Goal: Task Accomplishment & Management: Use online tool/utility

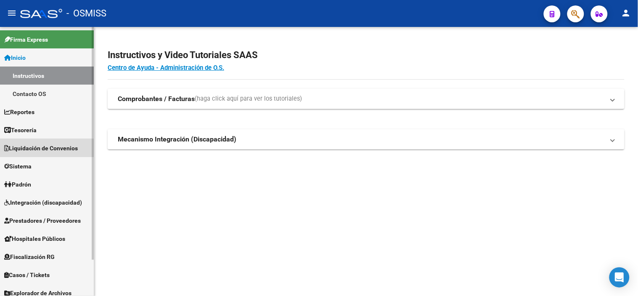
click at [22, 153] on link "Liquidación de Convenios" at bounding box center [47, 148] width 94 height 18
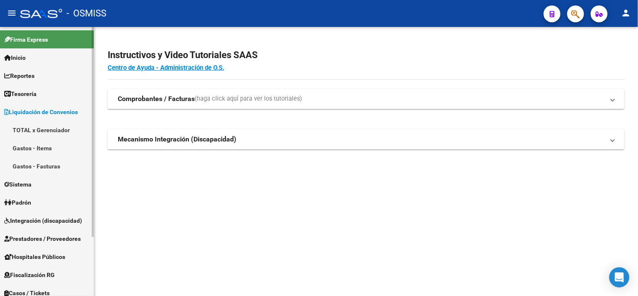
click at [24, 155] on link "Gastos - Items" at bounding box center [47, 148] width 94 height 18
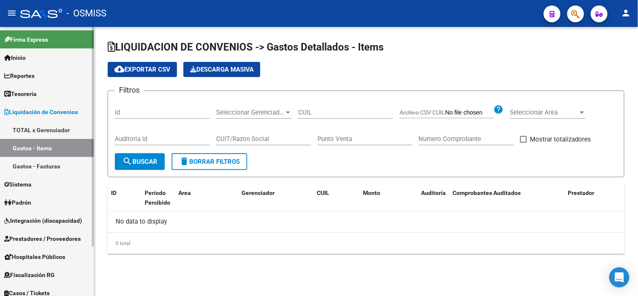
click at [48, 110] on span "Liquidación de Convenios" at bounding box center [41, 111] width 74 height 9
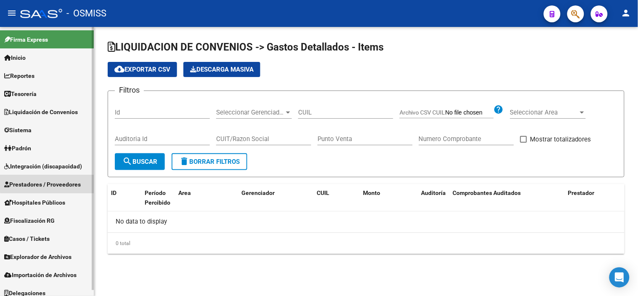
click at [76, 182] on span "Prestadores / Proveedores" at bounding box center [42, 184] width 77 height 9
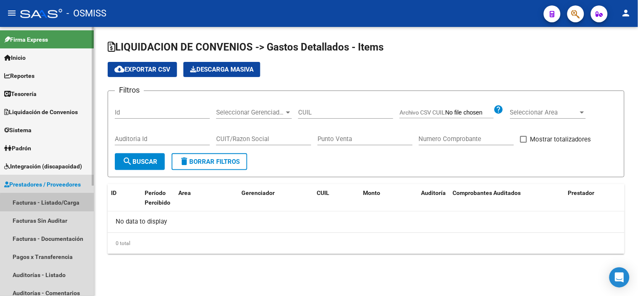
click at [71, 207] on link "Facturas - Listado/Carga" at bounding box center [47, 202] width 94 height 18
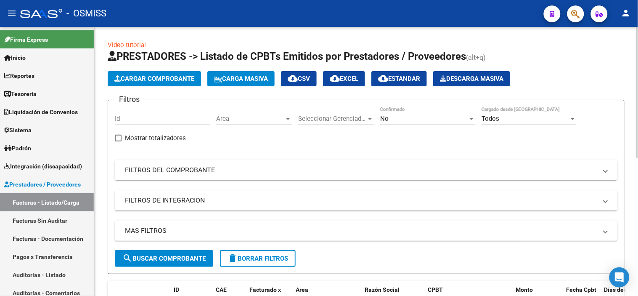
click at [288, 113] on div "Area Area" at bounding box center [254, 116] width 76 height 18
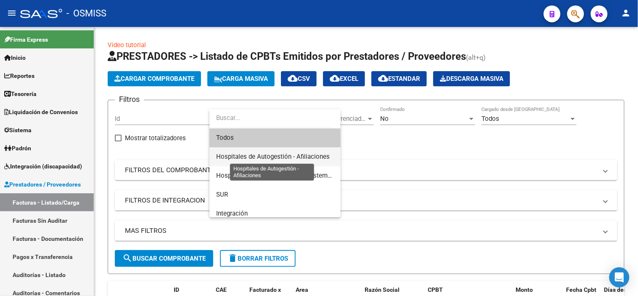
click at [288, 153] on span "Hospitales de Autogestión - Afiliaciones" at bounding box center [273, 157] width 114 height 8
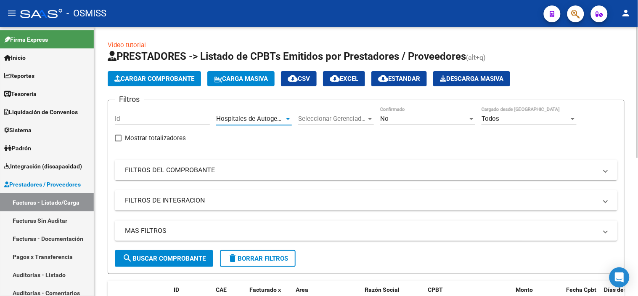
click at [425, 120] on div "No" at bounding box center [423, 119] width 87 height 8
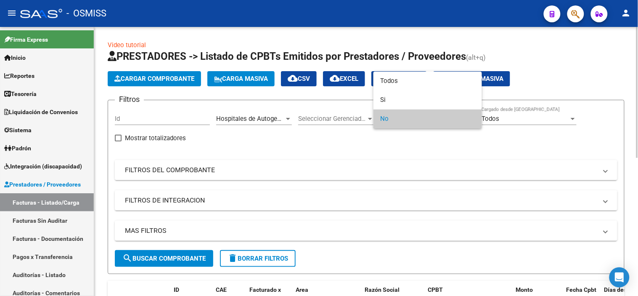
click at [425, 120] on span "No" at bounding box center [427, 118] width 95 height 19
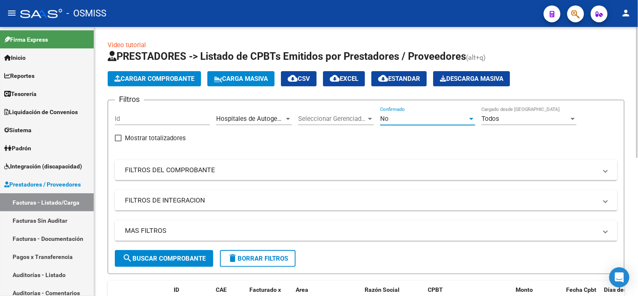
click at [429, 123] on div "No Confirmado" at bounding box center [427, 116] width 95 height 18
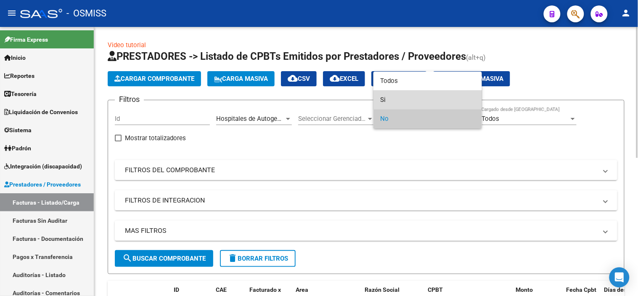
drag, startPoint x: 429, startPoint y: 103, endPoint x: 431, endPoint y: 110, distance: 7.0
click at [430, 104] on span "Si" at bounding box center [427, 99] width 95 height 19
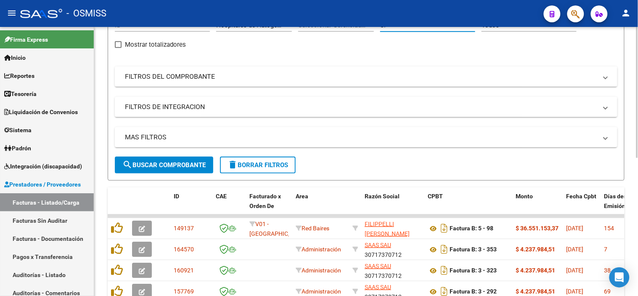
scroll to position [140, 0]
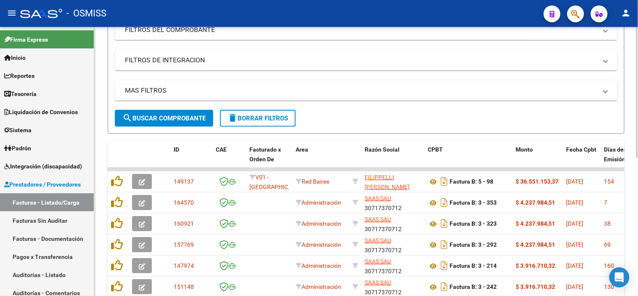
click at [141, 118] on span "search Buscar Comprobante" at bounding box center [163, 118] width 83 height 8
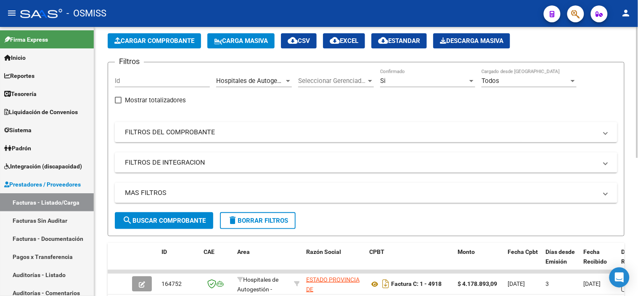
scroll to position [0, 0]
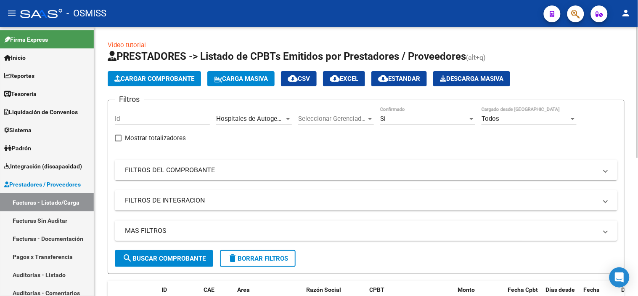
click at [352, 232] on mat-panel-title "MAS FILTROS" at bounding box center [361, 230] width 472 height 9
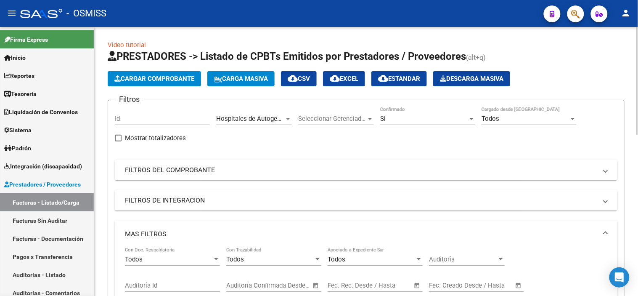
scroll to position [47, 0]
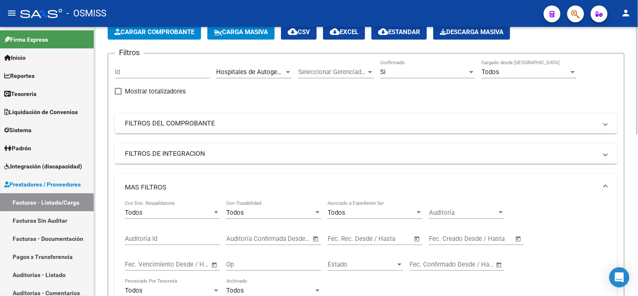
click at [371, 249] on div "Fecha inicio – Fecha fin Fec. Rec. Desde / Hasta" at bounding box center [375, 240] width 95 height 26
click at [374, 241] on input "text" at bounding box center [389, 239] width 41 height 8
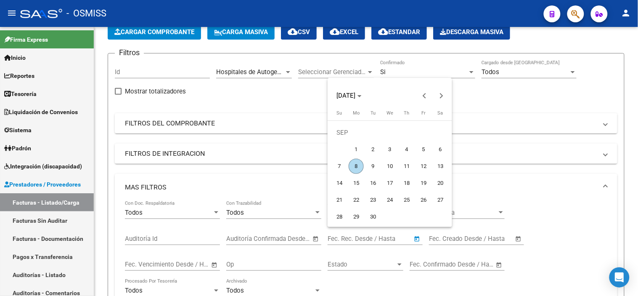
click at [415, 149] on button "5" at bounding box center [423, 149] width 17 height 17
type input "[DATE]"
click at [415, 149] on button "5" at bounding box center [423, 149] width 17 height 17
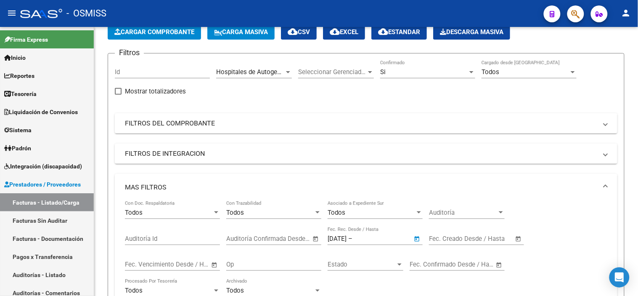
type input "[DATE]"
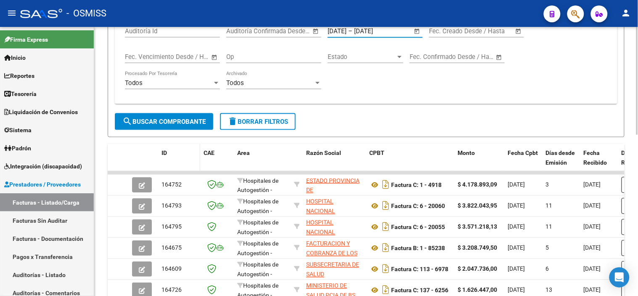
scroll to position [280, 0]
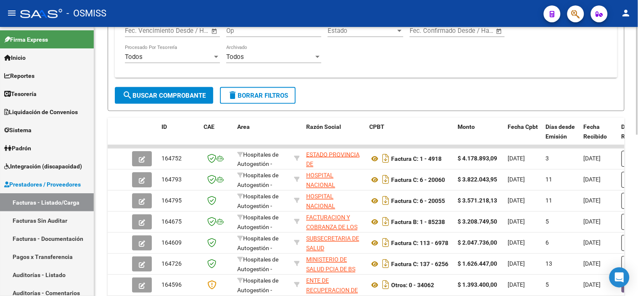
click at [156, 97] on span "search Buscar Comprobante" at bounding box center [163, 96] width 83 height 8
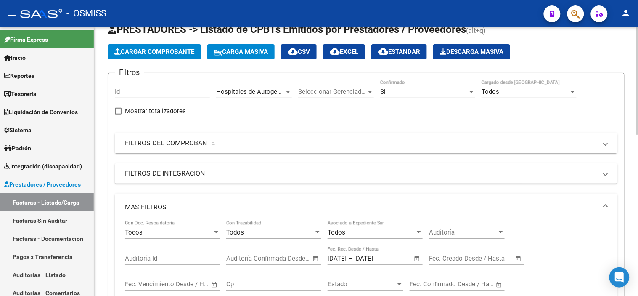
scroll to position [0, 0]
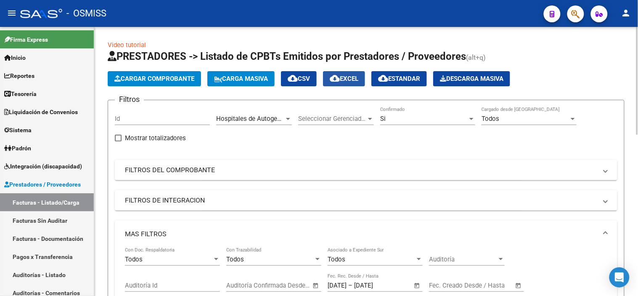
click at [360, 74] on button "cloud_download EXCEL" at bounding box center [344, 78] width 42 height 15
click at [308, 77] on span "cloud_download CSV" at bounding box center [299, 79] width 22 height 8
click at [350, 74] on button "cloud_download EXCEL" at bounding box center [344, 78] width 42 height 15
click at [322, 172] on mat-panel-title "FILTROS DEL COMPROBANTE" at bounding box center [361, 169] width 472 height 9
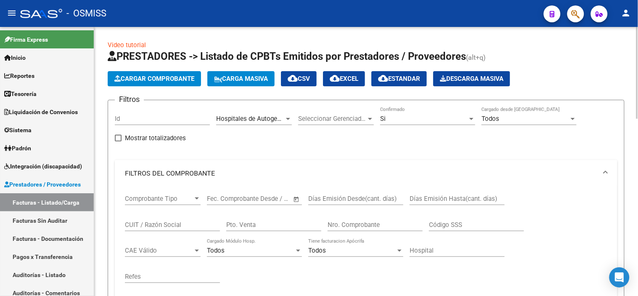
click at [296, 170] on mat-panel-title "FILTROS DEL COMPROBANTE" at bounding box center [361, 173] width 472 height 9
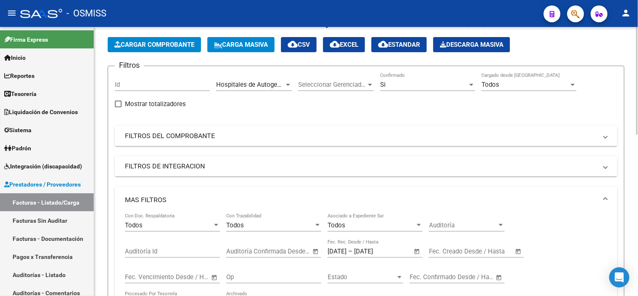
scroll to position [93, 0]
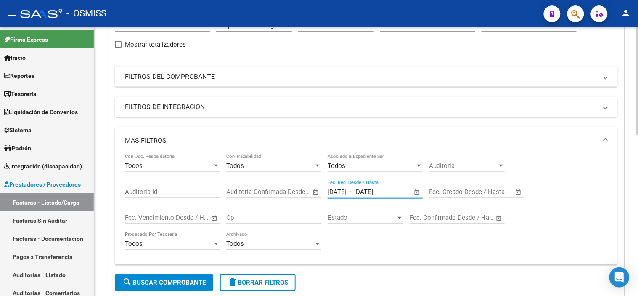
click at [383, 193] on input "[DATE]" at bounding box center [374, 192] width 41 height 8
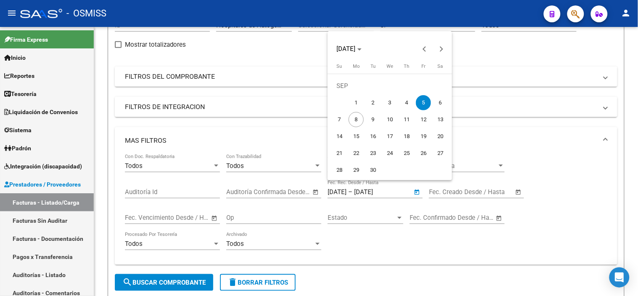
click at [407, 106] on span "4" at bounding box center [406, 102] width 15 height 15
type input "[DATE]"
click at [403, 100] on span "4" at bounding box center [406, 102] width 15 height 15
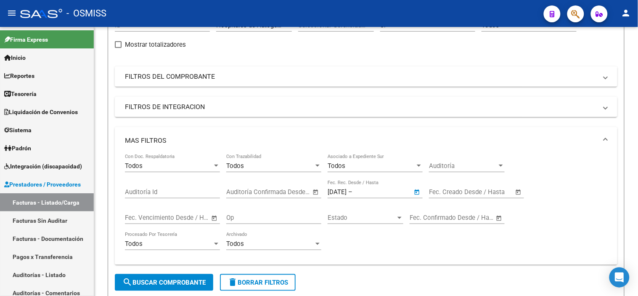
type input "[DATE]"
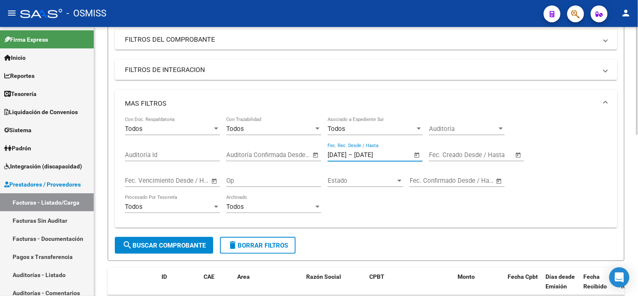
scroll to position [187, 0]
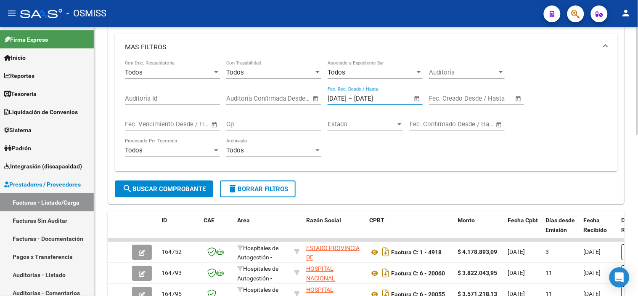
click at [161, 186] on span "search Buscar Comprobante" at bounding box center [163, 189] width 83 height 8
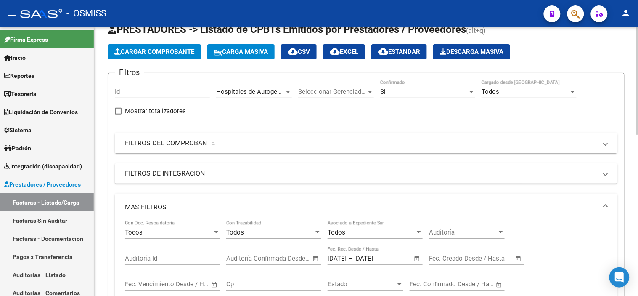
scroll to position [0, 0]
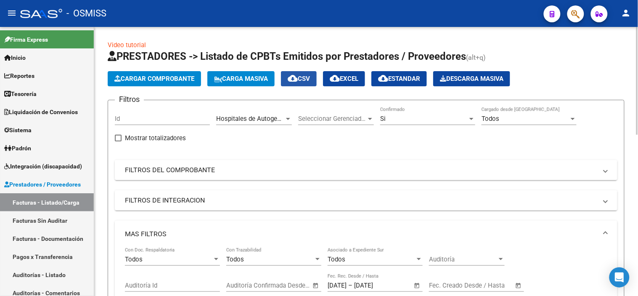
click at [304, 84] on button "cloud_download CSV" at bounding box center [299, 78] width 36 height 15
click at [350, 85] on button "cloud_download EXCEL" at bounding box center [344, 78] width 42 height 15
click at [262, 116] on span "Hospitales de Autogestión - Afiliaciones" at bounding box center [273, 119] width 114 height 8
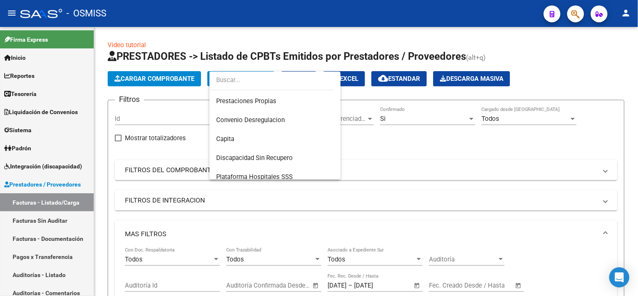
scroll to position [140, 0]
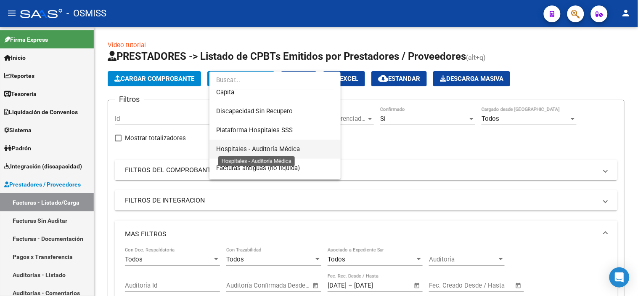
click at [282, 149] on span "Hospitales - Auditoría Médica" at bounding box center [258, 149] width 84 height 8
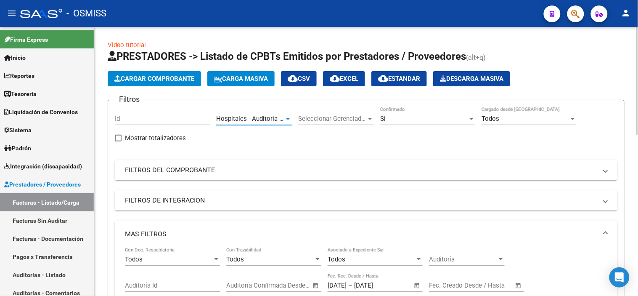
click at [176, 81] on span "Cargar Comprobante" at bounding box center [154, 79] width 80 height 8
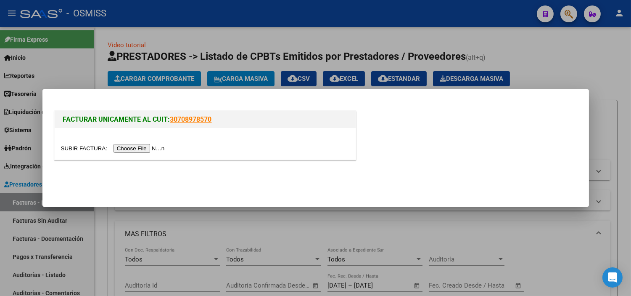
click at [188, 77] on div at bounding box center [315, 148] width 631 height 296
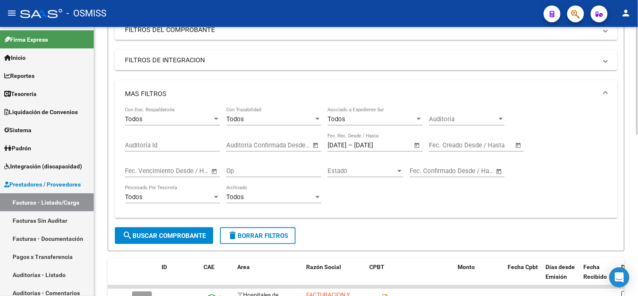
click at [175, 232] on span "search Buscar Comprobante" at bounding box center [163, 236] width 83 height 8
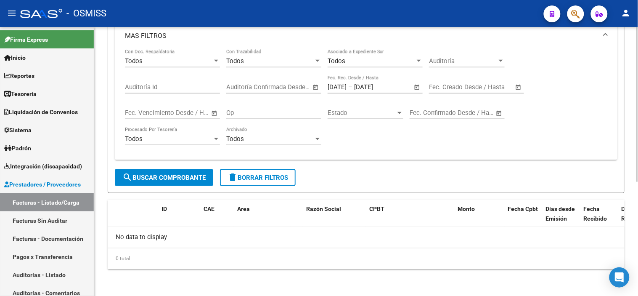
scroll to position [11, 0]
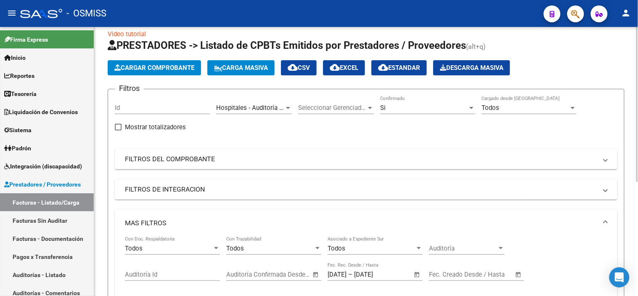
click at [346, 276] on input "[DATE]" at bounding box center [337, 274] width 19 height 8
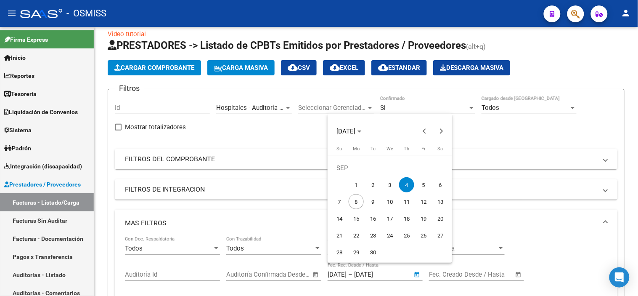
click at [421, 188] on span "5" at bounding box center [423, 184] width 15 height 15
type input "[DATE]"
click at [421, 188] on span "5" at bounding box center [423, 184] width 15 height 15
type input "[DATE]"
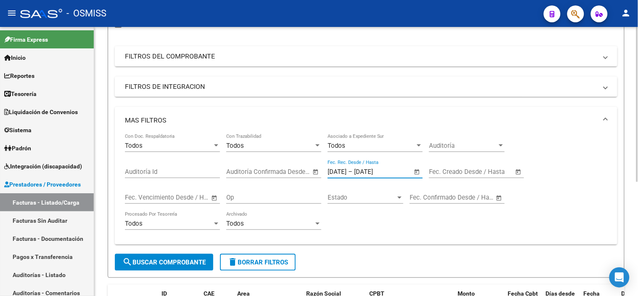
scroll to position [151, 0]
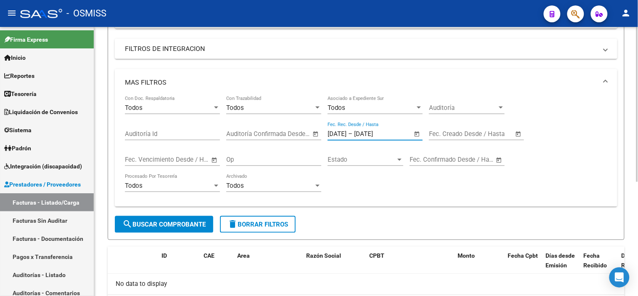
click at [154, 230] on button "search Buscar Comprobante" at bounding box center [164, 224] width 98 height 17
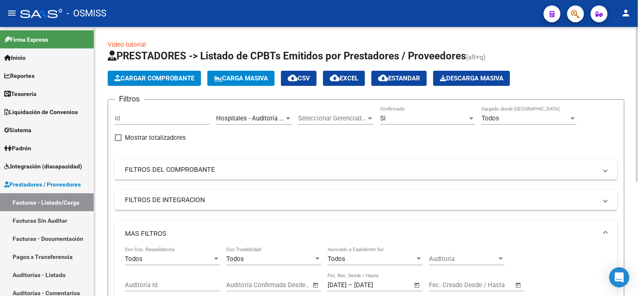
scroll to position [0, 0]
click at [235, 115] on span "Hospitales - Auditoría Médica" at bounding box center [258, 119] width 84 height 8
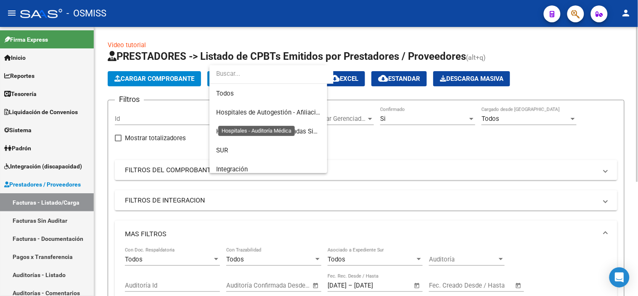
scroll to position [164, 0]
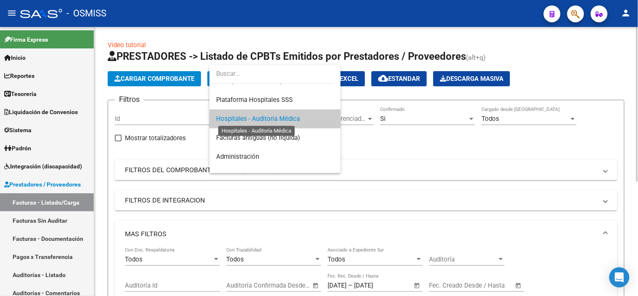
click at [235, 115] on span "Hospitales - Auditoría Médica" at bounding box center [258, 119] width 84 height 8
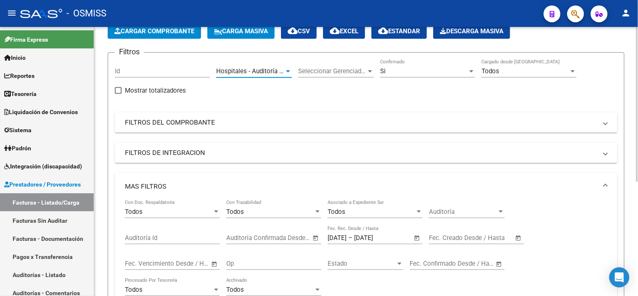
scroll to position [140, 0]
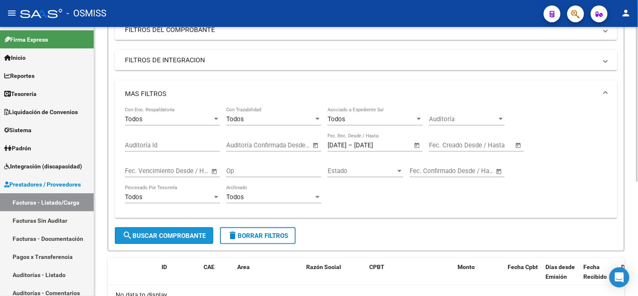
click at [180, 241] on button "search Buscar Comprobante" at bounding box center [164, 235] width 98 height 17
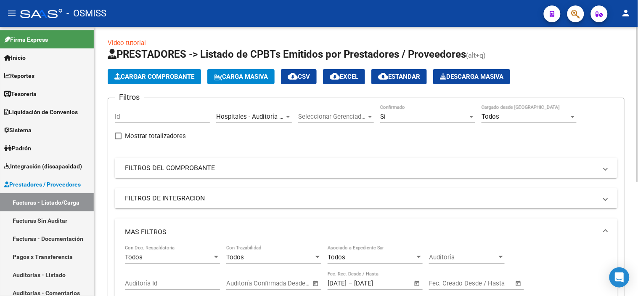
scroll to position [0, 0]
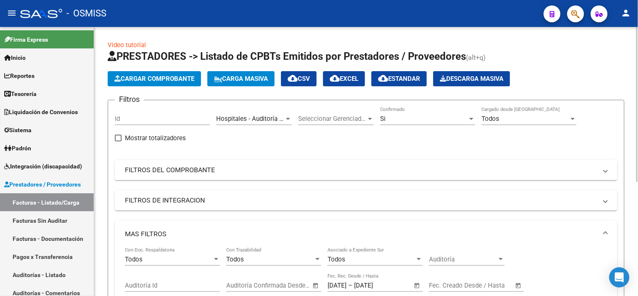
click at [230, 122] on span "Hospitales - Auditoría Médica" at bounding box center [258, 119] width 84 height 8
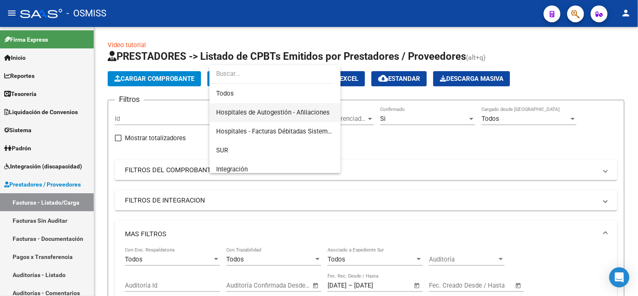
click at [275, 119] on span "Hospitales de Autogestión - Afiliaciones" at bounding box center [275, 112] width 118 height 19
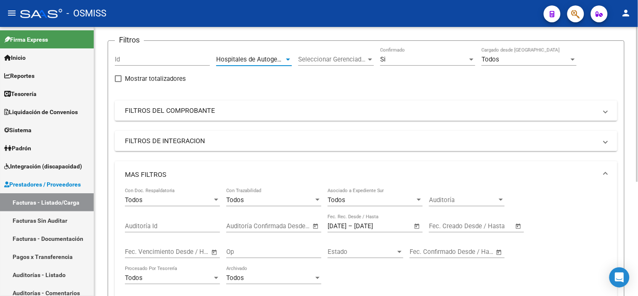
scroll to position [140, 0]
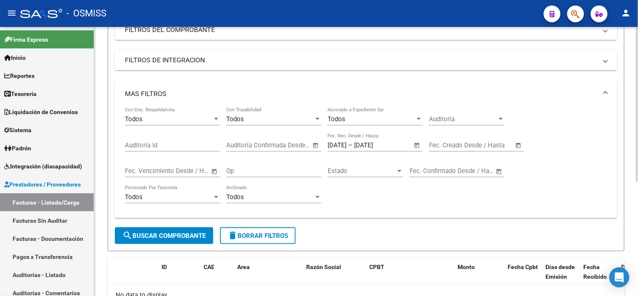
click at [180, 241] on button "search Buscar Comprobante" at bounding box center [164, 235] width 98 height 17
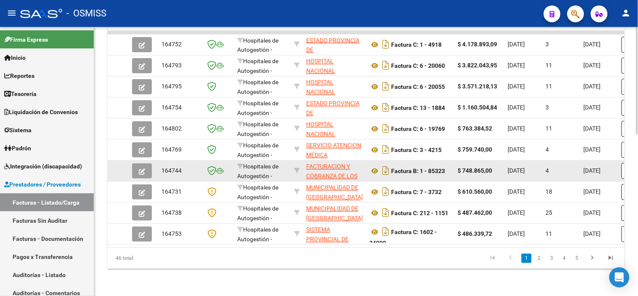
scroll to position [401, 0]
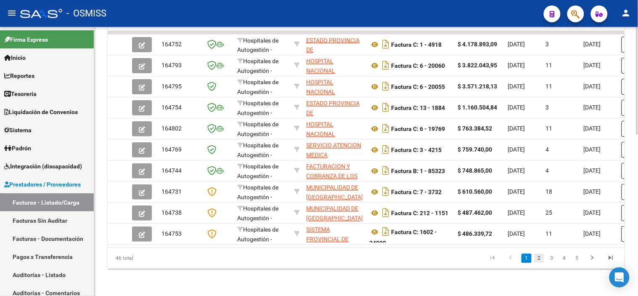
click at [537, 261] on link "2" at bounding box center [539, 258] width 10 height 9
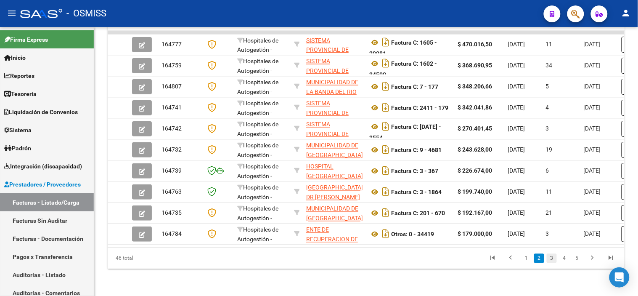
click at [552, 259] on link "3" at bounding box center [552, 258] width 10 height 9
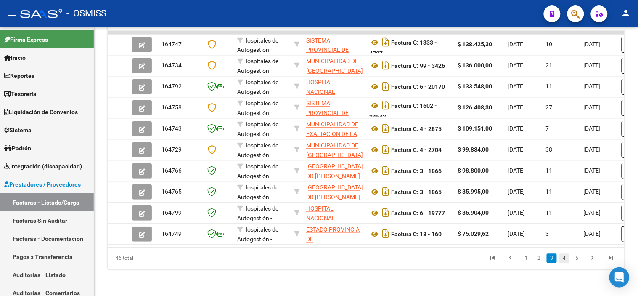
click at [569, 262] on link "4" at bounding box center [564, 258] width 10 height 9
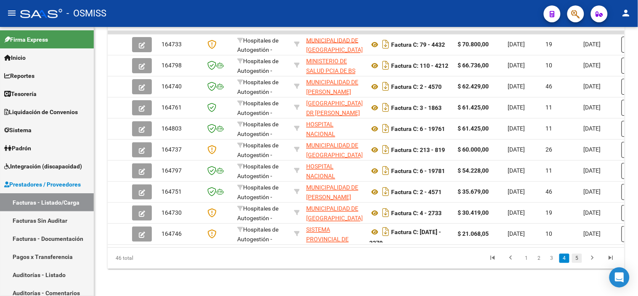
click at [576, 262] on link "5" at bounding box center [577, 258] width 10 height 9
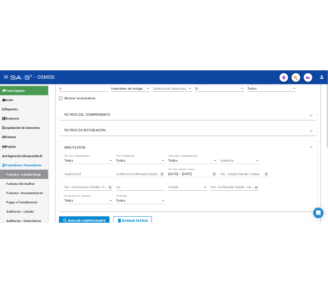
scroll to position [0, 0]
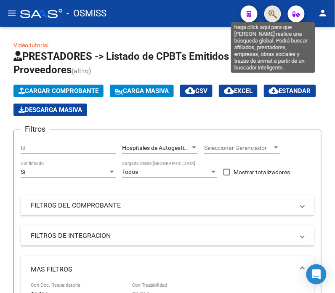
click at [270, 16] on icon "button" at bounding box center [272, 14] width 8 height 10
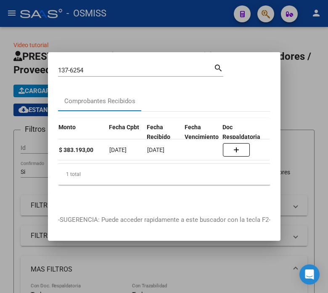
scroll to position [0, 246]
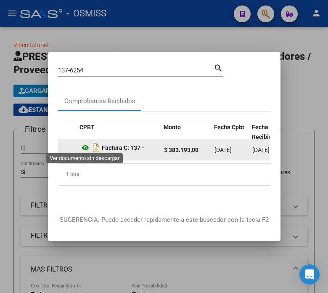
click at [82, 145] on icon at bounding box center [85, 148] width 11 height 10
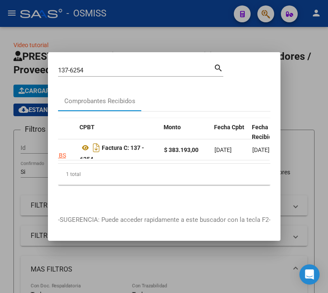
click at [95, 66] on input "137-6254" at bounding box center [136, 70] width 156 height 8
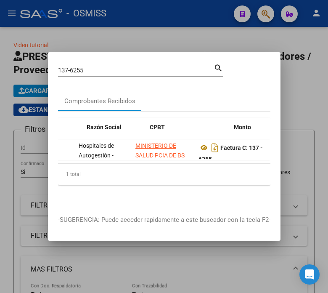
scroll to position [0, 211]
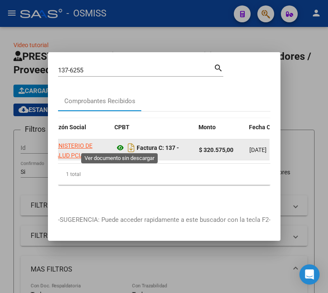
click at [122, 144] on icon at bounding box center [120, 148] width 11 height 10
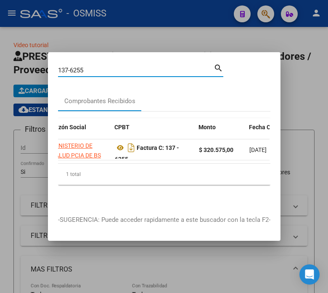
drag, startPoint x: 89, startPoint y: 63, endPoint x: 78, endPoint y: 66, distance: 11.2
click at [78, 66] on input "137-6255" at bounding box center [136, 70] width 156 height 8
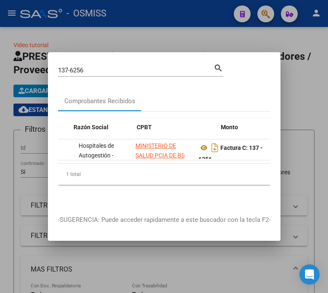
scroll to position [0, 188]
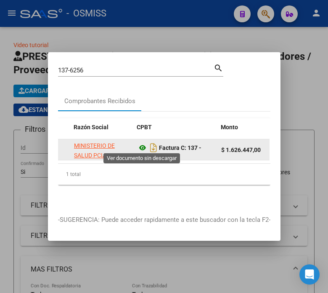
click at [144, 143] on icon at bounding box center [142, 148] width 11 height 10
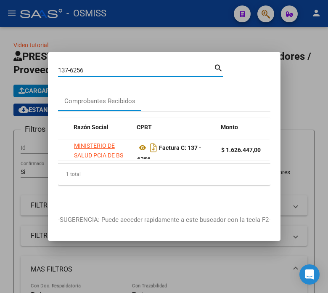
click at [103, 68] on input "137-6256" at bounding box center [136, 70] width 156 height 8
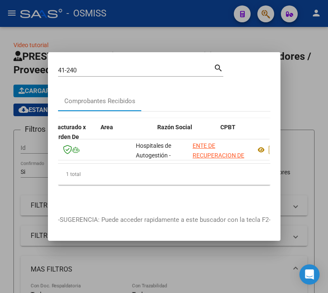
scroll to position [0, 175]
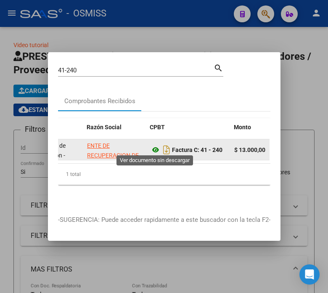
click at [153, 145] on icon at bounding box center [155, 150] width 11 height 10
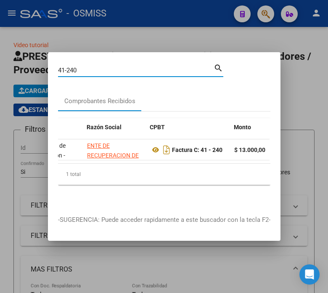
drag, startPoint x: 94, startPoint y: 66, endPoint x: 62, endPoint y: 69, distance: 31.8
click at [62, 69] on input "41-240" at bounding box center [136, 70] width 156 height 8
type input "4"
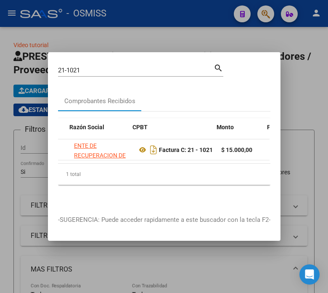
scroll to position [0, 198]
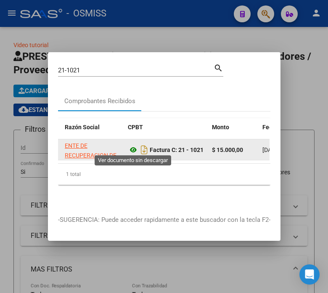
click at [137, 145] on icon at bounding box center [133, 150] width 11 height 10
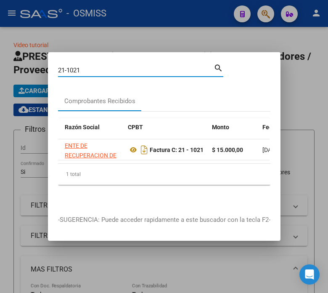
drag, startPoint x: 98, startPoint y: 65, endPoint x: -3, endPoint y: 69, distance: 101.0
click at [0, 69] on html "menu - OSMISS person Firma Express Inicio Instructivos Contacto OS Reportes Ing…" at bounding box center [164, 146] width 328 height 293
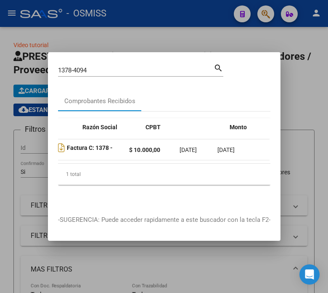
scroll to position [0, 180]
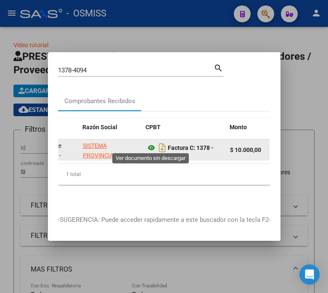
click at [151, 144] on icon at bounding box center [151, 148] width 11 height 10
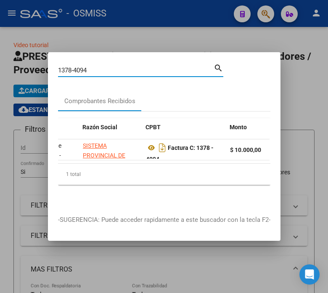
drag, startPoint x: 92, startPoint y: 65, endPoint x: 69, endPoint y: 62, distance: 22.5
click at [69, 64] on div "1378-4094 Buscar (apellido, dni, cuil, nro traspaso, cuit, obra social)" at bounding box center [136, 70] width 156 height 13
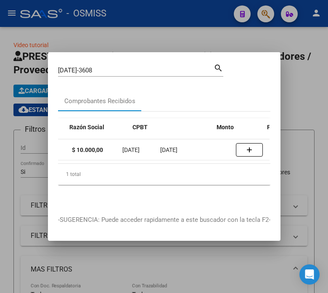
scroll to position [0, 193]
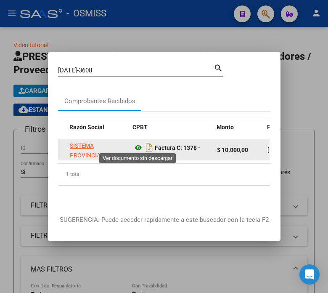
click at [135, 143] on icon at bounding box center [138, 148] width 11 height 10
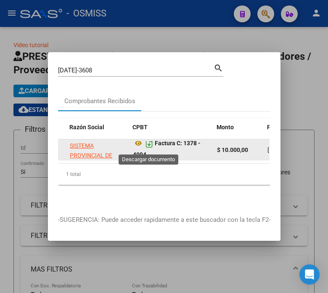
scroll to position [5, 0]
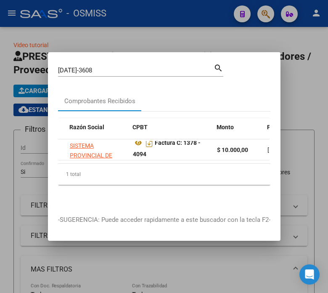
click at [97, 66] on input "1379-3608" at bounding box center [136, 70] width 156 height 8
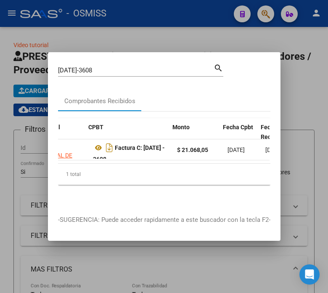
scroll to position [0, 237]
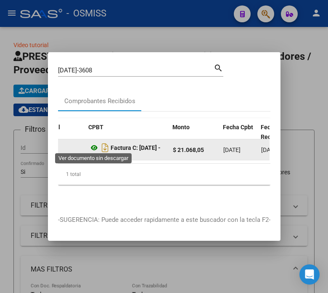
click at [93, 148] on icon at bounding box center [94, 148] width 11 height 10
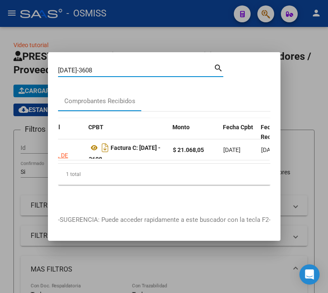
drag, startPoint x: 103, startPoint y: 68, endPoint x: 38, endPoint y: 77, distance: 65.4
click at [38, 77] on div "1379-3608 Buscar (apellido, dni, cuil, nro traspaso, cuit, obra social) search …" at bounding box center [164, 146] width 328 height 293
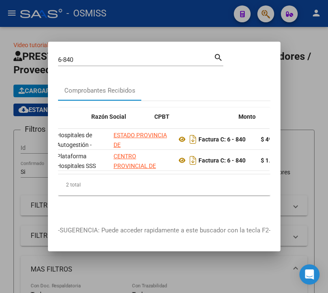
scroll to position [0, 202]
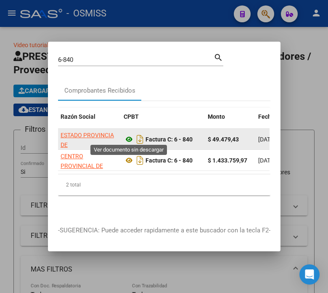
click at [130, 135] on icon at bounding box center [129, 139] width 11 height 10
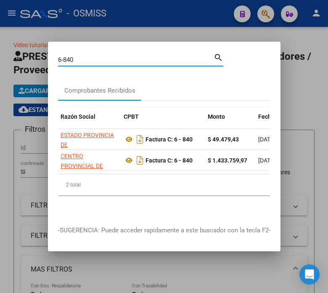
drag, startPoint x: 81, startPoint y: 56, endPoint x: 48, endPoint y: 62, distance: 34.2
click at [48, 62] on div "6-840 Buscar (apellido, dni, cuil, nro traspaso, cuit, obra social) search Comp…" at bounding box center [164, 146] width 328 height 293
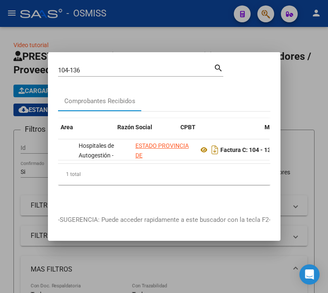
scroll to position [0, 171]
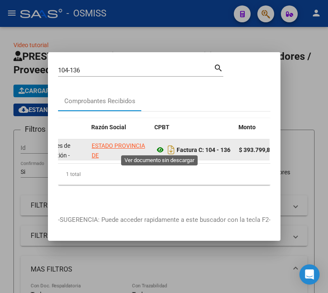
click at [155, 145] on icon at bounding box center [160, 150] width 11 height 10
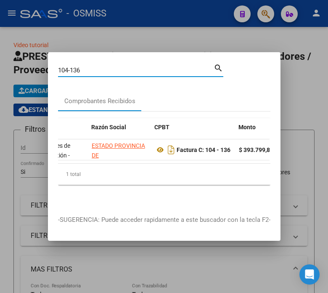
drag, startPoint x: 86, startPoint y: 66, endPoint x: 35, endPoint y: 73, distance: 51.4
click at [35, 73] on div "104-136 Buscar (apellido, dni, cuil, nro traspaso, cuit, obra social) search Co…" at bounding box center [164, 146] width 328 height 293
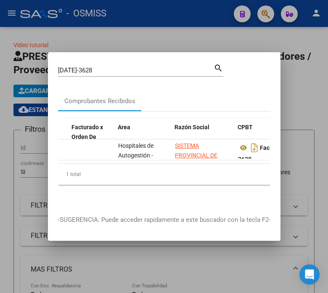
scroll to position [0, 105]
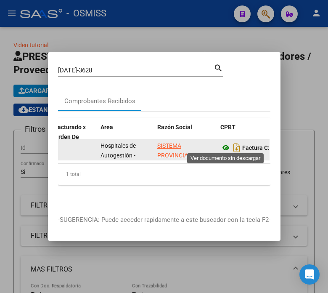
click at [228, 144] on icon at bounding box center [225, 148] width 11 height 10
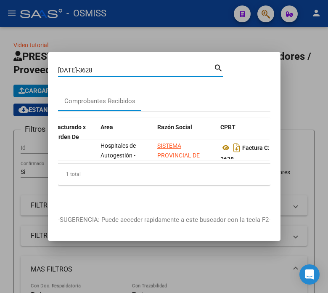
drag, startPoint x: 95, startPoint y: 66, endPoint x: -64, endPoint y: 64, distance: 159.0
click at [0, 64] on html "menu - OSMISS person Firma Express Inicio Instructivos Contacto OS Reportes Ing…" at bounding box center [164, 146] width 328 height 293
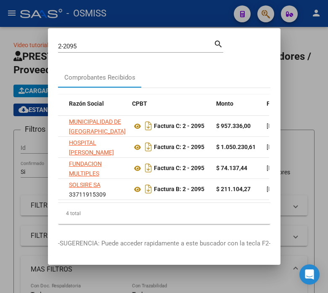
scroll to position [0, 97]
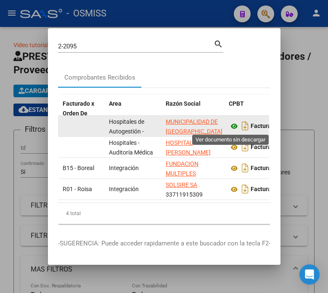
click at [229, 125] on icon at bounding box center [234, 126] width 11 height 10
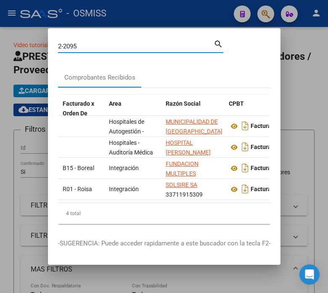
drag, startPoint x: 101, startPoint y: 43, endPoint x: 34, endPoint y: 45, distance: 67.3
click at [34, 45] on div "2-2095 Buscar (apellido, dni, cuil, nro traspaso, cuit, obra social) search Com…" at bounding box center [164, 146] width 328 height 293
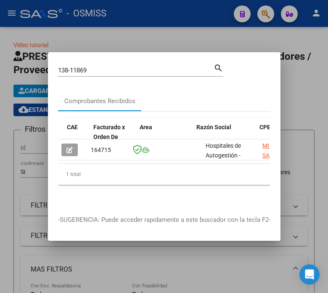
scroll to position [0, 162]
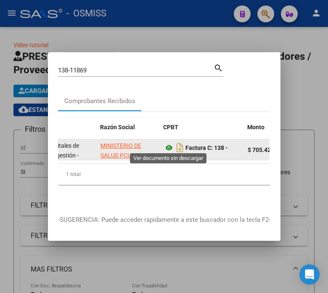
click at [169, 145] on icon at bounding box center [169, 148] width 11 height 10
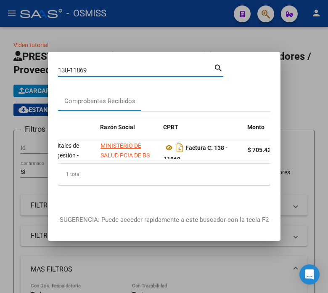
drag, startPoint x: 90, startPoint y: 67, endPoint x: 81, endPoint y: 65, distance: 9.9
click at [81, 66] on input "138-11869" at bounding box center [136, 70] width 156 height 8
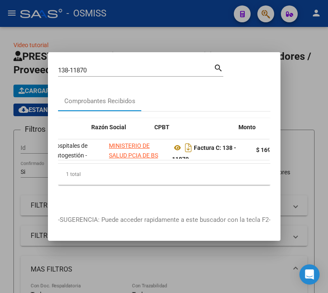
scroll to position [0, 198]
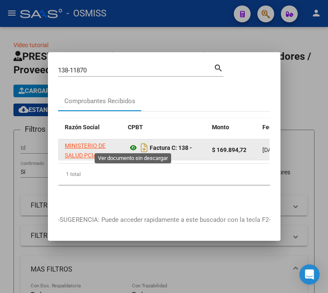
click at [132, 145] on icon at bounding box center [133, 148] width 11 height 10
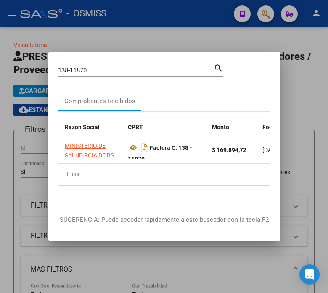
click at [99, 72] on div "138-11870 Buscar (apellido, dni, cuil, nro traspaso, cuit, obra social)" at bounding box center [136, 70] width 156 height 13
drag, startPoint x: 93, startPoint y: 68, endPoint x: 82, endPoint y: 65, distance: 11.7
click at [82, 66] on input "138-11870" at bounding box center [136, 70] width 156 height 8
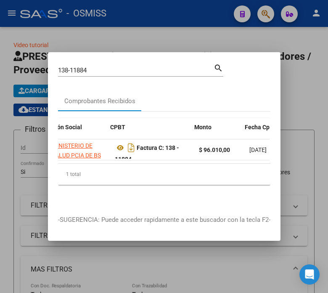
scroll to position [0, 215]
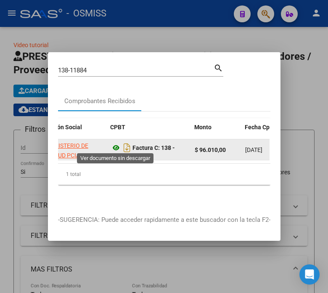
click at [114, 145] on icon at bounding box center [116, 148] width 11 height 10
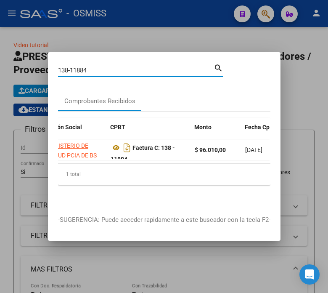
click at [99, 66] on input "138-11884" at bounding box center [136, 70] width 156 height 8
drag, startPoint x: 99, startPoint y: 66, endPoint x: 65, endPoint y: 66, distance: 34.1
click at [65, 66] on input "138-11884" at bounding box center [136, 70] width 156 height 8
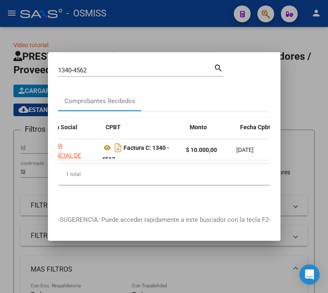
scroll to position [0, 219]
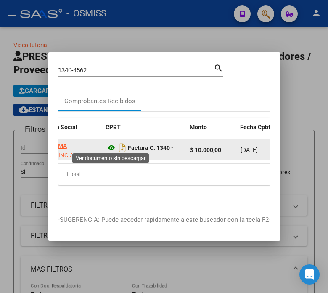
click at [111, 145] on icon at bounding box center [111, 148] width 11 height 10
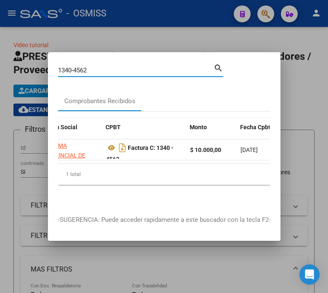
drag, startPoint x: 99, startPoint y: 69, endPoint x: 81, endPoint y: 66, distance: 18.7
click at [81, 66] on input "1340-4562" at bounding box center [136, 70] width 156 height 8
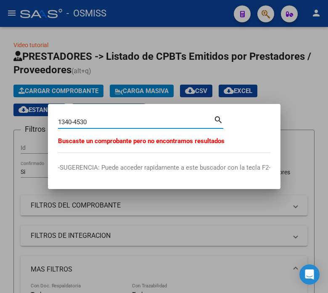
click at [71, 121] on input "1340-4530" at bounding box center [136, 122] width 156 height 8
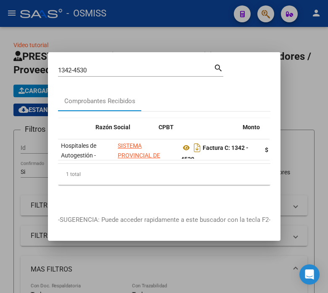
scroll to position [0, 184]
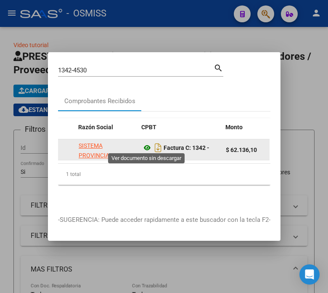
click at [145, 143] on icon at bounding box center [147, 148] width 11 height 10
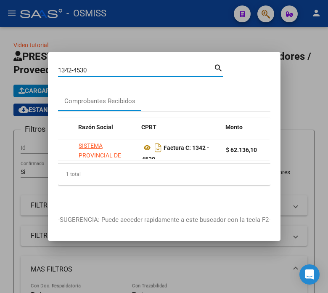
drag, startPoint x: 89, startPoint y: 66, endPoint x: 67, endPoint y: 61, distance: 21.9
click at [67, 64] on div "1342-4530 Buscar (apellido, dni, cuil, nro traspaso, cuit, obra social)" at bounding box center [136, 70] width 156 height 13
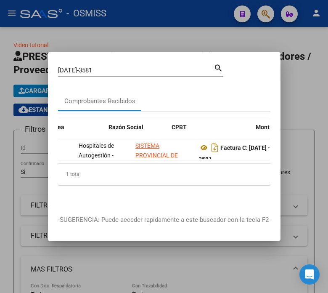
scroll to position [0, 153]
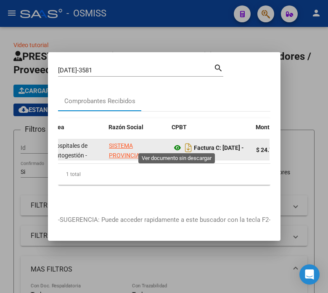
click at [175, 145] on icon at bounding box center [177, 148] width 11 height 10
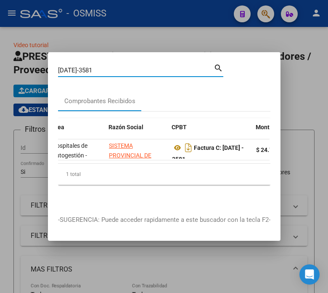
drag, startPoint x: 91, startPoint y: 66, endPoint x: 44, endPoint y: 68, distance: 47.6
click at [44, 68] on div "1347-3581 Buscar (apellido, dni, cuil, nro traspaso, cuit, obra social) search …" at bounding box center [164, 146] width 328 height 293
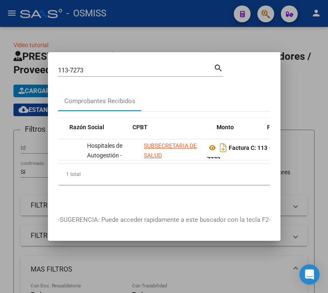
scroll to position [0, 193]
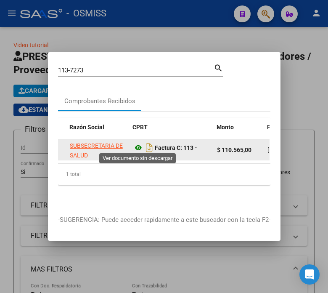
click at [138, 144] on icon at bounding box center [138, 148] width 11 height 10
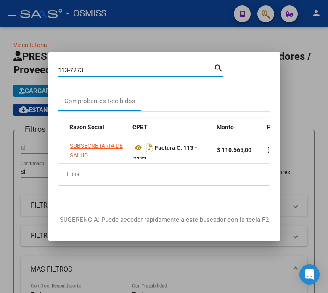
drag, startPoint x: 93, startPoint y: 65, endPoint x: 8, endPoint y: 66, distance: 85.4
click at [8, 66] on div "113-7273 Buscar (apellido, dni, cuil, nro traspaso, cuit, obra social) search C…" at bounding box center [164, 146] width 328 height 293
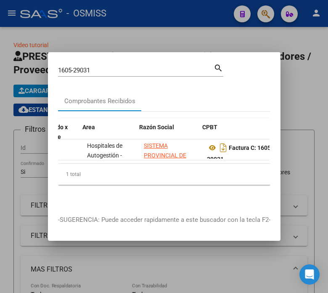
scroll to position [0, 123]
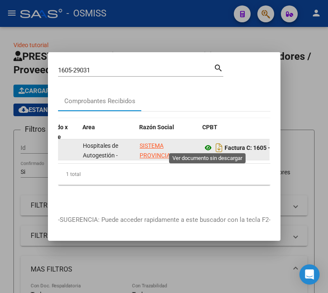
click at [207, 144] on icon at bounding box center [208, 148] width 11 height 10
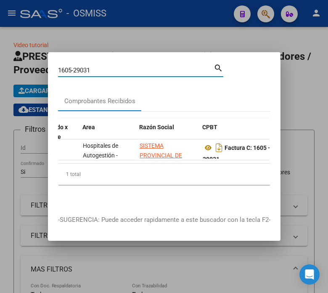
drag, startPoint x: 106, startPoint y: 65, endPoint x: 13, endPoint y: 71, distance: 93.9
click at [13, 71] on div "1605-29031 Buscar (apellido, dni, cuil, nro traspaso, cuit, obra social) search…" at bounding box center [164, 146] width 328 height 293
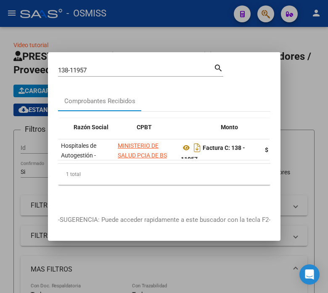
scroll to position [0, 193]
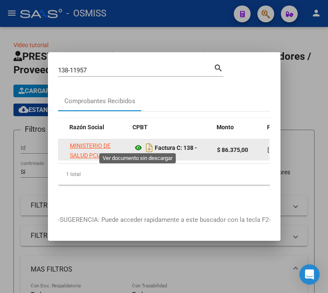
click at [137, 143] on icon at bounding box center [138, 148] width 11 height 10
click at [135, 144] on icon at bounding box center [138, 148] width 11 height 10
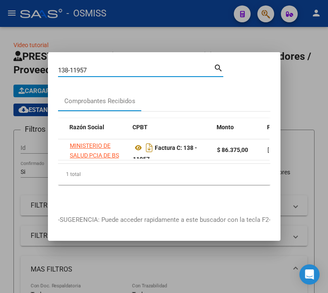
click at [91, 66] on input "138-11957" at bounding box center [136, 70] width 156 height 8
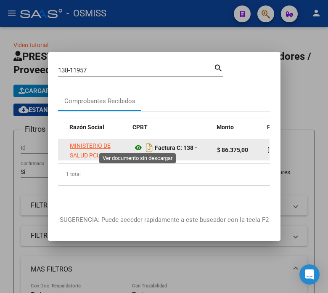
click at [139, 145] on icon at bounding box center [138, 148] width 11 height 10
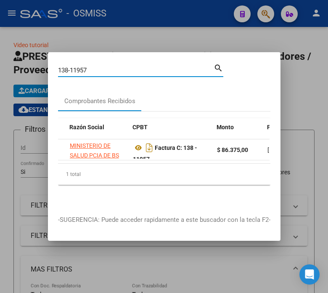
drag, startPoint x: 93, startPoint y: 68, endPoint x: 61, endPoint y: 65, distance: 32.1
click at [61, 66] on input "138-11957" at bounding box center [136, 70] width 156 height 8
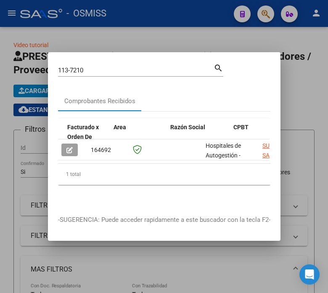
scroll to position [0, 145]
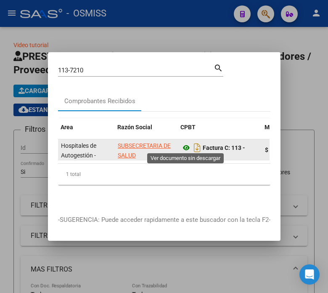
click at [186, 145] on icon at bounding box center [186, 148] width 11 height 10
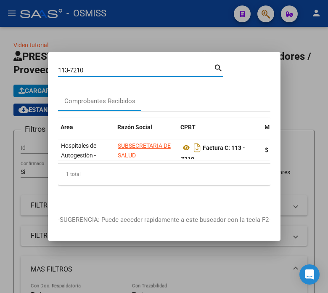
drag, startPoint x: 87, startPoint y: 66, endPoint x: 42, endPoint y: 63, distance: 45.1
click at [42, 63] on div "113-7210 Buscar (apellido, dni, cuil, nro traspaso, cuit, obra social) search C…" at bounding box center [164, 146] width 328 height 293
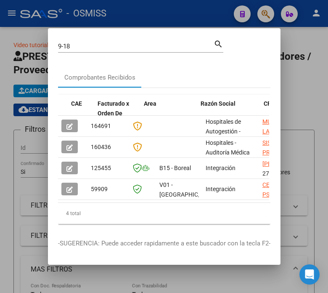
scroll to position [0, 101]
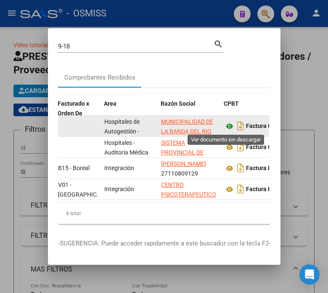
click at [225, 129] on icon at bounding box center [229, 126] width 11 height 10
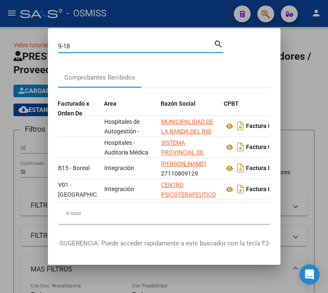
drag, startPoint x: 76, startPoint y: 47, endPoint x: 40, endPoint y: 42, distance: 35.7
click at [40, 42] on div "9-18 Buscar (apellido, dni, cuil, nro traspaso, cuit, obra social) search Compr…" at bounding box center [164, 146] width 328 height 293
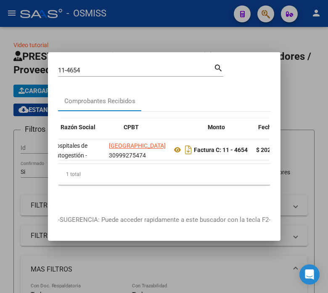
scroll to position [0, 202]
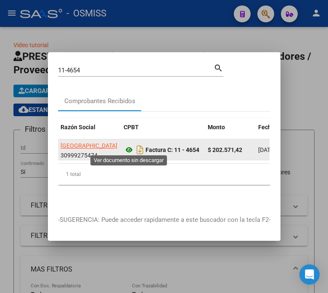
click at [131, 146] on icon at bounding box center [129, 150] width 11 height 10
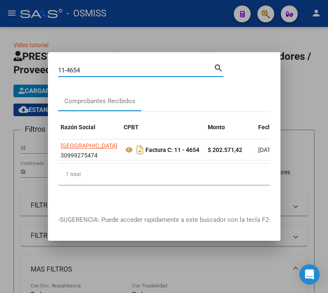
drag, startPoint x: 87, startPoint y: 65, endPoint x: 26, endPoint y: 64, distance: 60.6
click at [26, 64] on div "11-4654 Buscar (apellido, dni, cuil, nro traspaso, cuit, obra social) search Co…" at bounding box center [164, 146] width 328 height 293
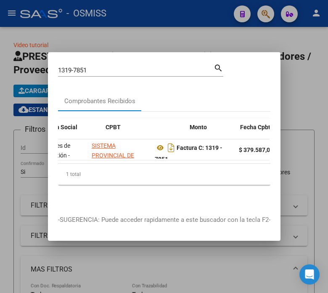
scroll to position [0, 237]
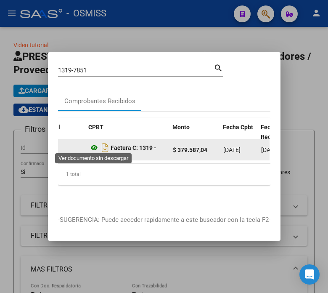
click at [96, 143] on icon at bounding box center [94, 148] width 11 height 10
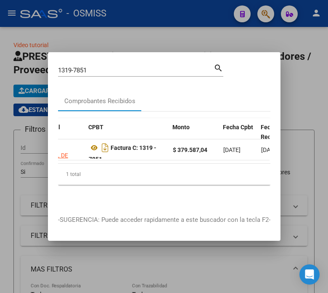
click at [95, 67] on input "1319-7851" at bounding box center [136, 70] width 156 height 8
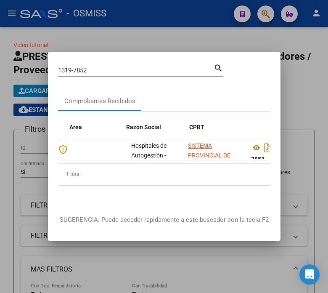
scroll to position [0, 140]
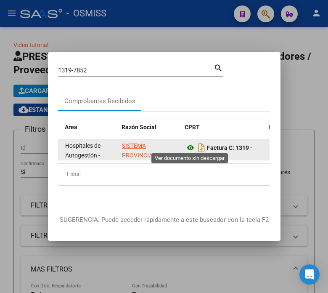
click at [190, 143] on icon at bounding box center [190, 148] width 11 height 10
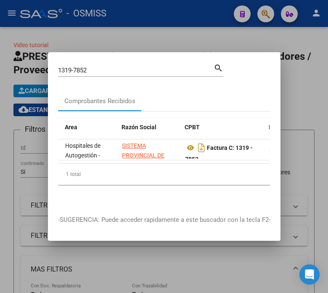
click at [100, 71] on div "1319-7852 Buscar (apellido, dni, cuil, nro traspaso, cuit, obra social)" at bounding box center [136, 70] width 156 height 13
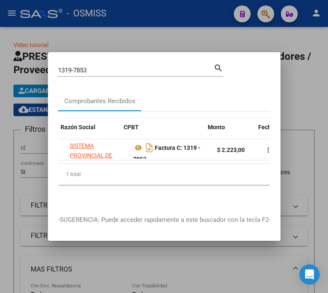
scroll to position [0, 224]
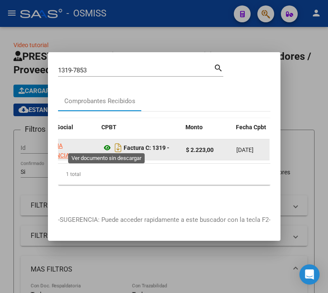
click at [106, 148] on icon at bounding box center [107, 148] width 11 height 10
click at [108, 145] on icon at bounding box center [107, 148] width 11 height 10
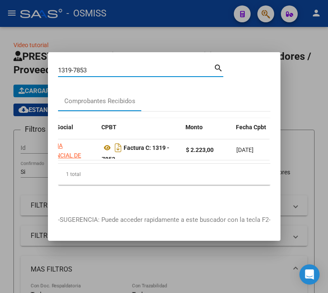
click at [110, 69] on input "1319-7853" at bounding box center [136, 70] width 156 height 8
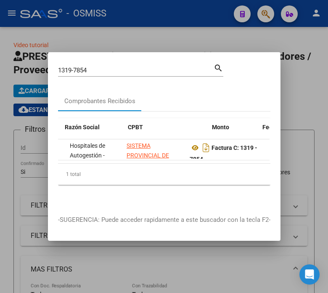
scroll to position [0, 198]
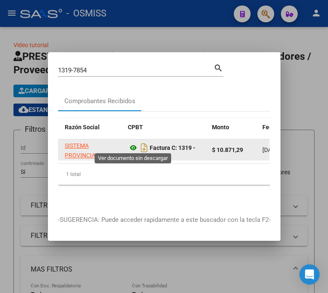
click at [136, 143] on icon at bounding box center [133, 148] width 11 height 10
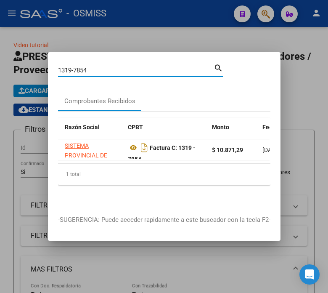
drag, startPoint x: 97, startPoint y: 66, endPoint x: -2, endPoint y: 73, distance: 98.6
click at [0, 73] on html "menu - OSMISS person Firma Express Inicio Instructivos Contacto OS Reportes Ing…" at bounding box center [164, 146] width 328 height 293
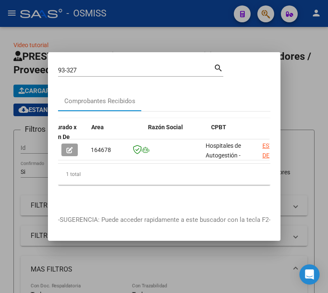
scroll to position [0, 123]
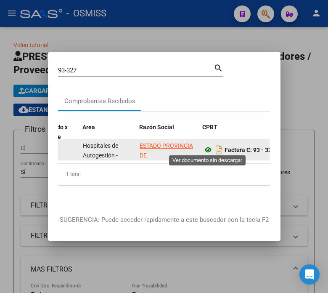
click at [208, 146] on icon at bounding box center [208, 150] width 11 height 10
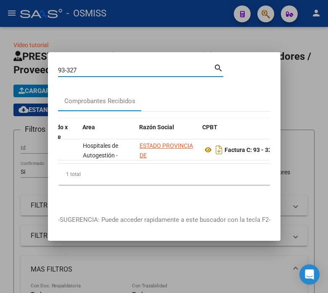
drag, startPoint x: 94, startPoint y: 69, endPoint x: -24, endPoint y: 74, distance: 117.4
click at [0, 74] on html "menu - OSMISS person Firma Express Inicio Instructivos Contacto OS Reportes Ing…" at bounding box center [164, 146] width 328 height 293
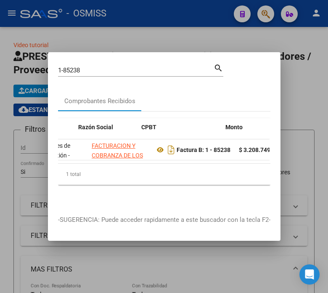
scroll to position [0, 215]
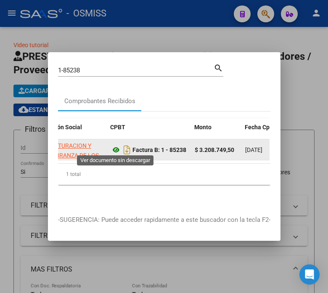
click at [113, 149] on icon at bounding box center [116, 150] width 11 height 10
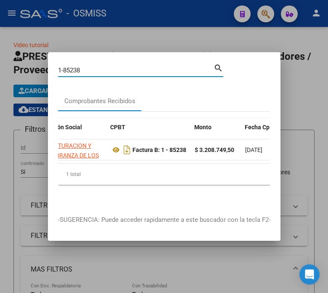
drag, startPoint x: 95, startPoint y: 68, endPoint x: -29, endPoint y: 62, distance: 125.0
click at [0, 62] on html "menu - OSMISS person Firma Express Inicio Instructivos Contacto OS Reportes Ing…" at bounding box center [164, 146] width 328 height 293
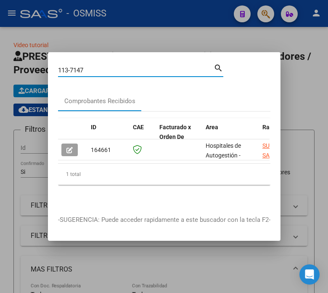
drag, startPoint x: 108, startPoint y: 66, endPoint x: 76, endPoint y: 69, distance: 31.6
click at [76, 69] on input "113-7147" at bounding box center [136, 70] width 156 height 8
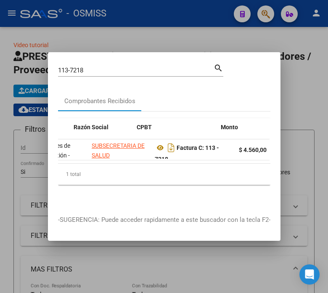
scroll to position [0, 188]
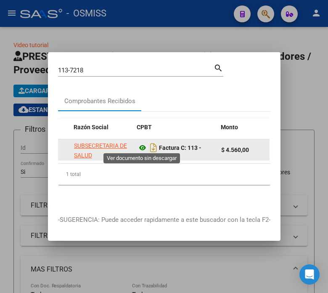
click at [139, 145] on icon at bounding box center [142, 148] width 11 height 10
click at [141, 141] on div "Factura C: 113 - 7218" at bounding box center [175, 150] width 77 height 18
click at [142, 143] on icon at bounding box center [142, 148] width 11 height 10
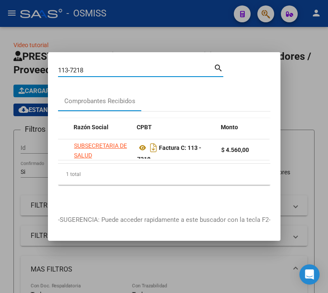
drag, startPoint x: 95, startPoint y: 64, endPoint x: 34, endPoint y: 62, distance: 60.6
click at [34, 62] on div "113-7218 Buscar (apellido, dni, cuil, nro traspaso, cuit, obra social) search C…" at bounding box center [164, 146] width 328 height 293
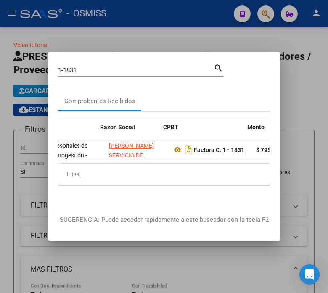
scroll to position [0, 184]
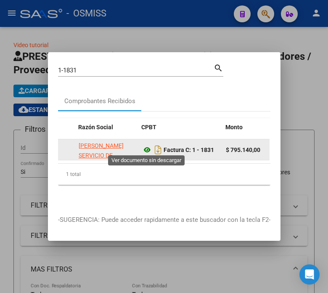
click at [146, 148] on icon at bounding box center [147, 150] width 11 height 10
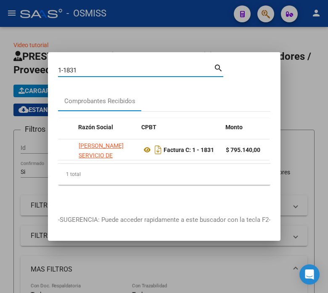
drag, startPoint x: 85, startPoint y: 65, endPoint x: 94, endPoint y: 34, distance: 31.4
click at [18, 57] on div "1-1831 Buscar (apellido, dni, cuil, nro traspaso, cuit, obra social) search Com…" at bounding box center [164, 146] width 328 height 293
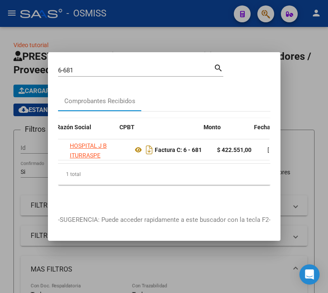
scroll to position [0, 206]
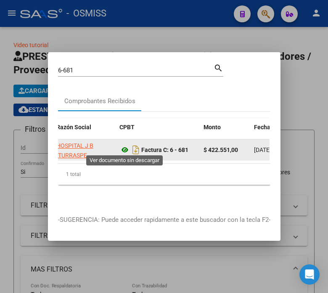
click at [124, 147] on icon at bounding box center [124, 150] width 11 height 10
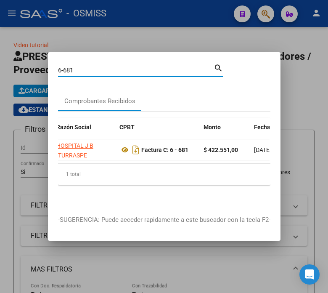
drag, startPoint x: 79, startPoint y: 66, endPoint x: -114, endPoint y: 58, distance: 193.6
click at [0, 58] on html "menu - OSMISS person Firma Express Inicio Instructivos Contacto OS Reportes Ing…" at bounding box center [164, 146] width 328 height 293
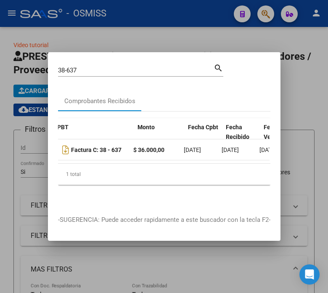
scroll to position [0, 267]
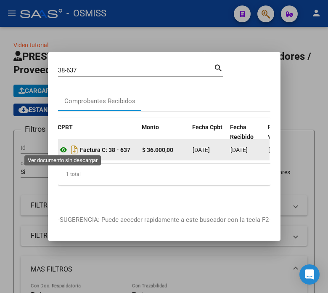
click at [64, 148] on icon at bounding box center [63, 150] width 11 height 10
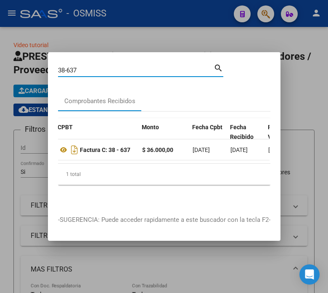
drag, startPoint x: 86, startPoint y: 66, endPoint x: 29, endPoint y: 79, distance: 57.8
click at [29, 79] on div "38-637 Buscar (apellido, dni, cuil, nro traspaso, cuit, obra social) search Com…" at bounding box center [164, 146] width 328 height 293
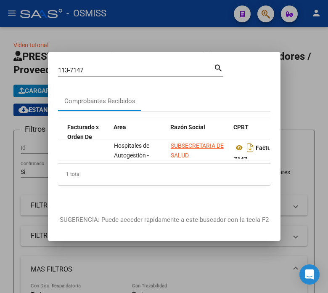
scroll to position [0, 123]
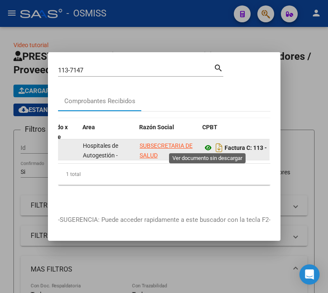
click at [209, 144] on icon at bounding box center [208, 148] width 11 height 10
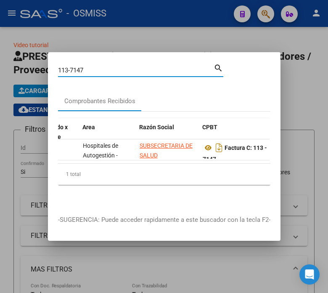
drag, startPoint x: 92, startPoint y: 68, endPoint x: 51, endPoint y: 67, distance: 40.4
click at [51, 67] on mat-dialog-content "113-7147 Buscar (apellido, dni, cuil, nro traspaso, cuit, obra social) search C…" at bounding box center [164, 133] width 233 height 143
type input "39-945"
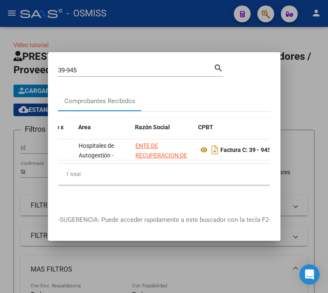
scroll to position [0, 171]
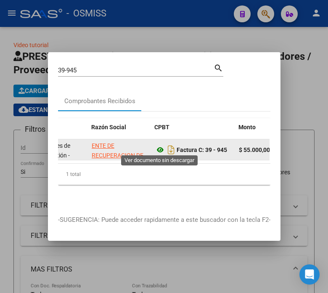
click at [159, 150] on icon at bounding box center [160, 150] width 11 height 10
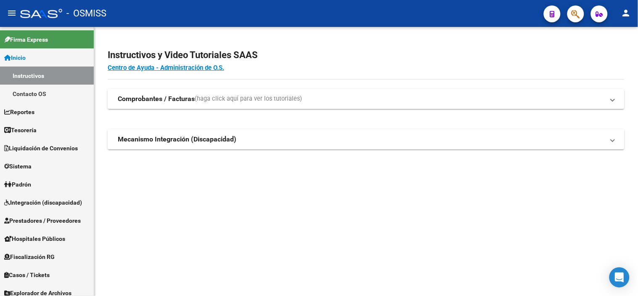
click at [572, 17] on icon "button" at bounding box center [575, 14] width 8 height 10
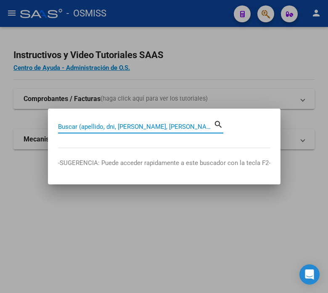
click at [153, 121] on div "Buscar (apellido, dni, [PERSON_NAME], [PERSON_NAME], cuit, obra social)" at bounding box center [136, 126] width 156 height 13
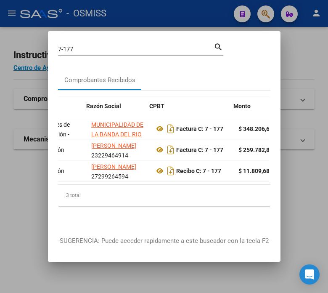
scroll to position [0, 176]
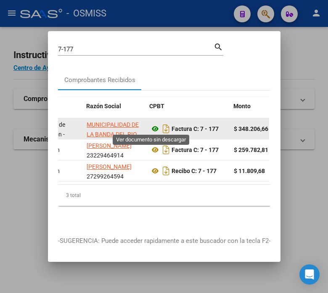
click at [150, 127] on icon at bounding box center [155, 129] width 11 height 10
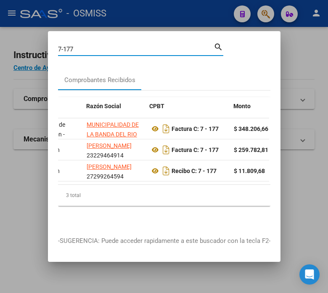
drag, startPoint x: 87, startPoint y: 44, endPoint x: 18, endPoint y: 43, distance: 69.0
click at [18, 43] on div "7-177 Buscar (apellido, dni, cuil, nro traspaso, cuit, obra social) search Comp…" at bounding box center [164, 146] width 328 height 293
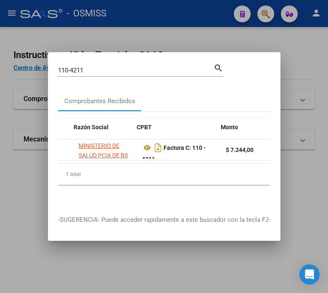
scroll to position [0, 188]
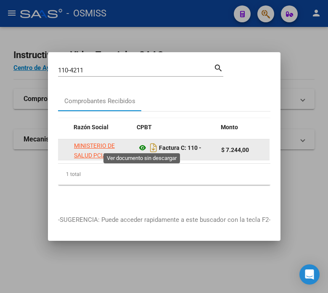
click at [141, 144] on icon at bounding box center [142, 148] width 11 height 10
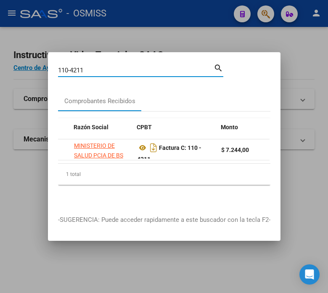
drag, startPoint x: 92, startPoint y: 66, endPoint x: -9, endPoint y: 62, distance: 101.0
click at [0, 62] on html "menu - OSMISS person Firma Express Inicio Instructivos Contacto OS Reportes Ing…" at bounding box center [164, 146] width 328 height 293
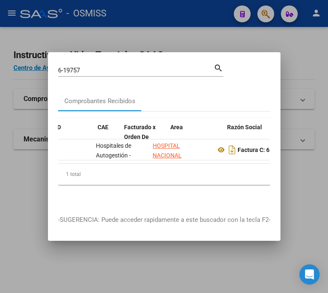
scroll to position [0, 162]
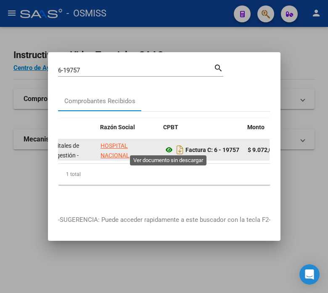
click at [165, 145] on icon at bounding box center [169, 150] width 11 height 10
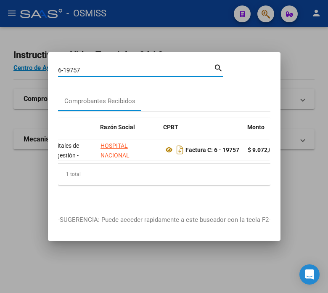
click at [89, 68] on input "6-19757" at bounding box center [136, 70] width 156 height 8
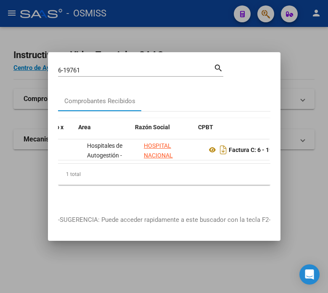
scroll to position [0, 127]
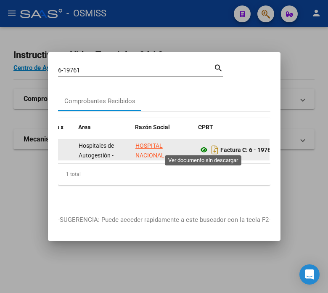
click at [205, 148] on icon at bounding box center [203, 150] width 11 height 10
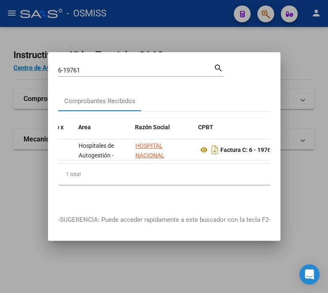
click at [100, 66] on input "6-19761" at bounding box center [136, 70] width 156 height 8
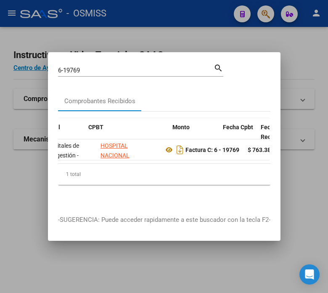
scroll to position [0, 254]
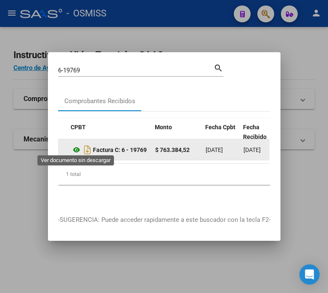
click at [78, 145] on icon at bounding box center [76, 150] width 11 height 10
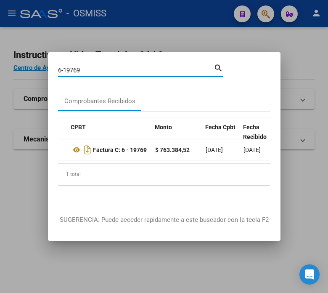
drag, startPoint x: 90, startPoint y: 65, endPoint x: 74, endPoint y: 66, distance: 16.9
click at [74, 66] on input "6-19769" at bounding box center [136, 70] width 156 height 8
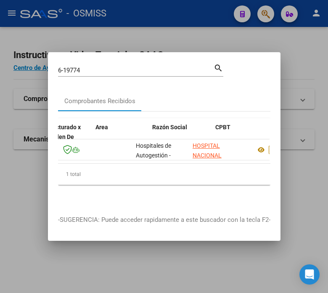
scroll to position [0, 149]
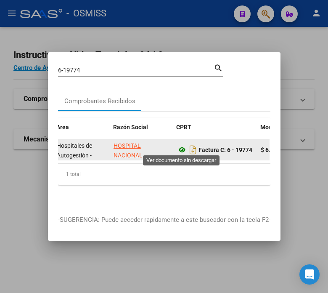
click at [181, 146] on icon at bounding box center [182, 150] width 11 height 10
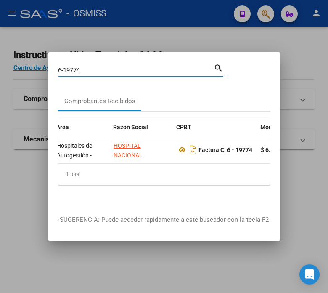
drag, startPoint x: 90, startPoint y: 66, endPoint x: 31, endPoint y: 68, distance: 58.9
click at [31, 68] on div "6-19774 Buscar (apellido, dni, cuil, nro traspaso, cuit, obra social) search Co…" at bounding box center [164, 146] width 328 height 293
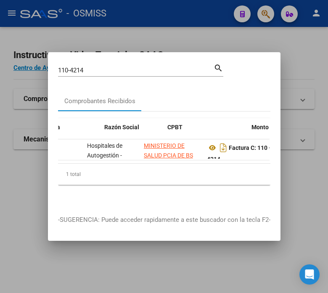
scroll to position [0, 193]
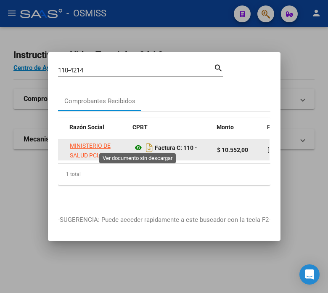
click at [137, 144] on icon at bounding box center [138, 148] width 11 height 10
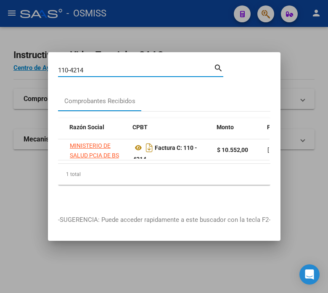
drag, startPoint x: 88, startPoint y: 65, endPoint x: 47, endPoint y: 70, distance: 41.5
click at [47, 70] on div "110-4214 Buscar (apellido, dni, cuil, nro traspaso, cuit, obra social) search C…" at bounding box center [164, 146] width 328 height 293
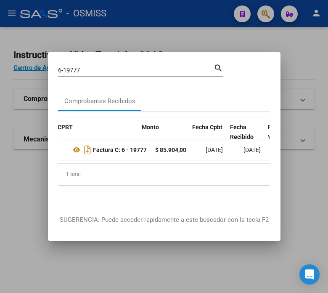
scroll to position [0, 267]
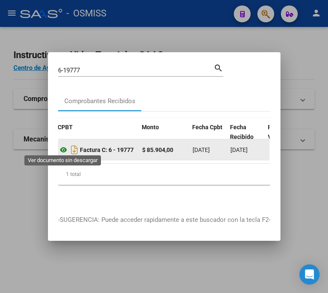
click at [61, 148] on icon at bounding box center [63, 150] width 11 height 10
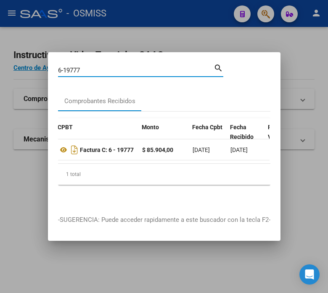
drag, startPoint x: 84, startPoint y: 67, endPoint x: 44, endPoint y: 66, distance: 40.4
click at [44, 66] on div "6-19777 Buscar (apellido, dni, cuil, nro traspaso, cuit, obra social) search Co…" at bounding box center [164, 146] width 328 height 293
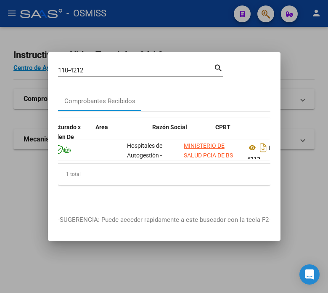
scroll to position [0, 136]
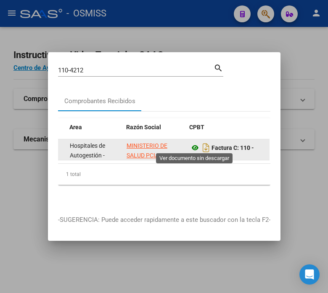
click at [193, 143] on icon at bounding box center [195, 148] width 11 height 10
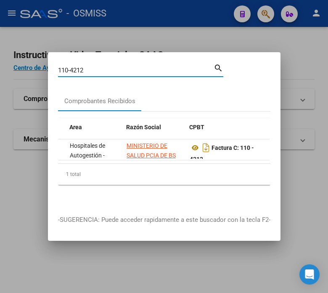
drag, startPoint x: 99, startPoint y: 66, endPoint x: -1, endPoint y: 61, distance: 100.2
click at [0, 61] on html "menu - OSMISS person Firma Express Inicio Instructivos Contacto OS Reportes Ing…" at bounding box center [164, 146] width 328 height 293
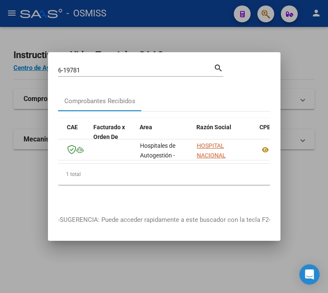
scroll to position [0, 119]
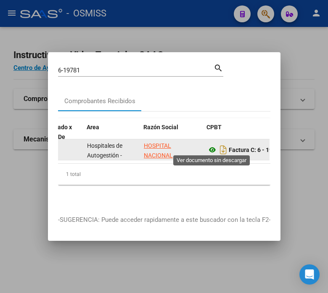
click at [212, 146] on icon at bounding box center [212, 150] width 11 height 10
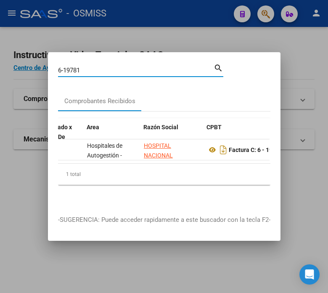
drag, startPoint x: 124, startPoint y: 66, endPoint x: 64, endPoint y: 57, distance: 60.4
click at [64, 57] on mat-dialog-container "6-19781 Buscar (apellido, dni, cuil, nro traspaso, cuit, obra social) search Co…" at bounding box center [164, 146] width 233 height 189
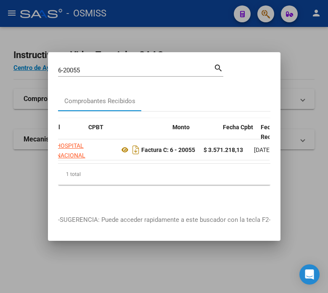
scroll to position [0, 237]
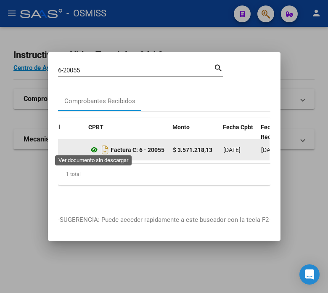
click at [94, 149] on icon at bounding box center [94, 150] width 11 height 10
click at [95, 148] on icon at bounding box center [94, 150] width 11 height 10
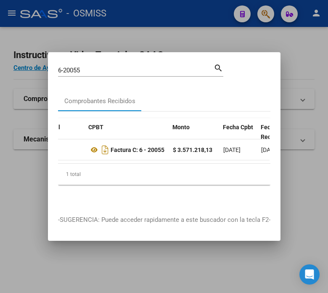
click at [150, 66] on input "6-20055" at bounding box center [136, 70] width 156 height 8
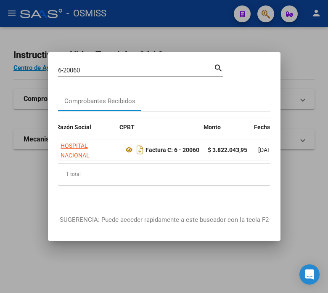
scroll to position [0, 206]
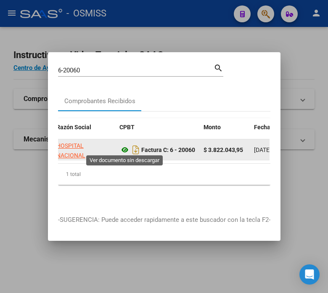
click at [123, 148] on icon at bounding box center [124, 150] width 11 height 10
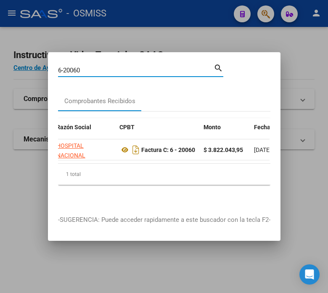
drag, startPoint x: 103, startPoint y: 69, endPoint x: 72, endPoint y: 67, distance: 30.7
click at [72, 67] on input "6-20060" at bounding box center [136, 70] width 156 height 8
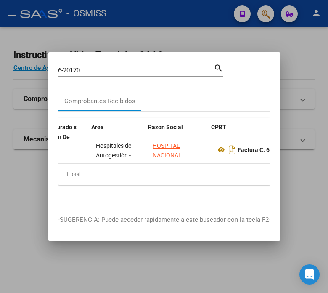
scroll to position [0, 114]
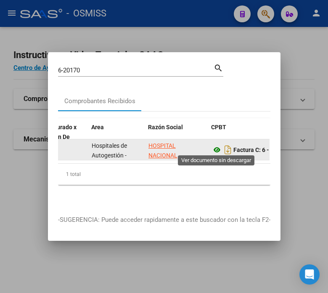
click at [217, 145] on icon at bounding box center [217, 150] width 11 height 10
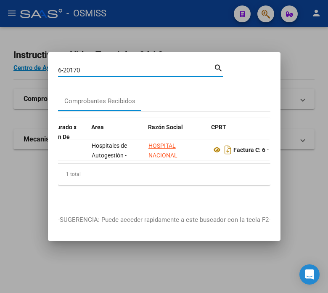
drag, startPoint x: 93, startPoint y: 65, endPoint x: -40, endPoint y: 70, distance: 133.0
click at [0, 70] on html "menu - OSMISS person Firma Express Inicio Instructivos Contacto OS Reportes Ing…" at bounding box center [164, 146] width 328 height 293
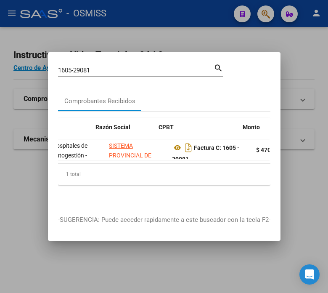
scroll to position [0, 219]
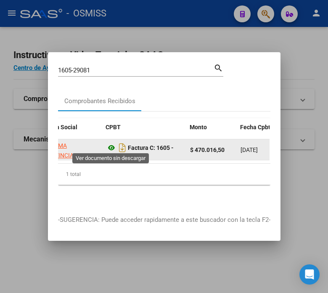
click at [112, 144] on icon at bounding box center [111, 148] width 11 height 10
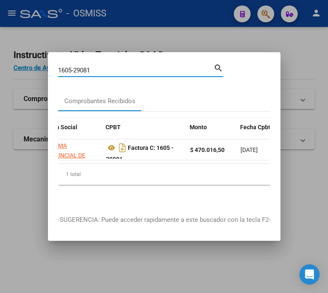
drag, startPoint x: 94, startPoint y: 66, endPoint x: -28, endPoint y: 66, distance: 121.9
click at [0, 66] on html "menu - OSMISS person Firma Express Inicio Instructivos Contacto OS Reportes Ing…" at bounding box center [164, 146] width 328 height 293
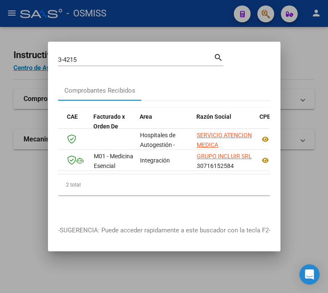
scroll to position [0, 119]
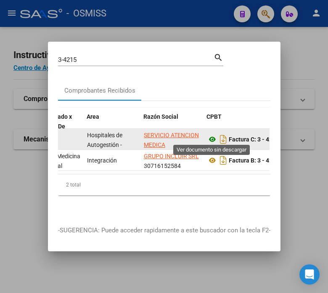
click at [212, 135] on icon at bounding box center [212, 139] width 11 height 10
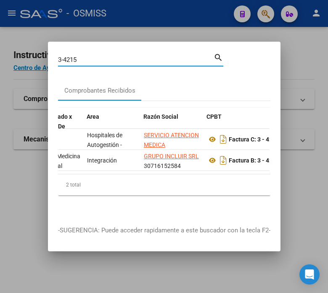
drag, startPoint x: 110, startPoint y: 57, endPoint x: 32, endPoint y: 59, distance: 77.8
click at [32, 59] on div "3-4215 Buscar (apellido, dni, cuil, nro traspaso, cuit, obra social) search Com…" at bounding box center [164, 146] width 328 height 293
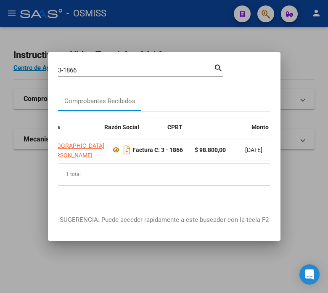
scroll to position [0, 233]
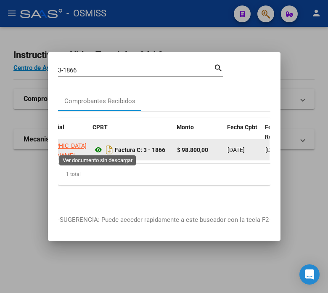
click at [97, 148] on icon at bounding box center [98, 150] width 11 height 10
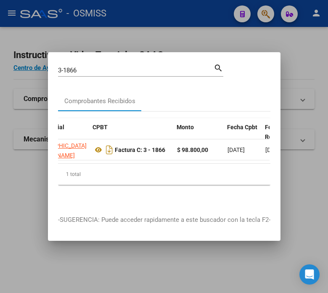
click at [84, 66] on input "3-1866" at bounding box center [136, 70] width 156 height 8
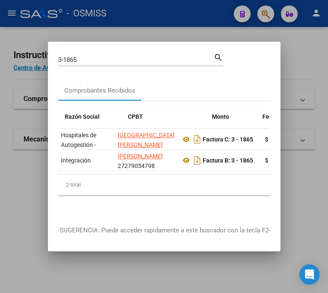
scroll to position [0, 198]
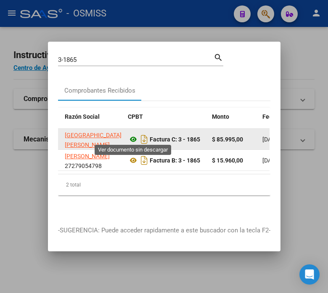
click at [131, 136] on icon at bounding box center [133, 139] width 11 height 10
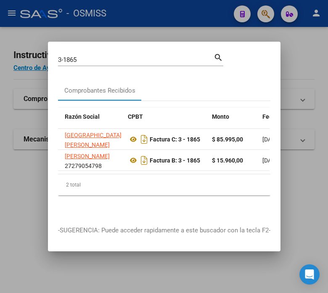
click at [126, 56] on input "3-1865" at bounding box center [136, 60] width 156 height 8
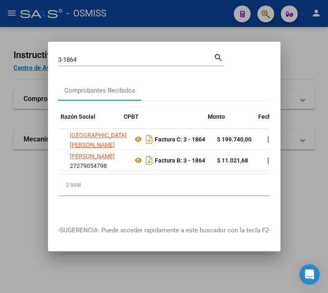
scroll to position [0, 202]
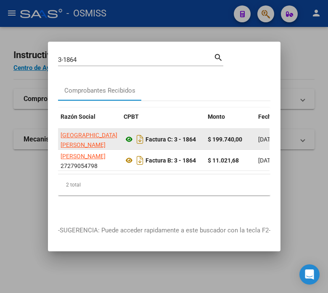
click at [127, 136] on div "Factura C: 3 - 1864" at bounding box center [162, 138] width 77 height 13
click at [127, 139] on icon at bounding box center [129, 139] width 11 height 10
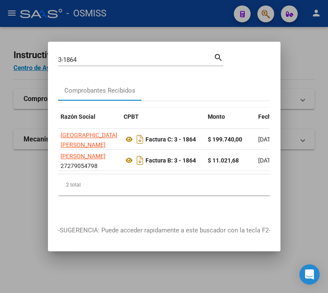
click at [100, 56] on input "3-1864" at bounding box center [136, 60] width 156 height 8
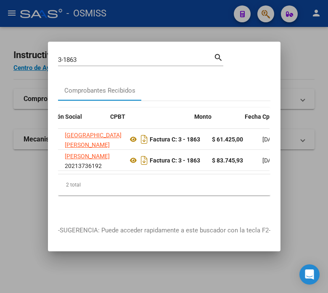
scroll to position [0, 215]
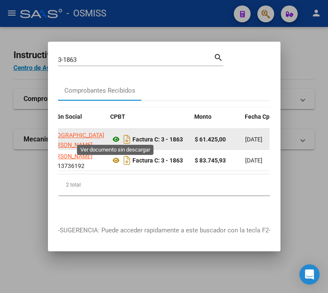
click at [113, 137] on icon at bounding box center [116, 139] width 11 height 10
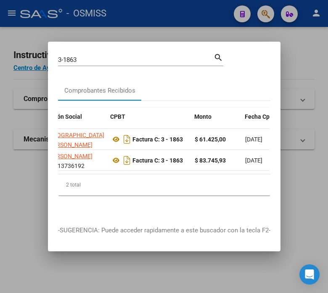
click at [132, 60] on div "3-1863 Buscar (apellido, dni, [PERSON_NAME], nro traspaso, cuit, obra social)" at bounding box center [136, 59] width 156 height 13
click at [124, 57] on input "3-1863" at bounding box center [136, 60] width 156 height 8
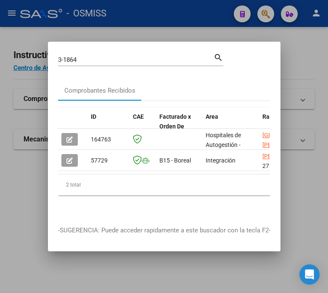
click at [77, 169] on datatable-body "164763 Hospitales de Autogestión - Afiliaciones [GEOGRAPHIC_DATA][PERSON_NAME] …" at bounding box center [164, 151] width 212 height 45
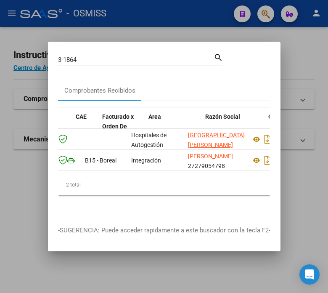
scroll to position [0, 101]
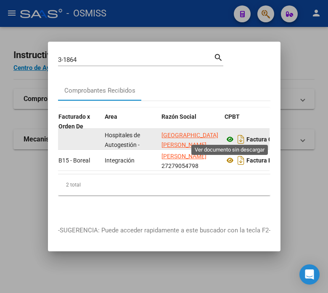
click at [233, 134] on icon at bounding box center [230, 139] width 11 height 10
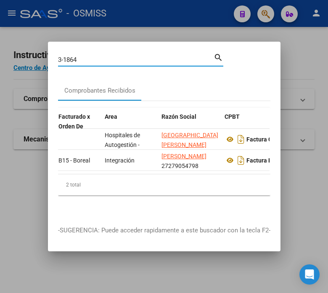
click at [144, 56] on input "3-1864" at bounding box center [136, 60] width 156 height 8
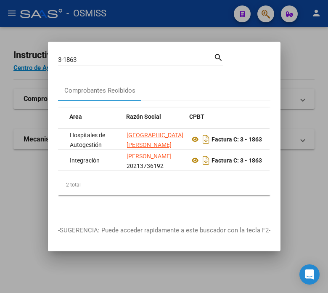
scroll to position [0, 145]
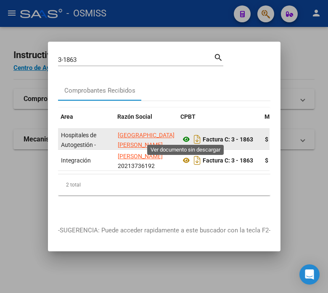
click at [181, 137] on icon at bounding box center [186, 139] width 11 height 10
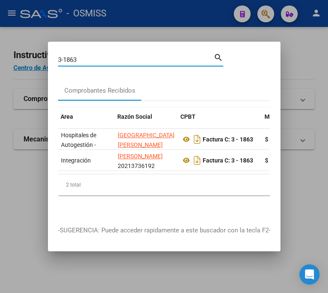
drag, startPoint x: 81, startPoint y: 60, endPoint x: 48, endPoint y: 61, distance: 32.4
click at [48, 61] on mat-dialog-content "3-1863 Buscar (apellido, dni, cuil, nro traspaso, cuit, obra social) search Com…" at bounding box center [164, 134] width 233 height 164
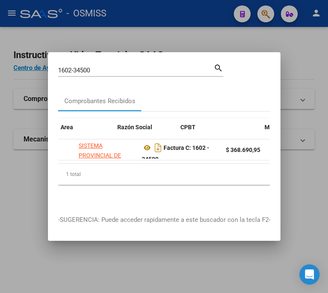
scroll to position [0, 193]
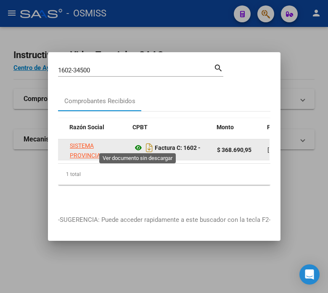
click at [138, 146] on icon at bounding box center [138, 148] width 11 height 10
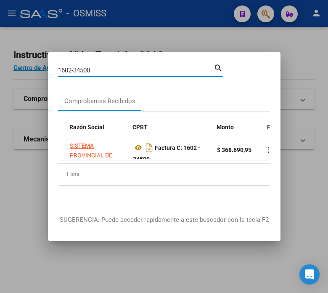
drag, startPoint x: 100, startPoint y: 65, endPoint x: 82, endPoint y: 67, distance: 18.3
click at [82, 67] on input "1602-34500" at bounding box center [136, 70] width 156 height 8
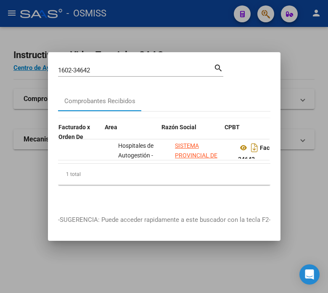
scroll to position [0, 105]
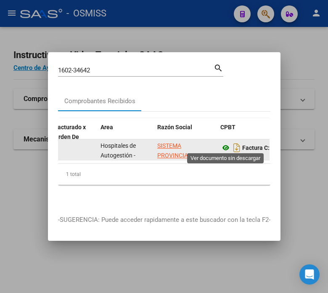
click at [226, 144] on icon at bounding box center [225, 148] width 11 height 10
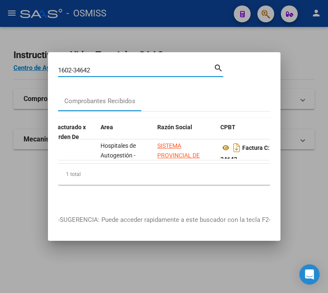
drag, startPoint x: 106, startPoint y: 68, endPoint x: 52, endPoint y: 63, distance: 54.4
click at [52, 63] on mat-dialog-content "1602-34642 Buscar (apellido, dni, cuil, nro traspaso, cuit, obra social) search…" at bounding box center [164, 133] width 233 height 143
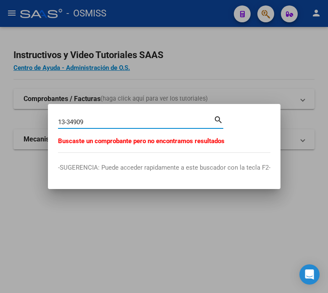
drag, startPoint x: 93, startPoint y: 120, endPoint x: -33, endPoint y: 108, distance: 126.8
click at [0, 108] on html "menu - OSMISS person Firma Express Inicio Instructivos Contacto OS Reportes Ing…" at bounding box center [164, 146] width 328 height 293
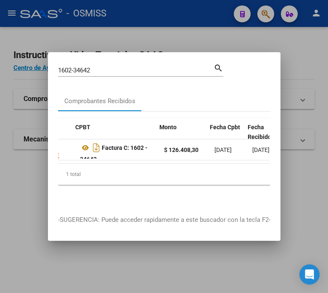
scroll to position [0, 250]
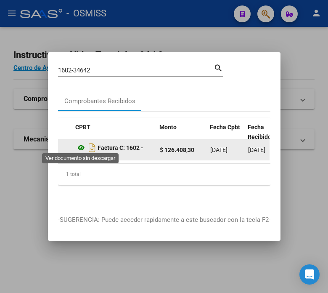
click at [83, 144] on icon at bounding box center [81, 148] width 11 height 10
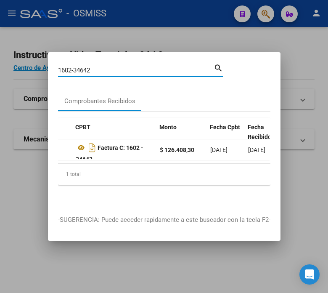
drag, startPoint x: 119, startPoint y: 65, endPoint x: 6, endPoint y: 53, distance: 113.7
click at [6, 53] on div "1602-34642 Buscar (apellido, dni, cuil, nro traspaso, cuit, obra social) search…" at bounding box center [164, 146] width 328 height 293
click at [106, 66] on input "13-" at bounding box center [136, 70] width 156 height 8
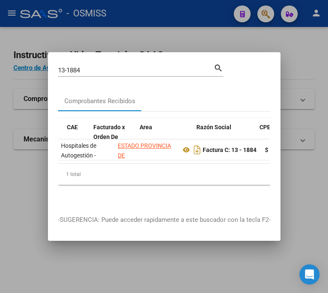
scroll to position [0, 184]
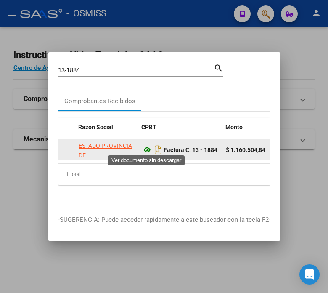
click at [146, 145] on icon at bounding box center [147, 150] width 11 height 10
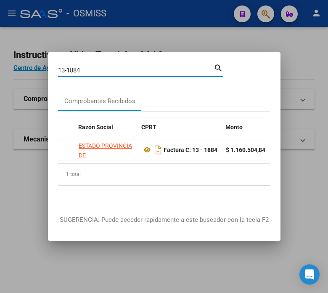
drag, startPoint x: 98, startPoint y: 67, endPoint x: 10, endPoint y: 48, distance: 90.9
click at [6, 52] on div "13-1884 Buscar (apellido, dni, cuil, nro traspaso, cuit, obra social) search Co…" at bounding box center [164, 146] width 328 height 293
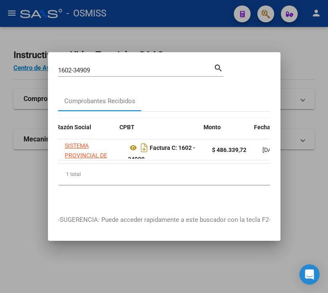
scroll to position [0, 219]
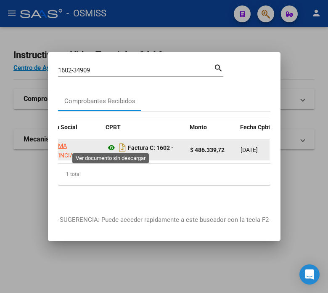
click at [110, 145] on icon at bounding box center [111, 148] width 11 height 10
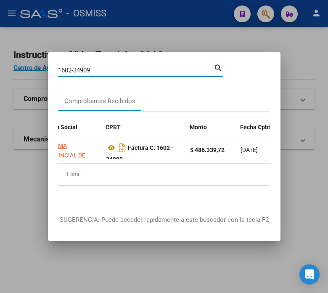
drag, startPoint x: 103, startPoint y: 63, endPoint x: 34, endPoint y: 60, distance: 69.5
click at [34, 60] on div "1602-34909 Buscar (apellido, dni, cuil, nro traspaso, cuit, obra social) search…" at bounding box center [164, 146] width 328 height 293
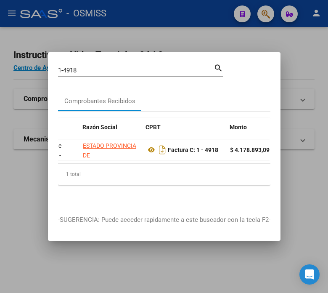
scroll to position [0, 211]
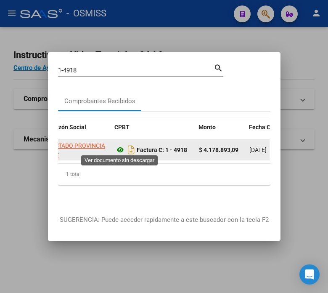
click at [118, 145] on icon at bounding box center [120, 150] width 11 height 10
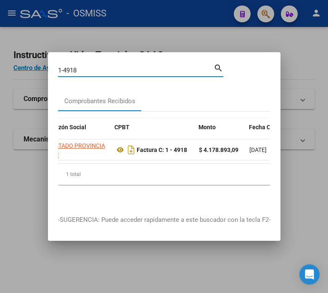
drag, startPoint x: 91, startPoint y: 68, endPoint x: 29, endPoint y: 69, distance: 62.2
click at [29, 69] on div "1-4918 Buscar (apellido, dni, cuil, nro traspaso, cuit, obra social) search Com…" at bounding box center [164, 146] width 328 height 293
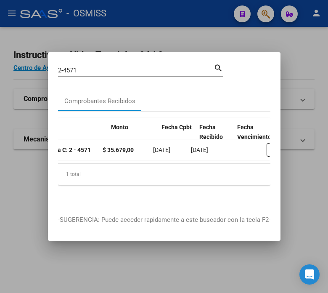
scroll to position [0, 193]
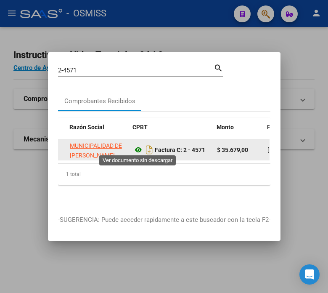
click at [137, 149] on icon at bounding box center [138, 150] width 11 height 10
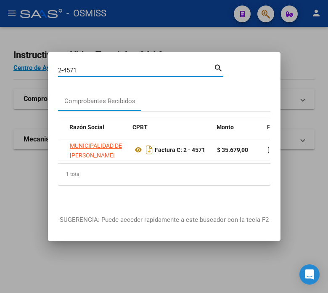
drag, startPoint x: 94, startPoint y: 69, endPoint x: -2, endPoint y: 65, distance: 96.0
click at [0, 65] on html "menu - OSMISS person Firma Express Inicio Instructivos Contacto OS Reportes Ing…" at bounding box center [164, 146] width 328 height 293
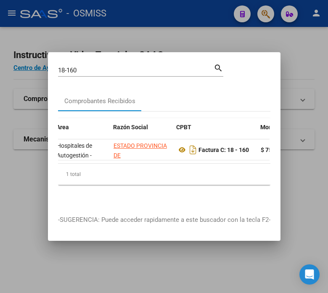
scroll to position [0, 162]
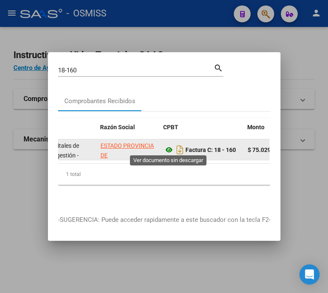
click at [170, 145] on icon at bounding box center [169, 150] width 11 height 10
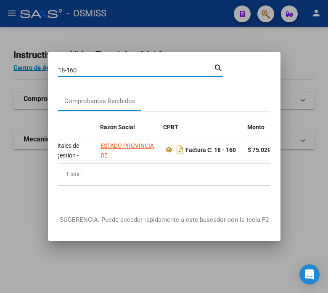
drag, startPoint x: 93, startPoint y: 65, endPoint x: 24, endPoint y: 71, distance: 69.2
click at [24, 71] on div "18-160 Buscar (apellido, dni, cuil, nro traspaso, cuit, obra social) search Com…" at bounding box center [164, 146] width 328 height 293
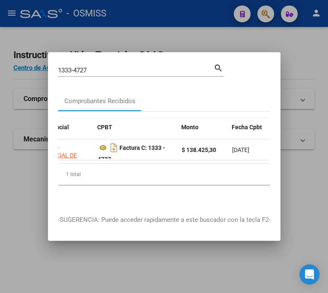
scroll to position [0, 259]
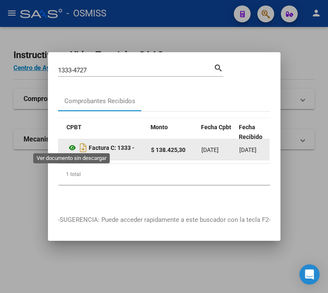
click at [73, 146] on icon at bounding box center [72, 148] width 11 height 10
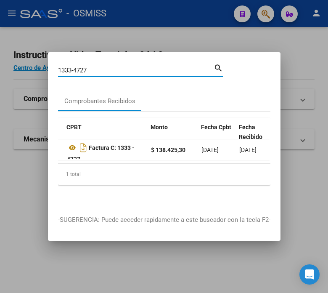
click at [98, 68] on input "1333-4727" at bounding box center [136, 70] width 156 height 8
drag, startPoint x: 89, startPoint y: 70, endPoint x: 69, endPoint y: 66, distance: 20.2
click at [69, 66] on input "1333-4727" at bounding box center [136, 70] width 156 height 8
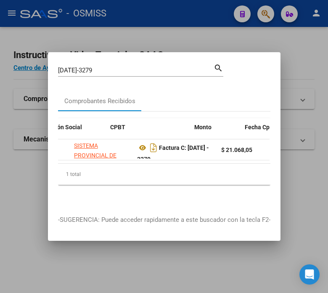
scroll to position [0, 246]
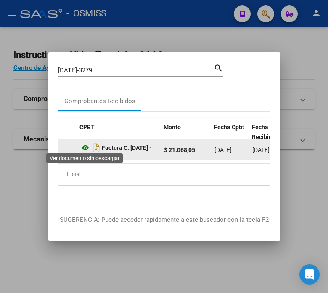
click at [85, 147] on icon at bounding box center [85, 148] width 11 height 10
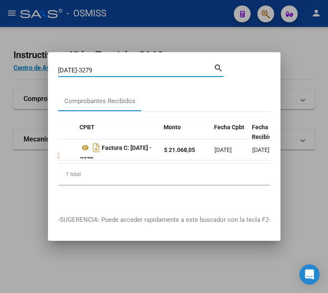
drag, startPoint x: 95, startPoint y: 66, endPoint x: 32, endPoint y: 81, distance: 65.0
click at [32, 81] on div "[DATE]-3279 Buscar (apellido, dni, cuil, nro traspaso, cuit, obra social) searc…" at bounding box center [164, 146] width 328 height 293
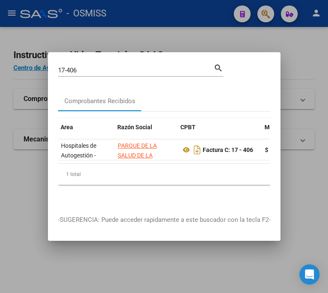
scroll to position [0, 198]
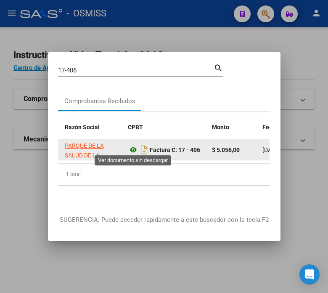
click at [129, 145] on icon at bounding box center [133, 150] width 11 height 10
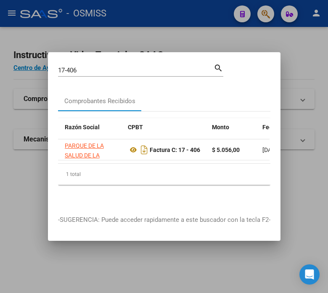
drag, startPoint x: 98, startPoint y: 62, endPoint x: 74, endPoint y: 69, distance: 24.9
click at [74, 69] on div "17-406 Buscar (apellido, dni, cuil, nro traspaso, cuit, obra social)" at bounding box center [136, 70] width 156 height 13
drag, startPoint x: 87, startPoint y: 66, endPoint x: -48, endPoint y: 63, distance: 135.0
click at [0, 63] on html "menu - OSMISS person Firma Express Inicio Instructivos Contacto OS Reportes Ing…" at bounding box center [164, 146] width 328 height 293
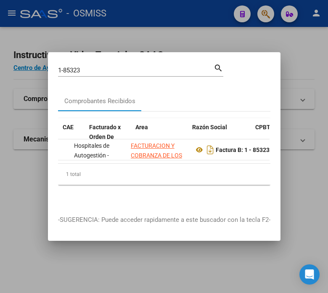
scroll to position [0, 184]
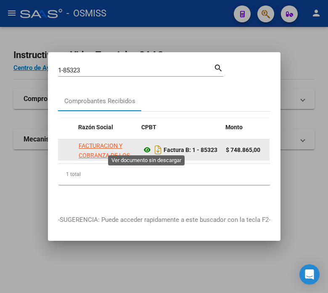
click at [145, 146] on icon at bounding box center [147, 150] width 11 height 10
click at [145, 148] on icon at bounding box center [147, 150] width 11 height 10
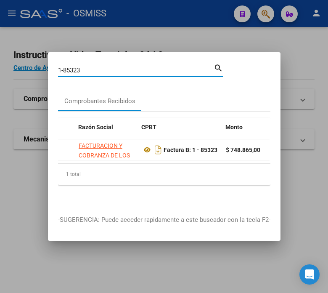
drag, startPoint x: 95, startPoint y: 65, endPoint x: 17, endPoint y: 73, distance: 78.7
click at [17, 73] on div "1-85323 Buscar (apellido, dni, cuil, nro traspaso, cuit, obra social) search Co…" at bounding box center [164, 146] width 328 height 293
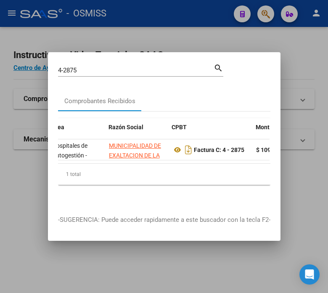
scroll to position [0, 193]
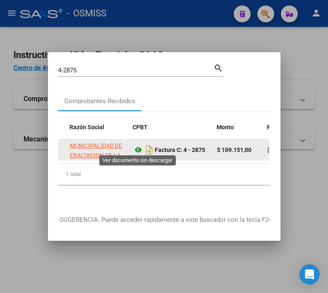
click at [135, 148] on icon at bounding box center [138, 150] width 11 height 10
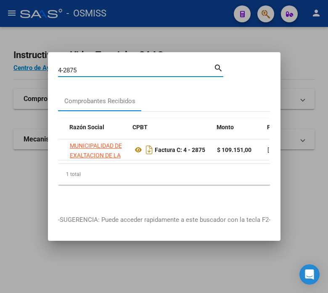
drag, startPoint x: 85, startPoint y: 68, endPoint x: 30, endPoint y: 73, distance: 54.9
click at [30, 73] on div "4-2875 Buscar (apellido, dni, cuil, nro traspaso, cuit, obra social) search Com…" at bounding box center [164, 146] width 328 height 293
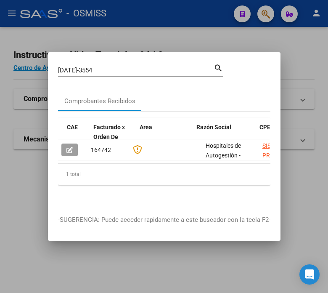
scroll to position [0, 136]
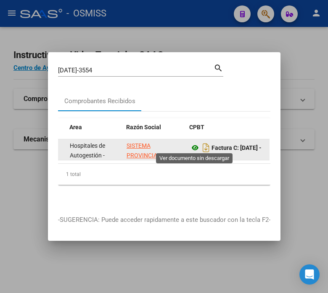
click at [193, 143] on icon at bounding box center [195, 148] width 11 height 10
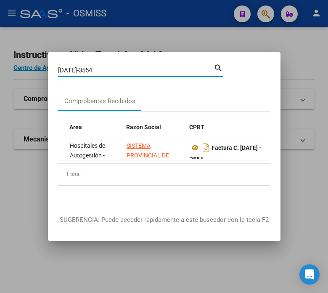
drag, startPoint x: 95, startPoint y: 68, endPoint x: 8, endPoint y: 79, distance: 87.7
click at [6, 81] on div "[DATE]-3554 Buscar (apellido, dni, cuil, nro traspaso, cuit, obra social) searc…" at bounding box center [164, 146] width 328 height 293
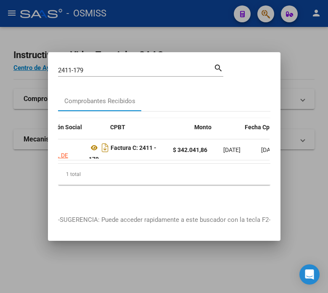
scroll to position [0, 215]
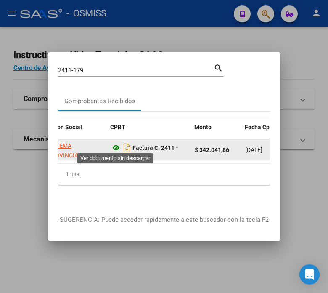
click at [112, 145] on icon at bounding box center [116, 148] width 11 height 10
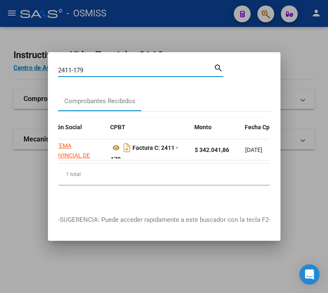
drag, startPoint x: 95, startPoint y: 68, endPoint x: 31, endPoint y: 69, distance: 64.8
click at [31, 69] on div "2411-179 Buscar (apellido, dni, cuil, nro traspaso, cuit, obra social) search C…" at bounding box center [164, 146] width 328 height 293
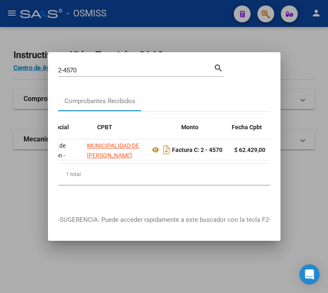
scroll to position [0, 228]
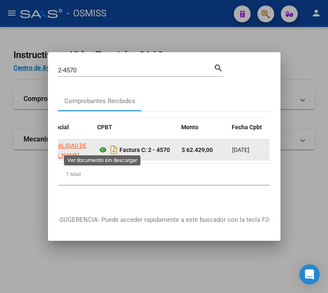
click at [103, 145] on icon at bounding box center [103, 150] width 11 height 10
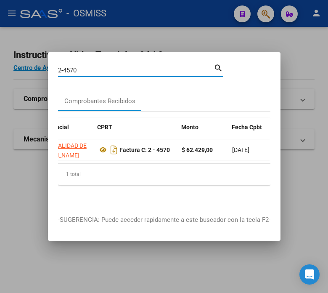
drag, startPoint x: 108, startPoint y: 67, endPoint x: 11, endPoint y: 58, distance: 98.0
click at [11, 58] on div "2-4570 Buscar (apellido, dni, cuil, nro traspaso, cuit, obra social) search Com…" at bounding box center [164, 146] width 328 height 293
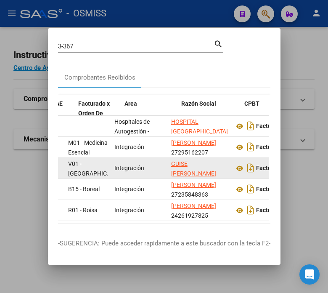
drag, startPoint x: 149, startPoint y: 172, endPoint x: 185, endPoint y: 163, distance: 37.2
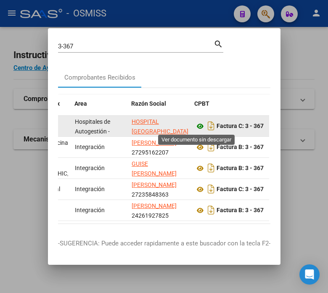
click at [196, 124] on icon at bounding box center [200, 126] width 11 height 10
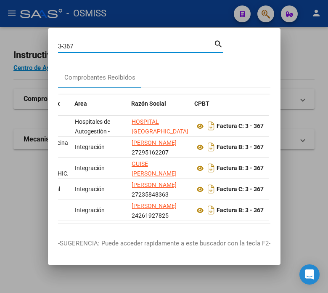
drag, startPoint x: 43, startPoint y: 52, endPoint x: -9, endPoint y: 53, distance: 52.1
click at [0, 53] on html "menu - OSMISS person Firma Express Inicio Instructivos Contacto OS Reportes Ing…" at bounding box center [164, 146] width 328 height 293
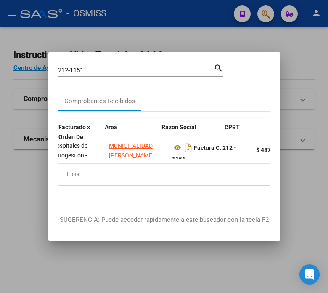
scroll to position [0, 184]
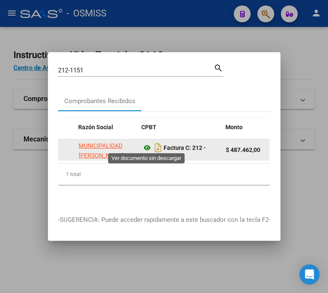
click at [148, 143] on icon at bounding box center [147, 148] width 11 height 10
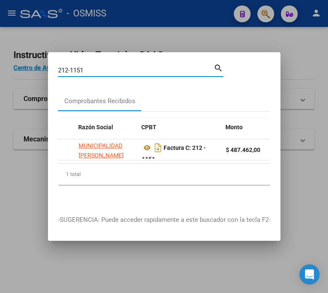
drag, startPoint x: 87, startPoint y: 68, endPoint x: 65, endPoint y: 66, distance: 22.8
click at [65, 66] on input "212-1151" at bounding box center [136, 70] width 156 height 8
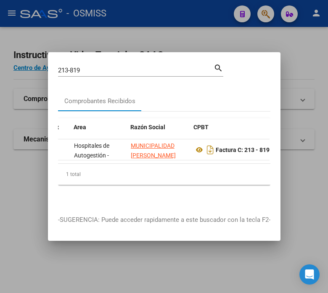
scroll to position [0, 140]
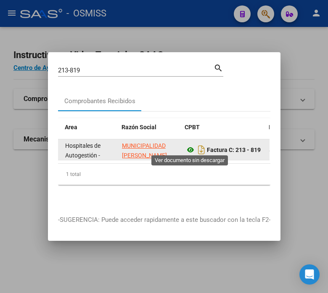
click at [191, 146] on icon at bounding box center [190, 150] width 11 height 10
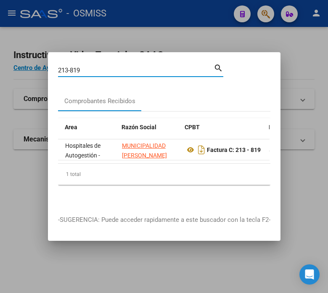
drag, startPoint x: 125, startPoint y: 63, endPoint x: 66, endPoint y: 66, distance: 59.3
click at [66, 66] on input "213-819" at bounding box center [136, 70] width 156 height 8
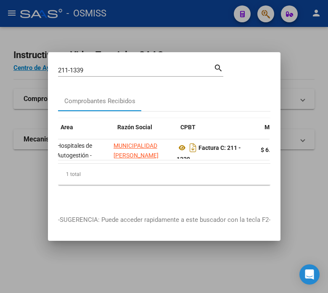
scroll to position [0, 206]
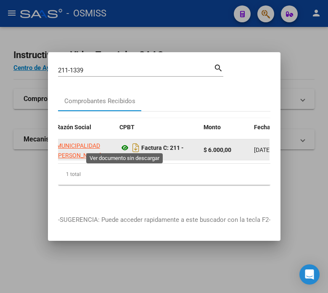
click at [125, 145] on icon at bounding box center [124, 148] width 11 height 10
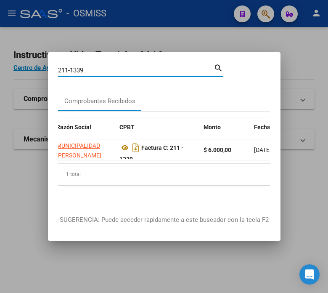
drag, startPoint x: 89, startPoint y: 68, endPoint x: 51, endPoint y: 69, distance: 37.9
click at [48, 69] on mat-dialog-content "211-1339 Buscar (apellido, dni, cuil, nro traspaso, cuit, obra social) search C…" at bounding box center [164, 133] width 233 height 143
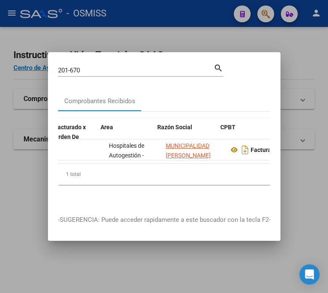
scroll to position [0, 158]
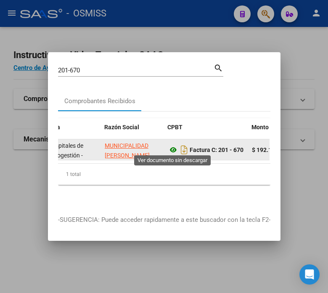
click at [170, 146] on icon at bounding box center [173, 150] width 11 height 10
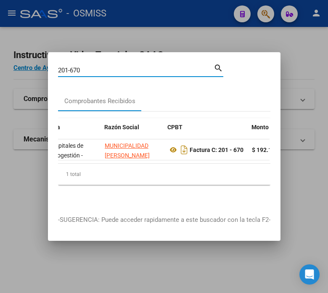
drag, startPoint x: 108, startPoint y: 65, endPoint x: -29, endPoint y: 66, distance: 137.5
click at [0, 66] on html "menu - OSMISS person Firma Express Inicio Instructivos Contacto OS Reportes Ing…" at bounding box center [164, 146] width 328 height 293
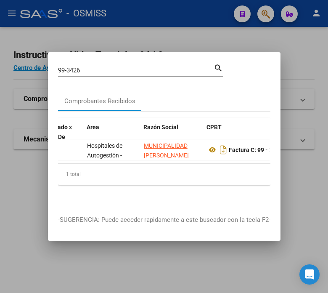
scroll to position [0, 132]
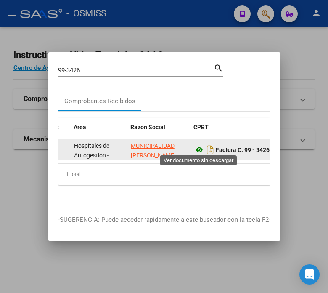
click at [197, 147] on icon at bounding box center [199, 150] width 11 height 10
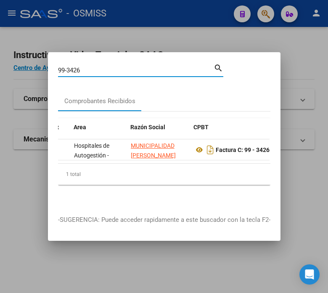
drag, startPoint x: 115, startPoint y: 66, endPoint x: 53, endPoint y: 70, distance: 62.3
click at [53, 70] on mat-dialog-content "99-3426 Buscar (apellido, dni, cuil, nro traspaso, cuit, obra social) search Co…" at bounding box center [164, 133] width 233 height 143
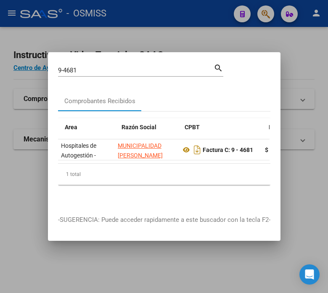
scroll to position [0, 153]
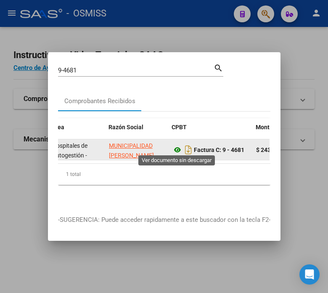
click at [176, 145] on icon at bounding box center [177, 150] width 11 height 10
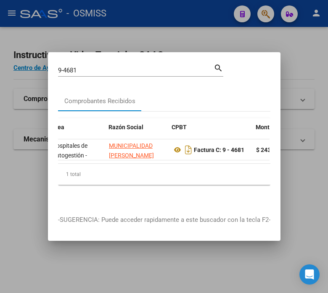
click at [99, 64] on div "9-4681 Buscar (apellido, dni, [PERSON_NAME], [PERSON_NAME], cuit, obra social)" at bounding box center [136, 70] width 156 height 13
click at [99, 69] on input "9-4681" at bounding box center [136, 70] width 156 height 8
click at [98, 68] on input "9-4681" at bounding box center [136, 70] width 156 height 8
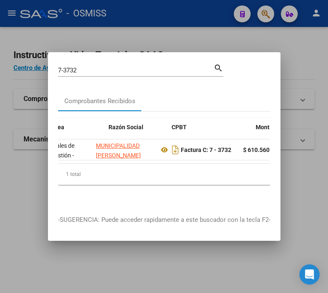
scroll to position [0, 206]
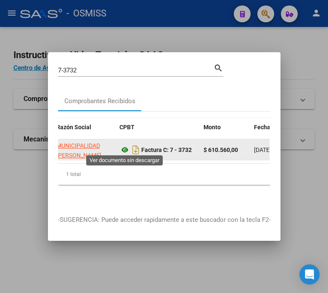
click at [124, 145] on icon at bounding box center [124, 150] width 11 height 10
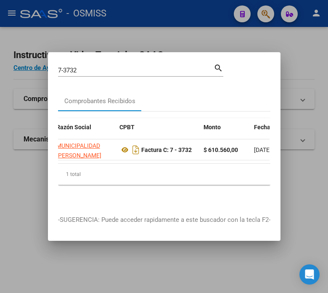
click at [122, 67] on input "7-3732" at bounding box center [136, 70] width 156 height 8
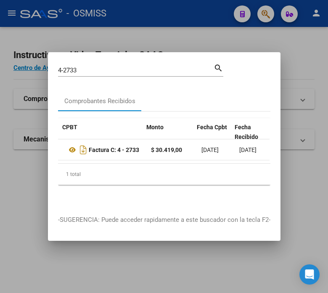
scroll to position [0, 254]
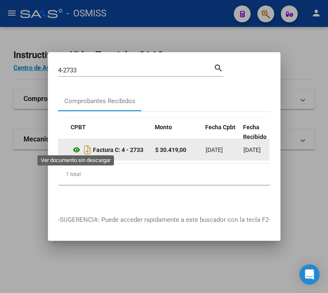
click at [75, 148] on icon at bounding box center [76, 150] width 11 height 10
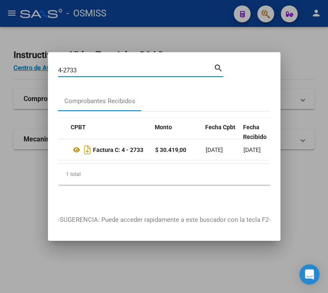
drag, startPoint x: 82, startPoint y: 66, endPoint x: 70, endPoint y: 66, distance: 12.6
click at [70, 66] on input "4-2733" at bounding box center [136, 70] width 156 height 8
type input "4-2704"
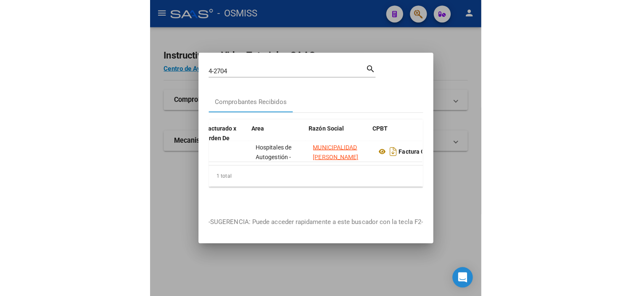
scroll to position [0, 105]
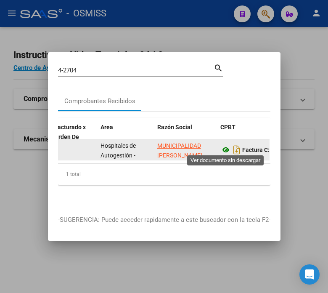
click at [222, 147] on icon at bounding box center [225, 150] width 11 height 10
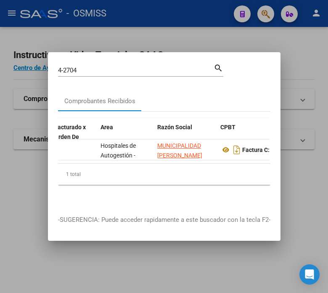
click at [167, 266] on div at bounding box center [164, 146] width 328 height 293
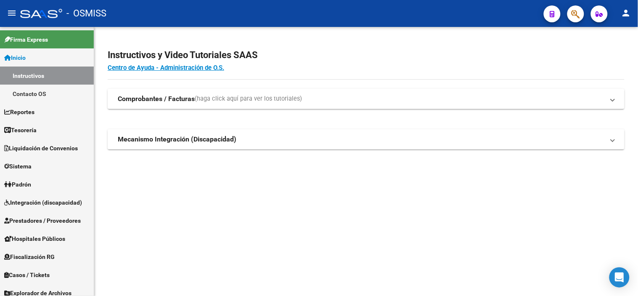
click at [575, 21] on span "button" at bounding box center [575, 13] width 8 height 17
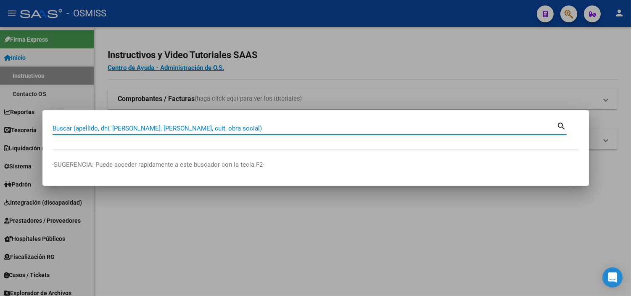
paste input "0002-00072161"
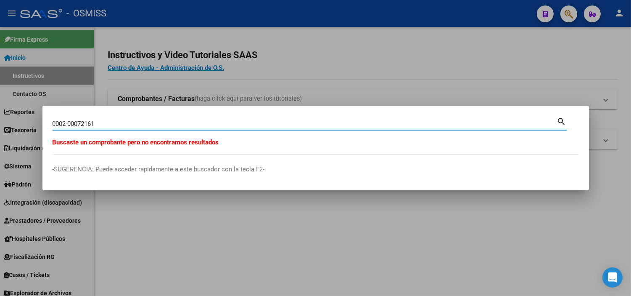
click at [69, 123] on input "0002-00072161" at bounding box center [305, 124] width 505 height 8
paste input "C0196-0000034"
type input "0196-00000341"
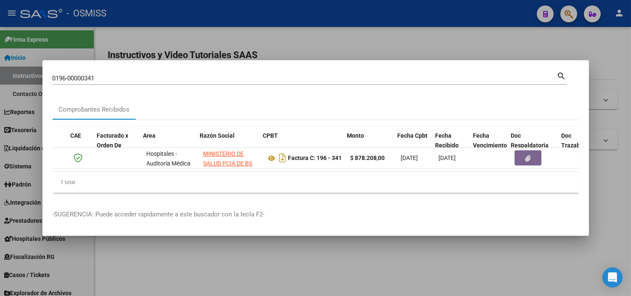
scroll to position [0, 57]
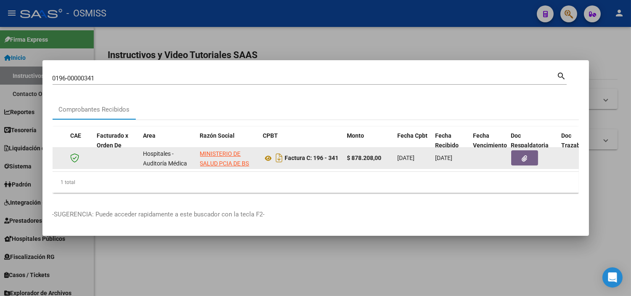
click at [530, 157] on button "button" at bounding box center [524, 157] width 27 height 15
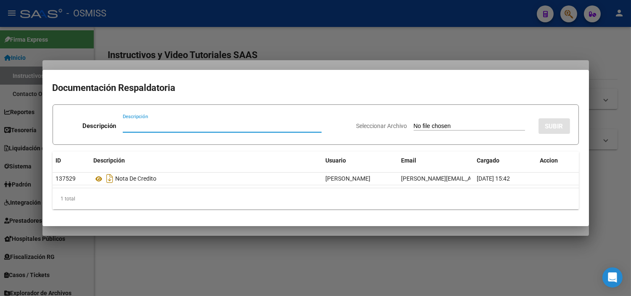
click at [432, 124] on input "Seleccionar Archivo" at bounding box center [469, 126] width 111 height 8
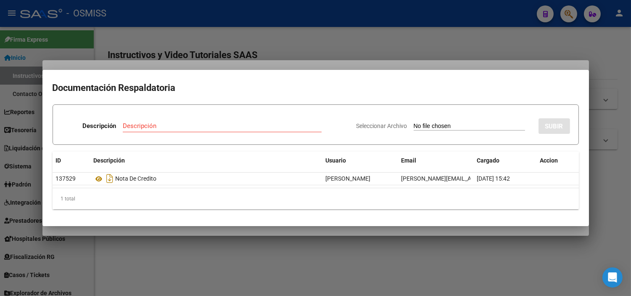
type input "C:\fakepath\FC VARIAS NUESTRA [PERSON_NAME] RC19.pdf"
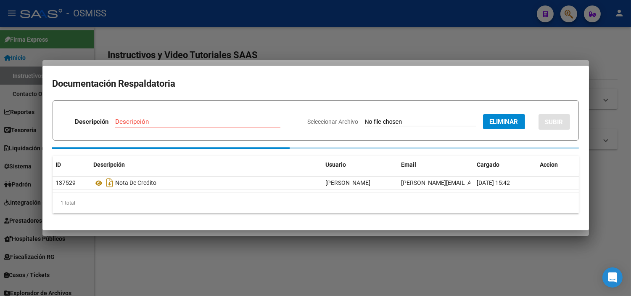
click at [153, 124] on input "Descripción" at bounding box center [197, 122] width 165 height 8
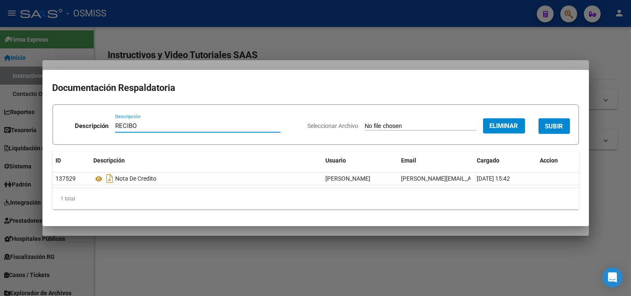
type input "RECIBO"
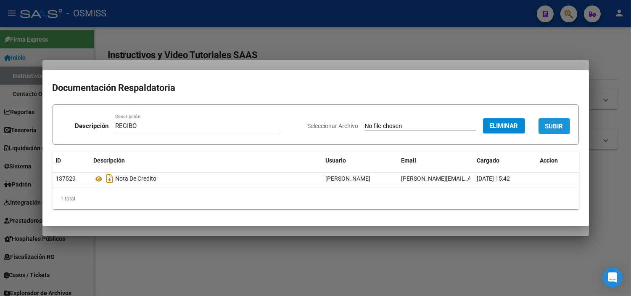
click at [561, 125] on span "SUBIR" at bounding box center [554, 126] width 18 height 8
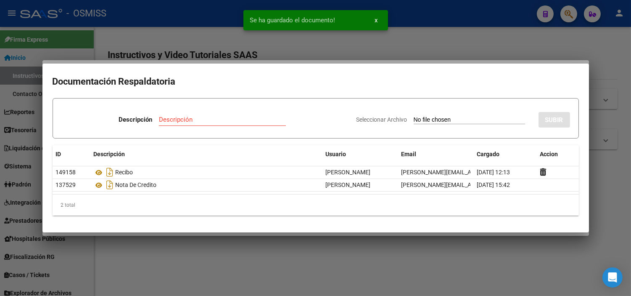
click at [263, 34] on div "Se ha guardado el documento! x" at bounding box center [315, 20] width 165 height 40
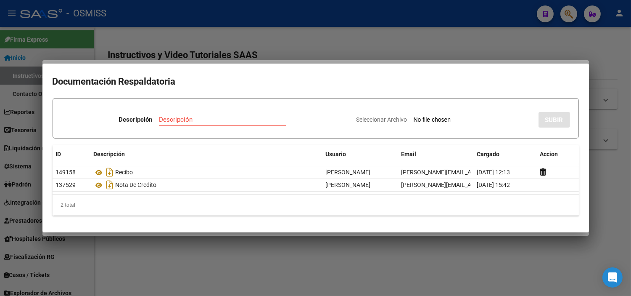
click at [251, 36] on div at bounding box center [315, 148] width 631 height 296
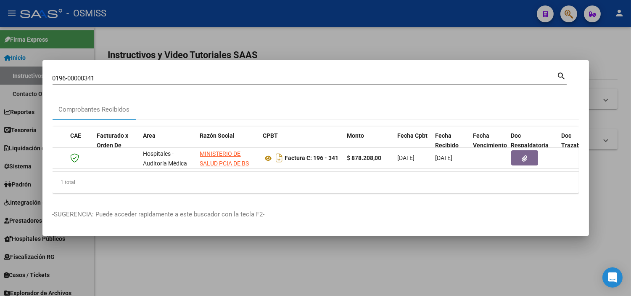
click at [182, 74] on input "0196-00000341" at bounding box center [305, 78] width 505 height 8
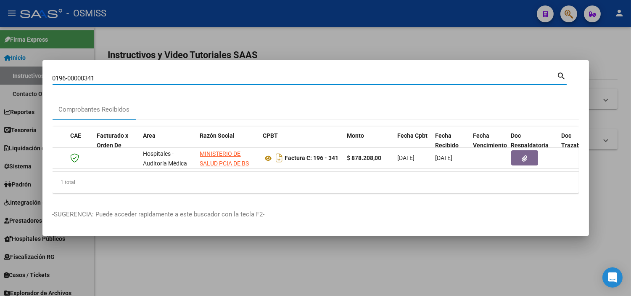
click at [182, 74] on input "0196-00000341" at bounding box center [305, 78] width 505 height 8
paste input "C0196-00000390"
click at [57, 74] on input "C0196-00000390" at bounding box center [305, 78] width 505 height 8
type input "0196-00000390"
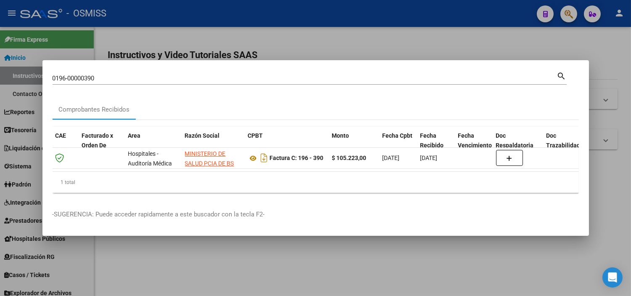
scroll to position [0, 75]
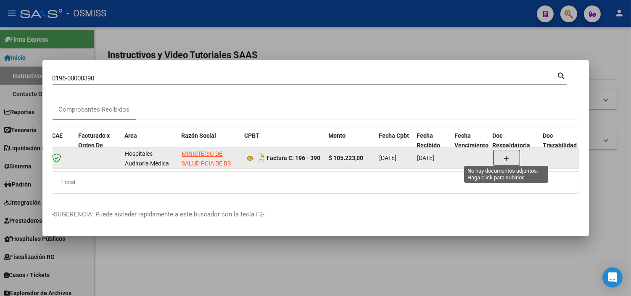
click at [510, 154] on button "button" at bounding box center [506, 158] width 27 height 16
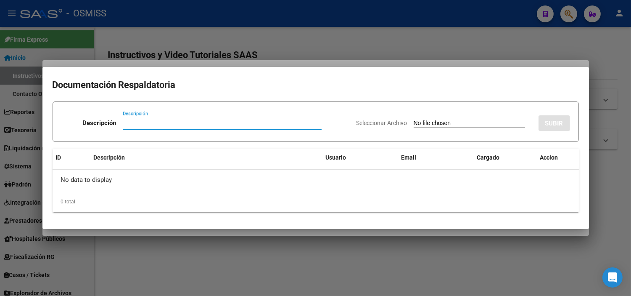
click at [442, 119] on app-file-uploader "Seleccionar Archivo" at bounding box center [444, 123] width 175 height 8
click at [414, 123] on input "Seleccionar Archivo" at bounding box center [469, 123] width 111 height 8
type input "C:\fakepath\FC VARIAS NUESTRA [PERSON_NAME] RC19.pdf"
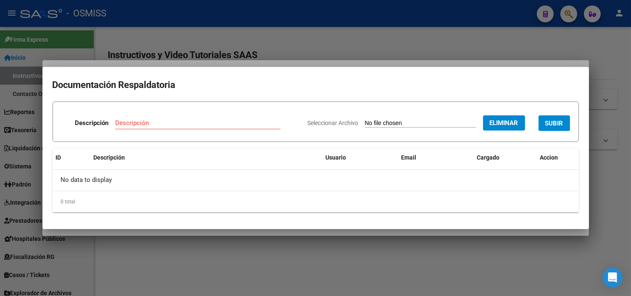
click at [126, 115] on div "Descripción Descripción" at bounding box center [181, 124] width 240 height 25
click at [126, 119] on input "Descripción" at bounding box center [197, 123] width 165 height 8
type input "RECIBO"
click at [544, 124] on button "SUBIR" at bounding box center [555, 123] width 32 height 16
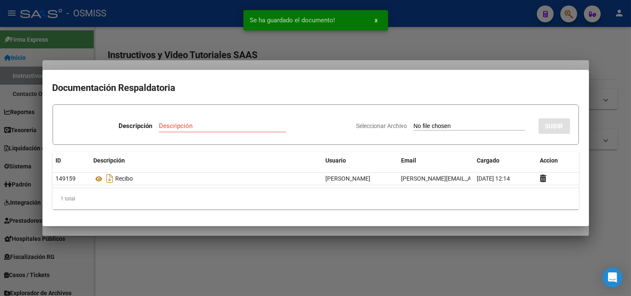
click at [201, 38] on div at bounding box center [315, 148] width 631 height 296
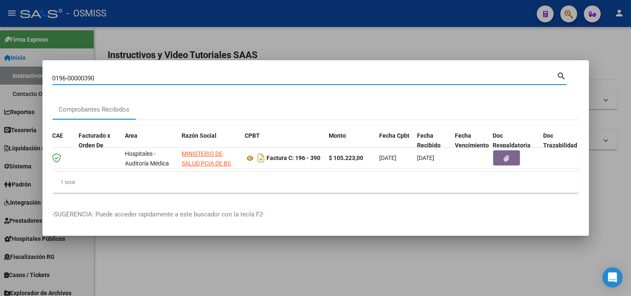
click at [106, 74] on input "0196-00000390" at bounding box center [305, 78] width 505 height 8
type input "0196-00000395"
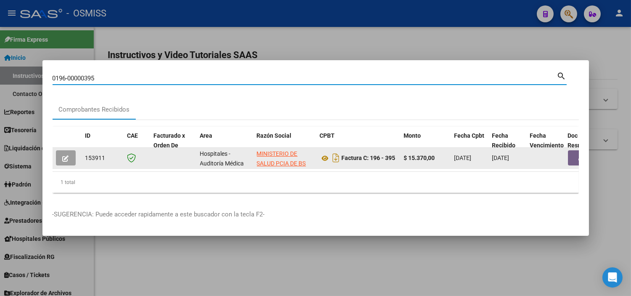
click at [571, 154] on button "button" at bounding box center [581, 157] width 27 height 15
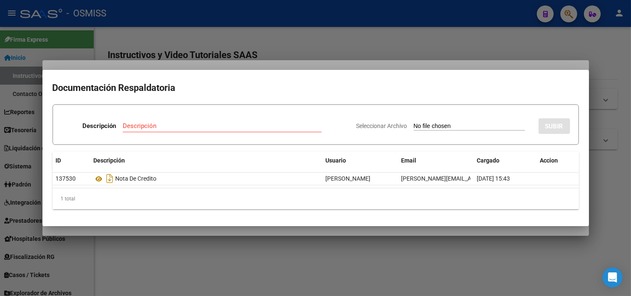
click at [452, 127] on input "Seleccionar Archivo" at bounding box center [469, 126] width 111 height 8
type input "C:\fakepath\FC VARIAS NUESTRA [PERSON_NAME] RC19.pdf"
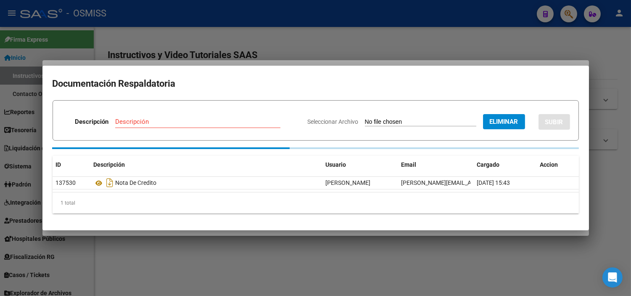
click at [186, 121] on div "Descripción" at bounding box center [197, 121] width 165 height 13
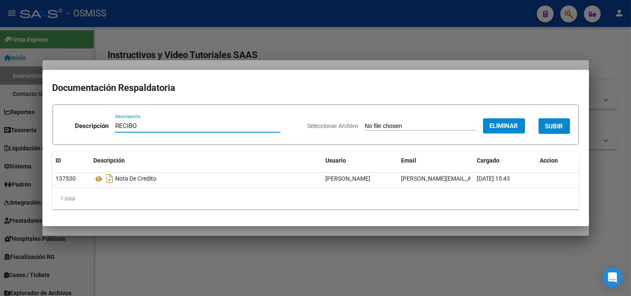
type input "RECIBO"
click at [557, 128] on span "SUBIR" at bounding box center [554, 126] width 18 height 8
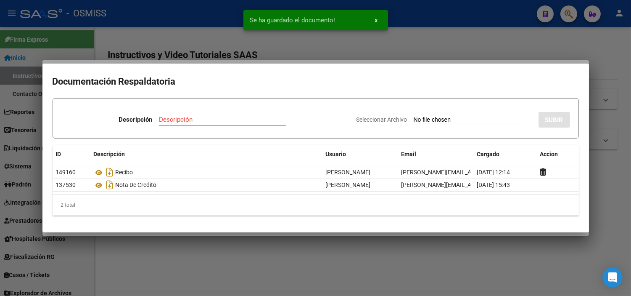
click at [169, 40] on div at bounding box center [315, 148] width 631 height 296
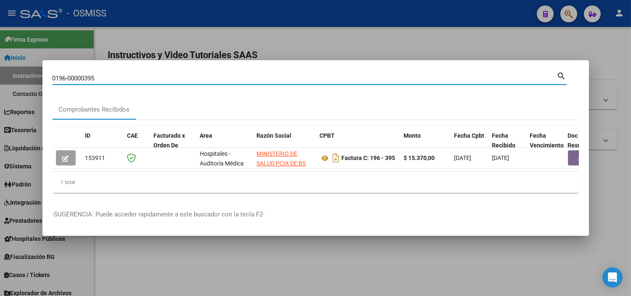
drag, startPoint x: 130, startPoint y: 77, endPoint x: 68, endPoint y: 72, distance: 61.6
click at [68, 74] on input "0196-00000395" at bounding box center [305, 78] width 505 height 8
paste input "479"
type input "0196-479"
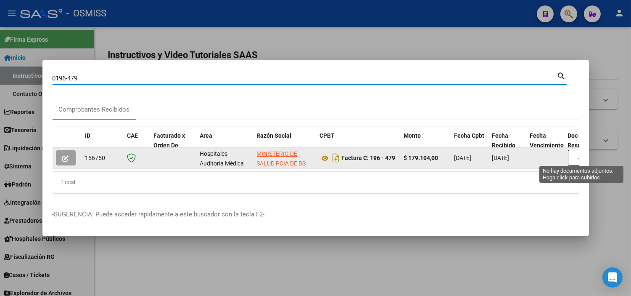
click at [573, 156] on button "button" at bounding box center [581, 158] width 27 height 16
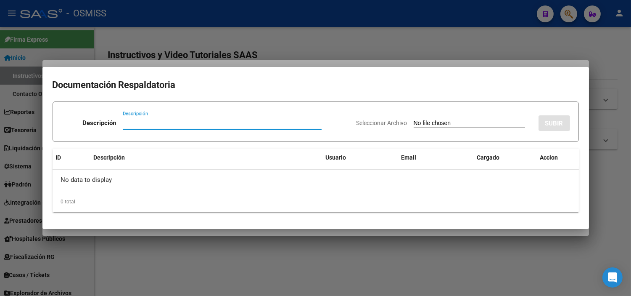
click at [463, 124] on input "Seleccionar Archivo" at bounding box center [469, 123] width 111 height 8
type input "C:\fakepath\NC 20 NUESTRA [PERSON_NAME] FC479.pdf"
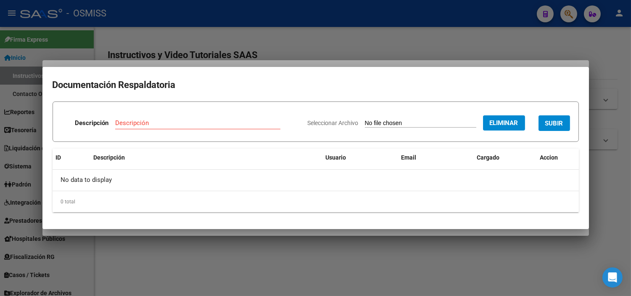
click at [180, 123] on input "Descripción" at bounding box center [197, 123] width 165 height 8
type input "NOTA DE CREDITO"
click at [548, 121] on span "SUBIR" at bounding box center [554, 123] width 18 height 8
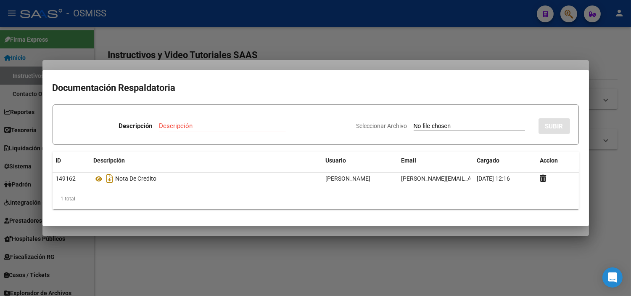
click at [208, 57] on div at bounding box center [315, 148] width 631 height 296
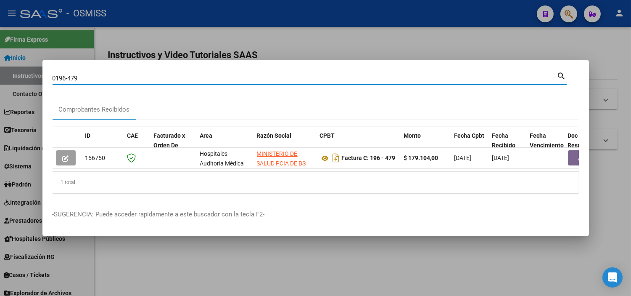
drag, startPoint x: 81, startPoint y: 74, endPoint x: 69, endPoint y: 72, distance: 12.3
click at [69, 74] on input "0196-479" at bounding box center [305, 78] width 505 height 8
paste input "8"
type input "0196-489"
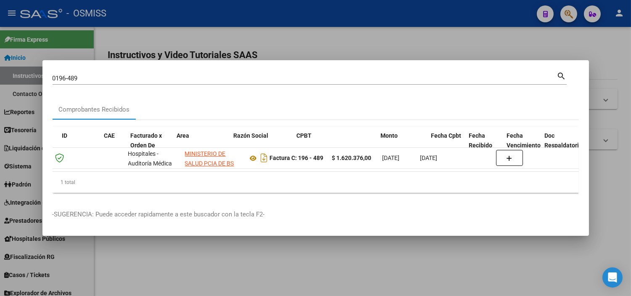
scroll to position [0, 0]
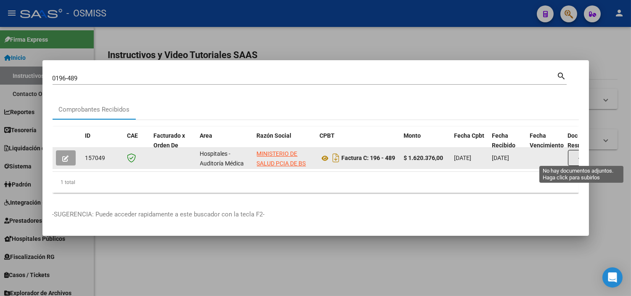
click at [577, 152] on button "button" at bounding box center [581, 158] width 27 height 16
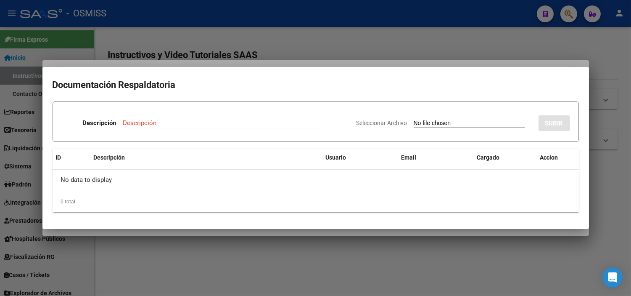
click at [443, 123] on input "Seleccionar Archivo" at bounding box center [469, 123] width 111 height 8
type input "C:\fakepath\NC 20 NUESTRA [PERSON_NAME] FC479.pdf"
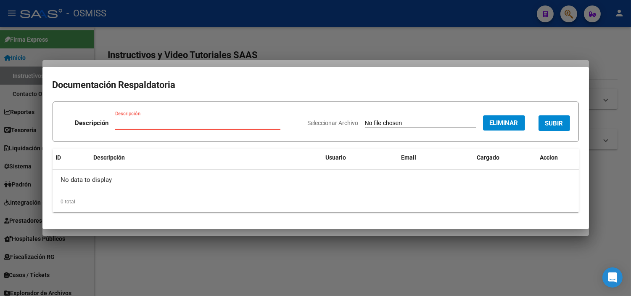
click at [162, 123] on input "Descripción" at bounding box center [197, 123] width 165 height 8
type input "NOTA DE CREDITO"
click at [545, 121] on button "SUBIR" at bounding box center [555, 123] width 32 height 16
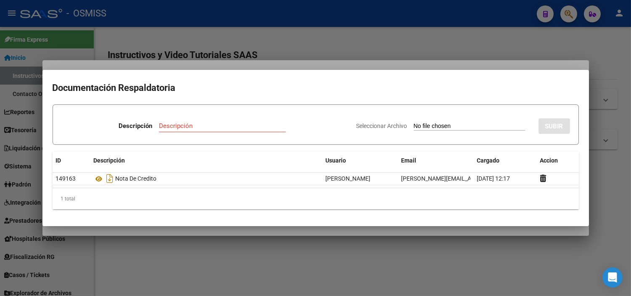
click at [276, 47] on div at bounding box center [315, 148] width 631 height 296
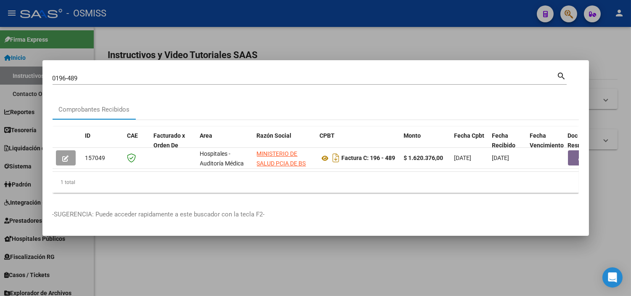
click at [82, 74] on input "0196-489" at bounding box center [305, 78] width 505 height 8
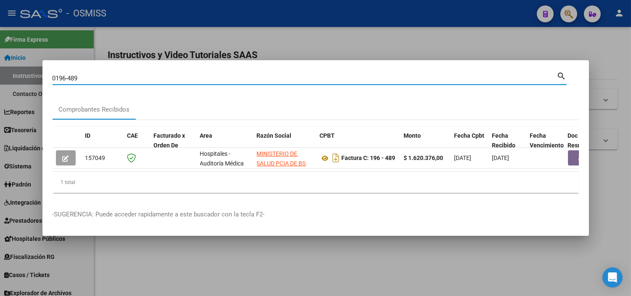
click at [82, 74] on input "0196-489" at bounding box center [305, 78] width 505 height 8
paste input "C0196-0000047"
click at [56, 77] on input "C0196-00000479" at bounding box center [305, 78] width 505 height 8
type input "0196-00000479"
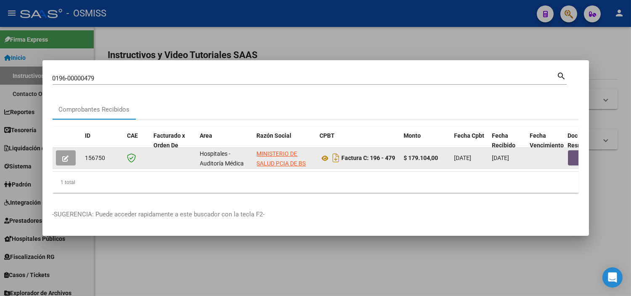
click at [572, 154] on button "button" at bounding box center [581, 157] width 27 height 15
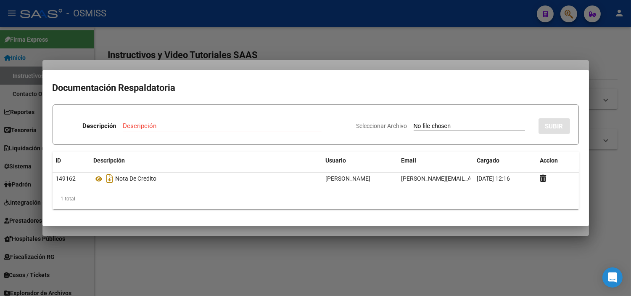
click at [27, 189] on div at bounding box center [315, 148] width 631 height 296
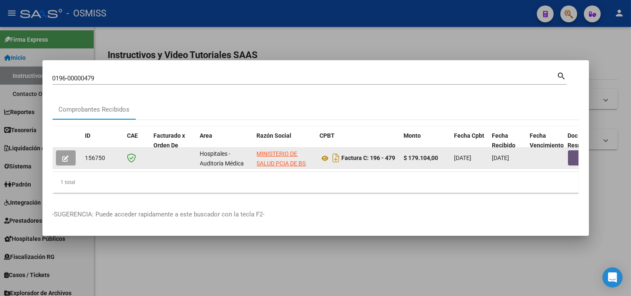
click at [577, 155] on button "button" at bounding box center [581, 157] width 27 height 15
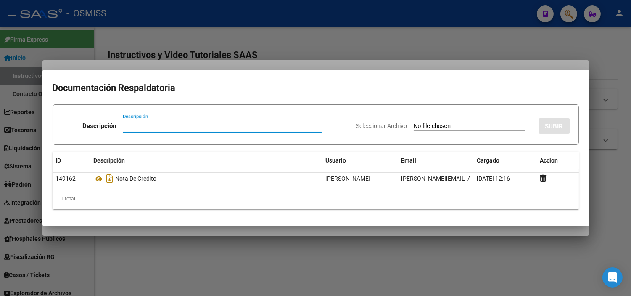
click at [481, 127] on input "Seleccionar Archivo" at bounding box center [469, 126] width 111 height 8
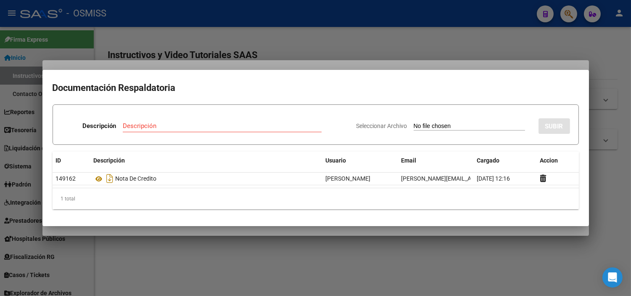
type input "C:\fakepath\NC 20 NUESTRA [PERSON_NAME] FC479.pdf"
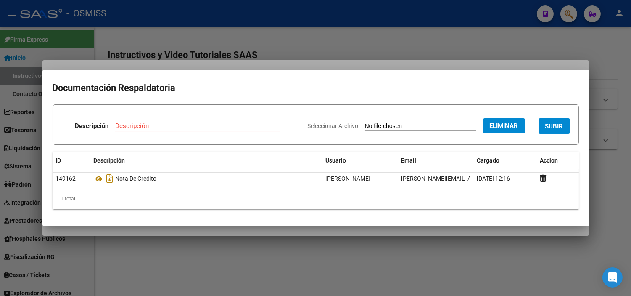
click at [196, 125] on input "Descripción" at bounding box center [197, 126] width 165 height 8
type input "RECIBO"
click at [543, 135] on div "Seleccionar Archivo Eliminar SUBIR" at bounding box center [439, 124] width 262 height 26
click at [545, 131] on button "SUBIR" at bounding box center [555, 126] width 32 height 16
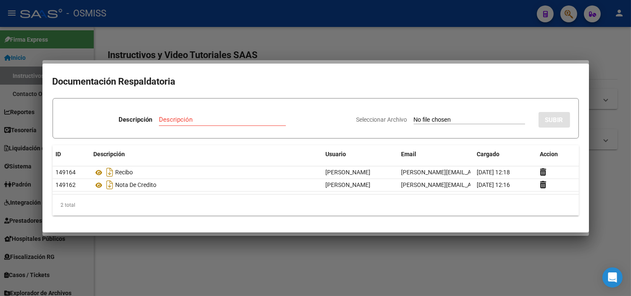
click at [357, 38] on div at bounding box center [315, 148] width 631 height 296
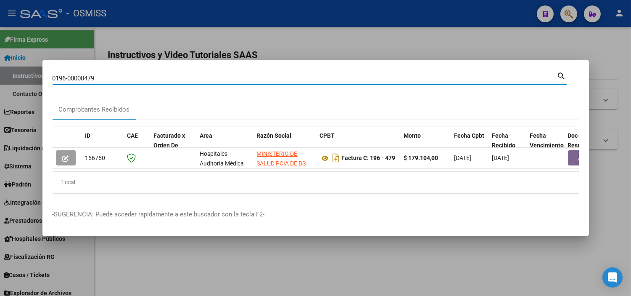
click at [123, 76] on input "0196-00000479" at bounding box center [305, 78] width 505 height 8
paste input "C0196-00000480"
click at [56, 75] on input "C0196-00000480" at bounding box center [305, 78] width 505 height 8
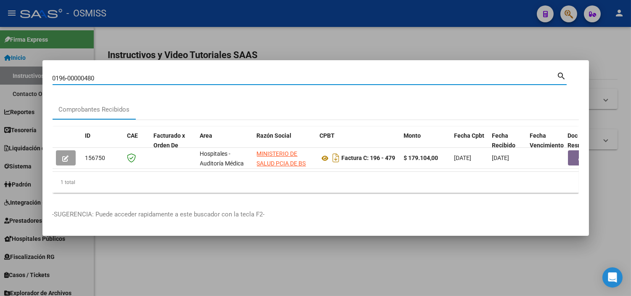
type input "0196-00000480"
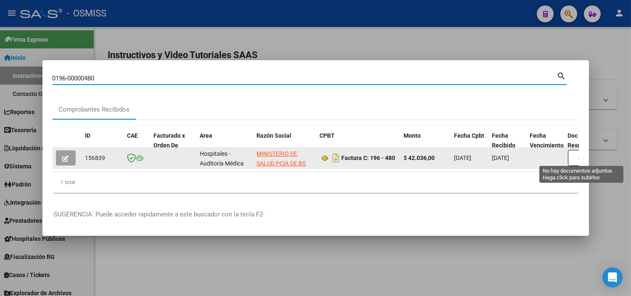
click at [576, 158] on button "button" at bounding box center [581, 158] width 27 height 16
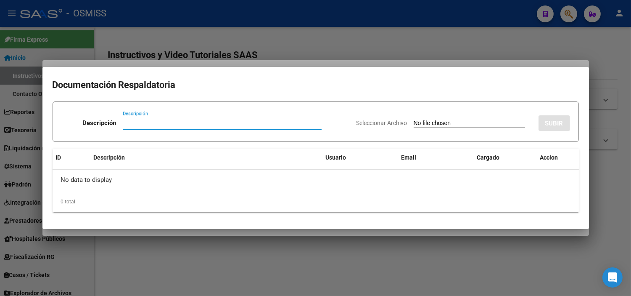
click at [431, 123] on input "Seleccionar Archivo" at bounding box center [469, 123] width 111 height 8
type input "C:\fakepath\NC 20 NUESTRA [PERSON_NAME] FC479.pdf"
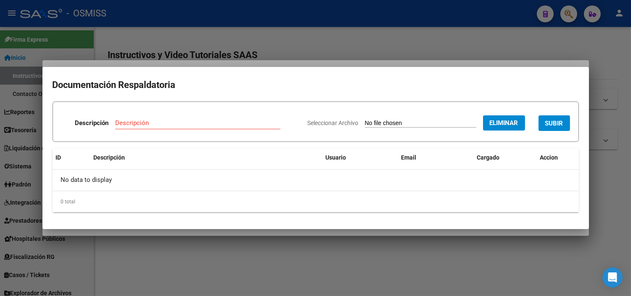
click at [284, 63] on div at bounding box center [315, 148] width 631 height 296
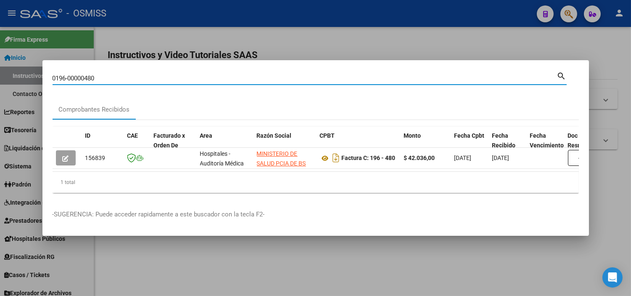
drag, startPoint x: 101, startPoint y: 77, endPoint x: 87, endPoint y: 77, distance: 13.5
click at [87, 77] on input "0196-00000480" at bounding box center [305, 78] width 505 height 8
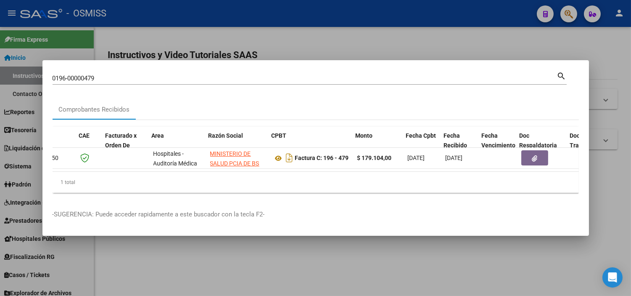
scroll to position [0, 75]
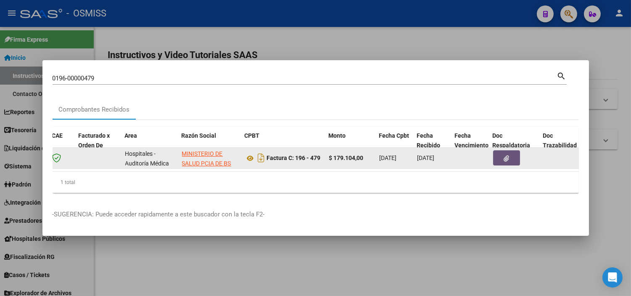
click at [512, 157] on button "button" at bounding box center [506, 157] width 27 height 15
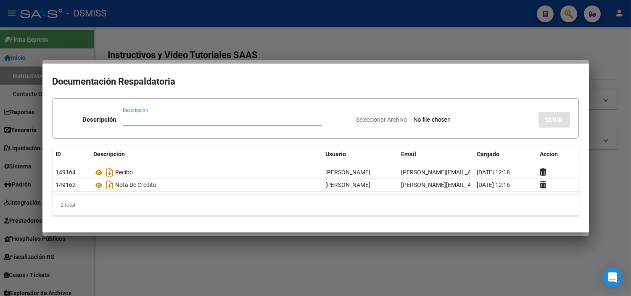
click at [171, 9] on div at bounding box center [315, 148] width 631 height 296
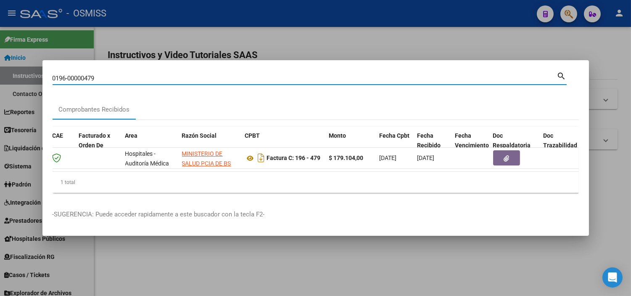
click at [94, 76] on input "0196-00000479" at bounding box center [305, 78] width 505 height 8
type input "0196-00000489"
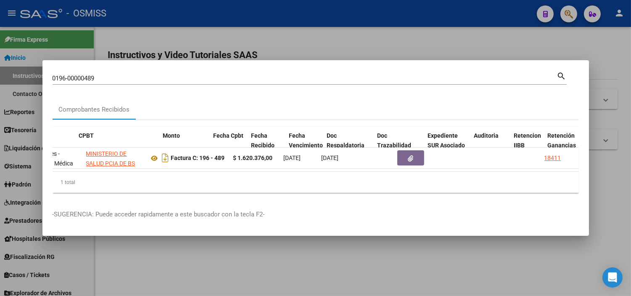
scroll to position [0, 246]
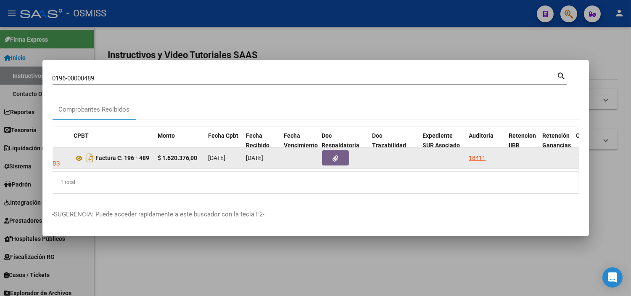
click at [339, 158] on button "button" at bounding box center [335, 157] width 27 height 15
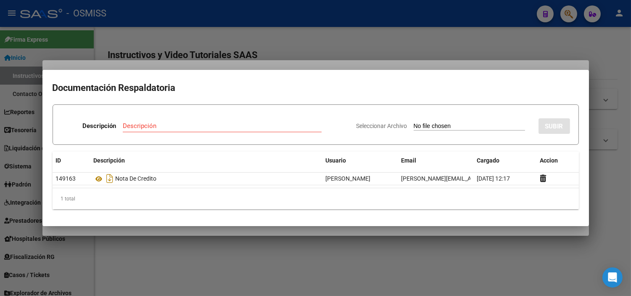
click at [356, 38] on div at bounding box center [315, 148] width 631 height 296
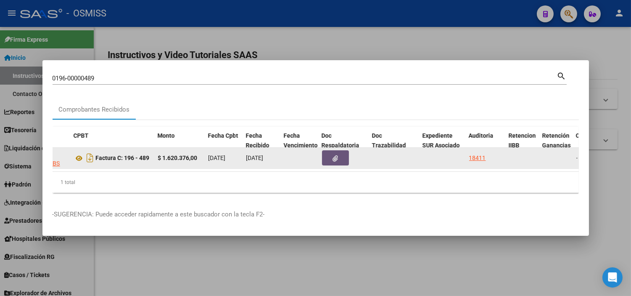
click at [334, 155] on icon "button" at bounding box center [335, 158] width 5 height 6
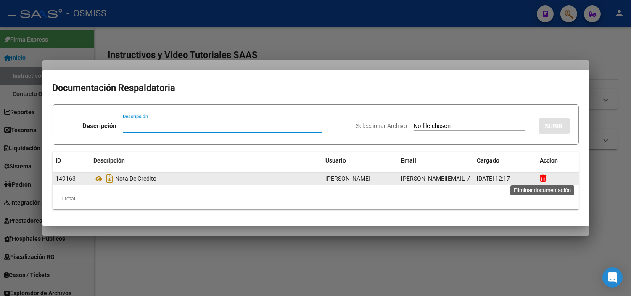
click at [543, 177] on icon at bounding box center [543, 178] width 6 height 8
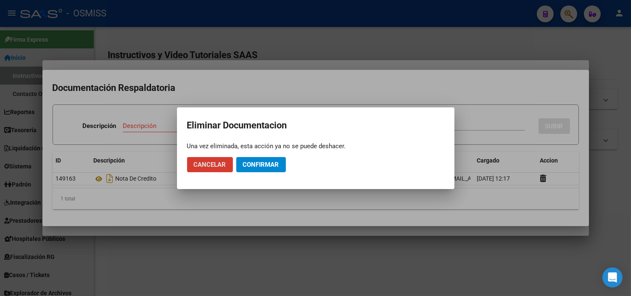
click at [463, 216] on div at bounding box center [315, 148] width 631 height 296
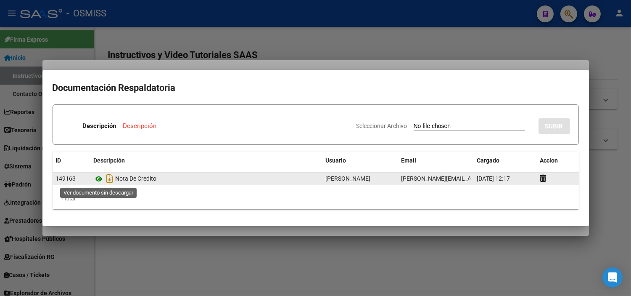
click at [96, 177] on icon at bounding box center [99, 179] width 11 height 10
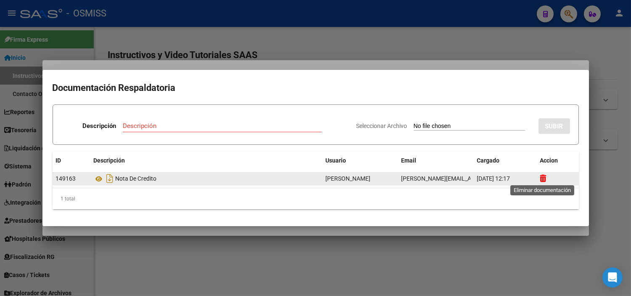
click at [543, 175] on icon at bounding box center [543, 178] width 6 height 8
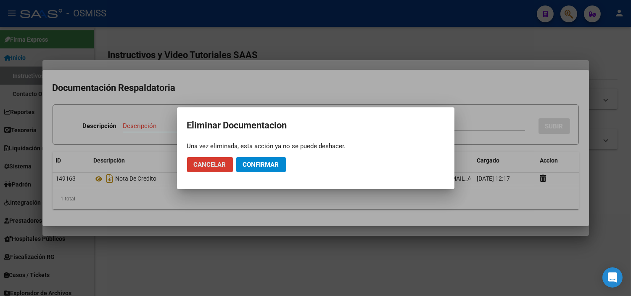
click at [263, 167] on span "Confirmar" at bounding box center [261, 165] width 36 height 8
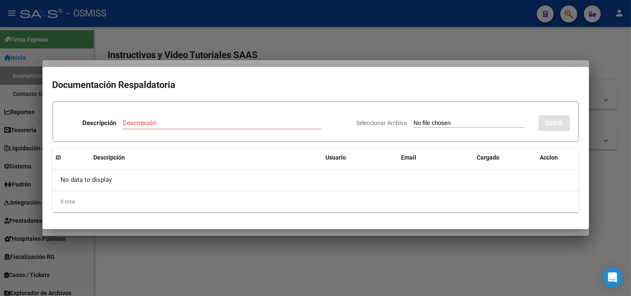
click at [215, 31] on div at bounding box center [315, 148] width 631 height 296
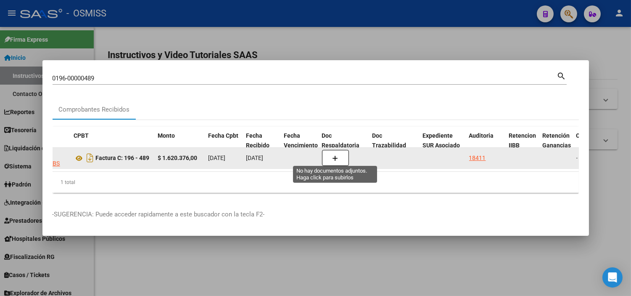
click at [336, 156] on icon "button" at bounding box center [336, 158] width 6 height 6
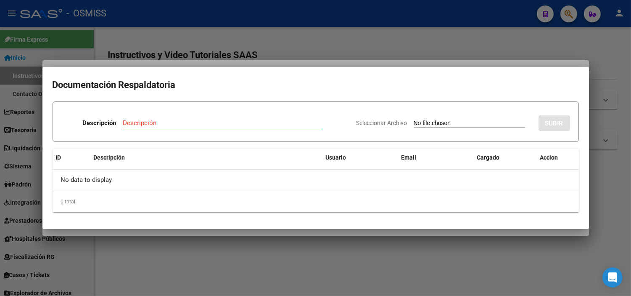
click at [475, 122] on input "Seleccionar Archivo" at bounding box center [469, 123] width 111 height 8
type input "C:\fakepath\NC21 NUESTRA [PERSON_NAME] FC 489.pdf"
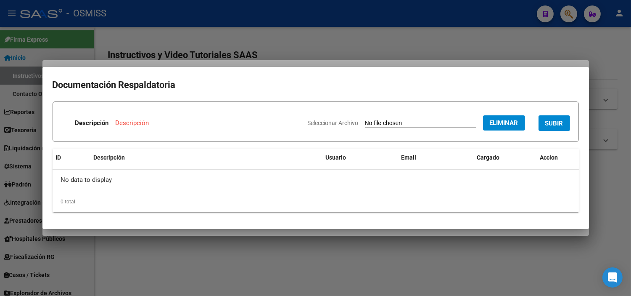
click at [124, 118] on div "Descripción" at bounding box center [197, 122] width 165 height 13
type input "NOTA DE CREDITO"
click at [564, 121] on button "SUBIR" at bounding box center [555, 123] width 32 height 16
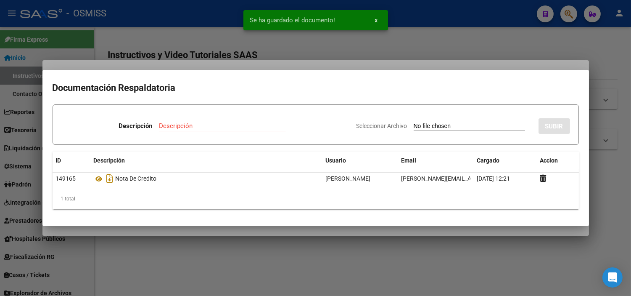
click at [0, 167] on div at bounding box center [315, 148] width 631 height 296
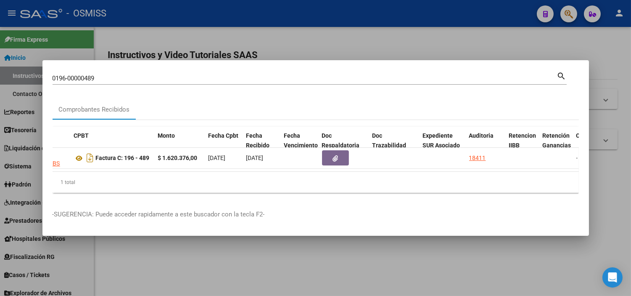
click at [93, 74] on input "0196-00000489" at bounding box center [305, 78] width 505 height 8
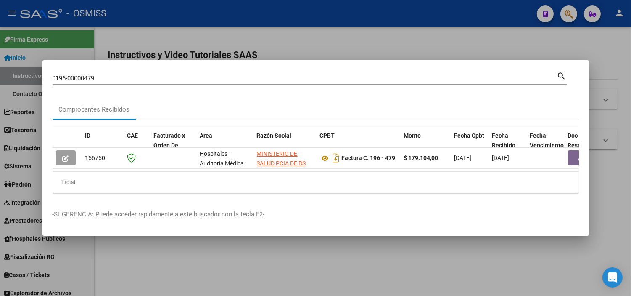
drag, startPoint x: 132, startPoint y: 167, endPoint x: 159, endPoint y: 169, distance: 27.0
click at [159, 169] on datatable-body "156750 Hospitales - Auditoría Médica MINISTERIO DE SALUD PCIA DE BS AS 30626983…" at bounding box center [316, 160] width 526 height 24
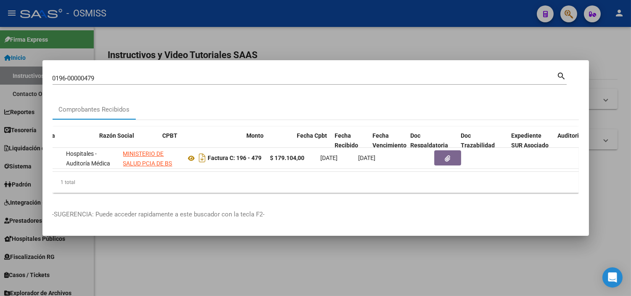
scroll to position [0, 162]
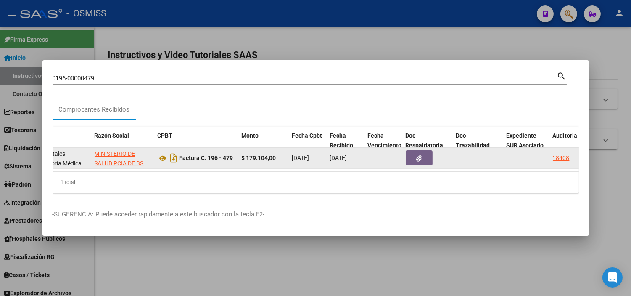
click at [406, 155] on button "button" at bounding box center [419, 157] width 27 height 15
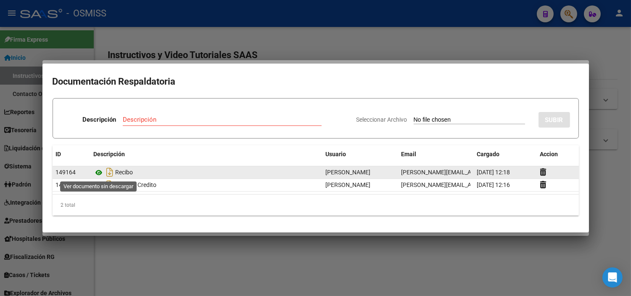
click at [95, 172] on icon at bounding box center [99, 172] width 11 height 10
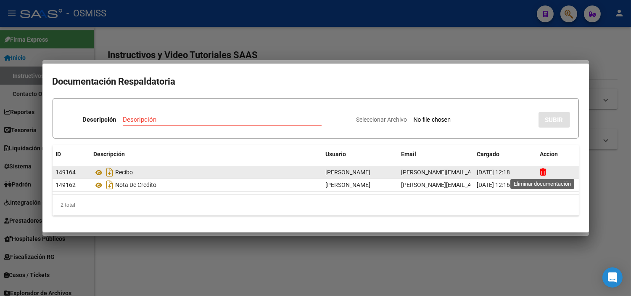
click at [543, 173] on icon at bounding box center [543, 172] width 6 height 8
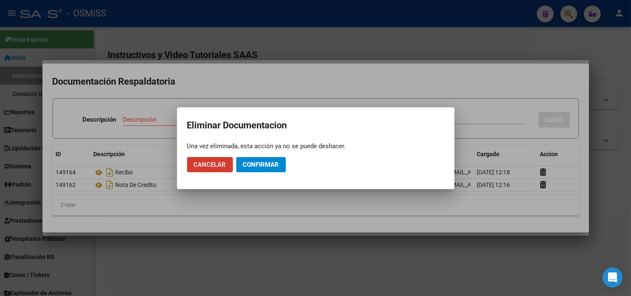
click at [262, 166] on span "Confirmar" at bounding box center [261, 165] width 36 height 8
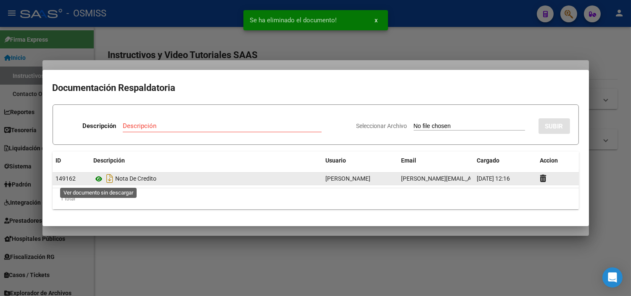
click at [100, 179] on icon at bounding box center [99, 179] width 11 height 10
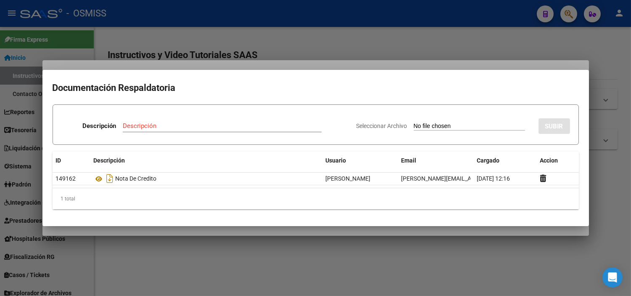
click at [268, 39] on div at bounding box center [315, 148] width 631 height 296
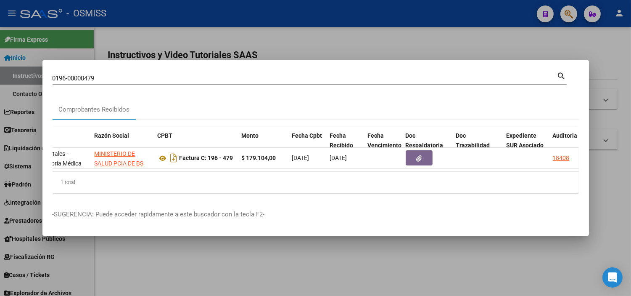
click at [119, 75] on input "0196-00000479" at bounding box center [305, 78] width 505 height 8
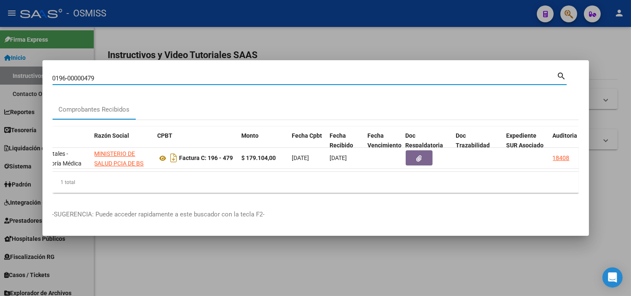
click at [119, 75] on input "0196-00000479" at bounding box center [305, 78] width 505 height 8
paste input "C"
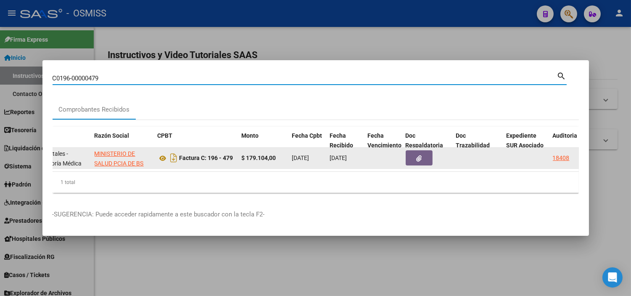
type input "0196-00000479"
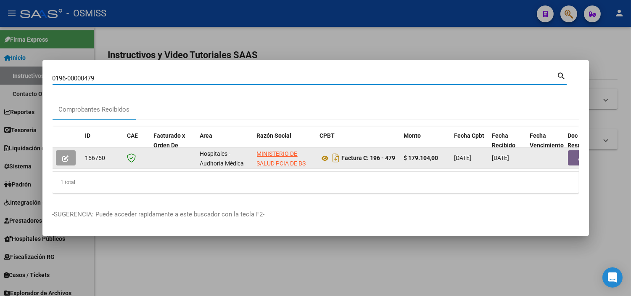
click at [571, 153] on button "button" at bounding box center [581, 157] width 27 height 15
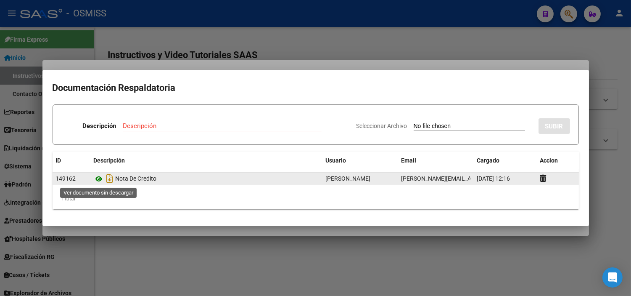
click at [94, 178] on icon at bounding box center [99, 179] width 11 height 10
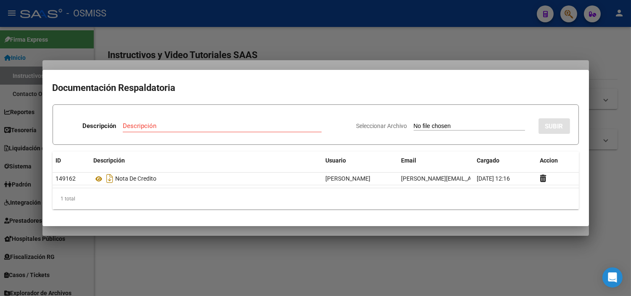
click at [476, 122] on app-file-uploader "Seleccionar Archivo" at bounding box center [444, 126] width 175 height 8
click at [424, 125] on input "Seleccionar Archivo" at bounding box center [469, 126] width 111 height 8
type input "C:\fakepath\FC VARIAS NUESTRA [PERSON_NAME] RC23.pdf"
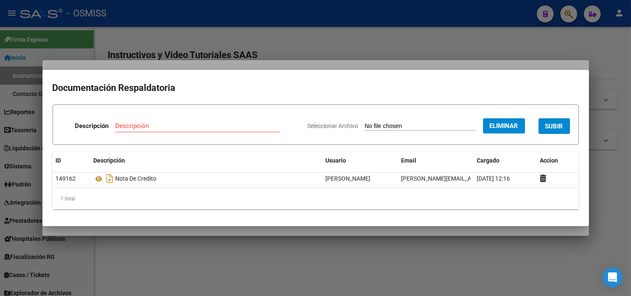
click at [156, 127] on input "Descripción" at bounding box center [197, 126] width 165 height 8
type input "RECIBO"
click at [566, 128] on button "SUBIR" at bounding box center [555, 126] width 32 height 16
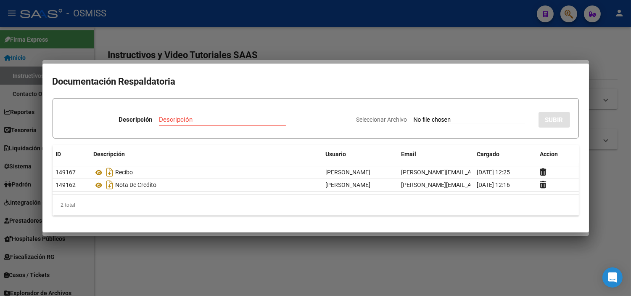
click at [196, 34] on div at bounding box center [315, 148] width 631 height 296
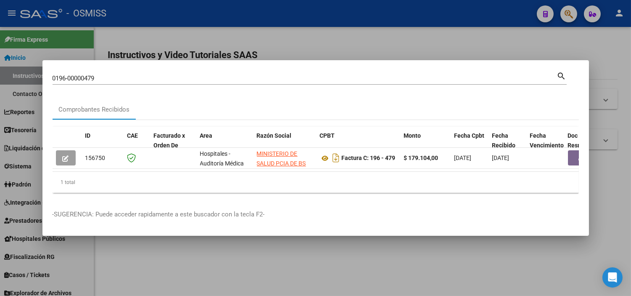
click at [111, 76] on input "0196-00000479" at bounding box center [305, 78] width 505 height 8
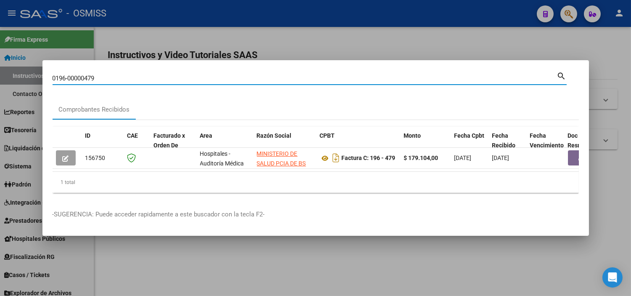
click at [111, 76] on input "0196-00000479" at bounding box center [305, 78] width 505 height 8
paste input "C0196-00000480"
click at [56, 76] on input "C0196-00000480" at bounding box center [305, 78] width 505 height 8
type input "0196-00000480"
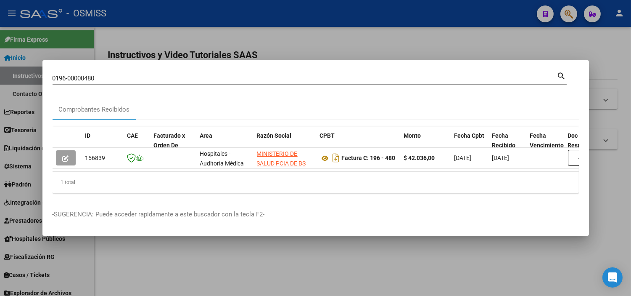
scroll to position [0, 60]
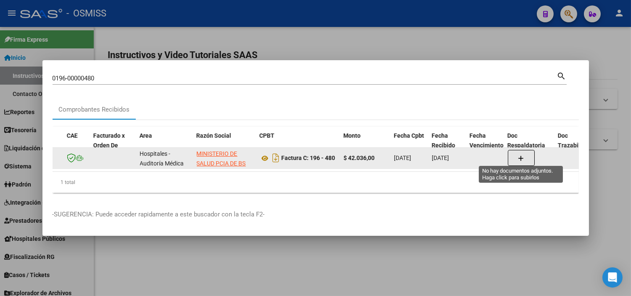
click at [515, 155] on button "button" at bounding box center [521, 158] width 27 height 16
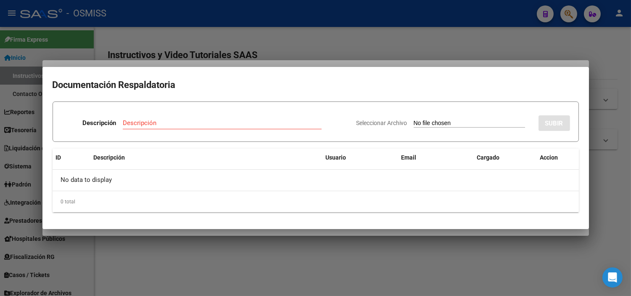
click at [450, 122] on input "Seleccionar Archivo" at bounding box center [469, 123] width 111 height 8
type input "C:\fakepath\FC VARIAS NUESTRA [PERSON_NAME] RC23.pdf"
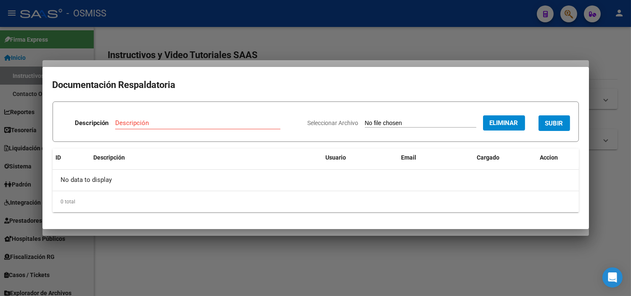
click at [181, 125] on input "Descripción" at bounding box center [197, 123] width 165 height 8
type input "RECIBO"
click at [566, 122] on button "SUBIR" at bounding box center [555, 123] width 32 height 16
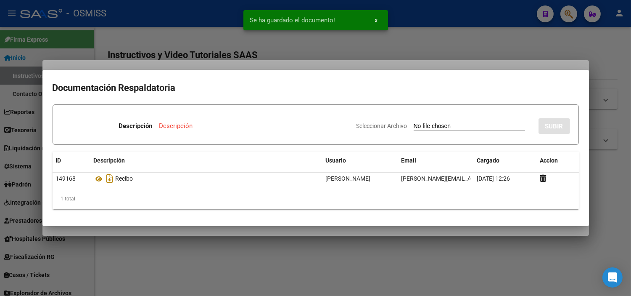
click at [104, 26] on div at bounding box center [315, 148] width 631 height 296
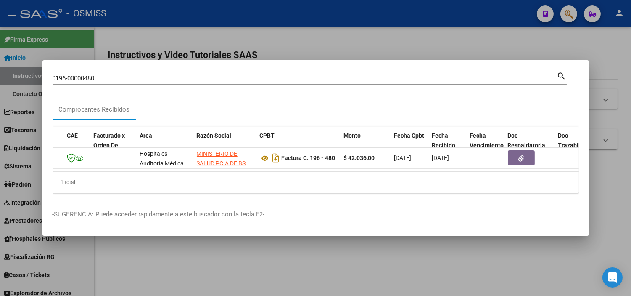
click at [133, 81] on div "0196-00000480 Buscar (apellido, dni, [PERSON_NAME], nro traspaso, cuit, obra so…" at bounding box center [310, 81] width 514 height 22
click at [132, 77] on input "0196-00000480" at bounding box center [305, 78] width 505 height 8
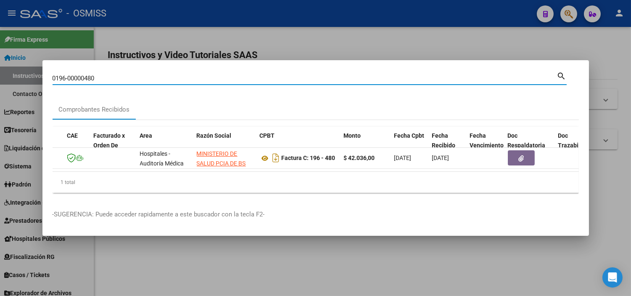
click at [132, 77] on input "0196-00000480" at bounding box center [305, 78] width 505 height 8
paste input "C0196-00000489"
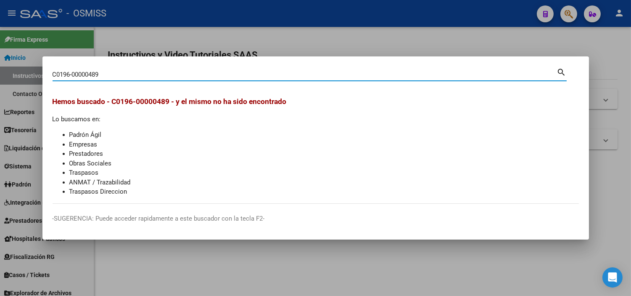
click at [55, 74] on input "C0196-00000489" at bounding box center [305, 75] width 505 height 8
type input "0196-00000489"
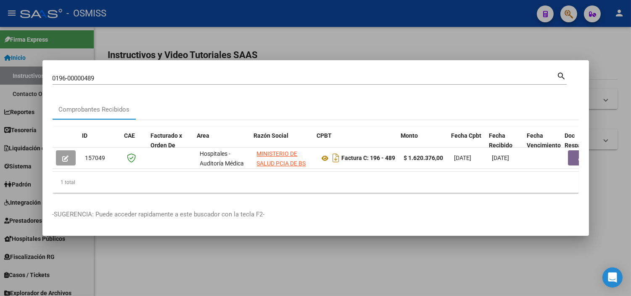
scroll to position [0, 100]
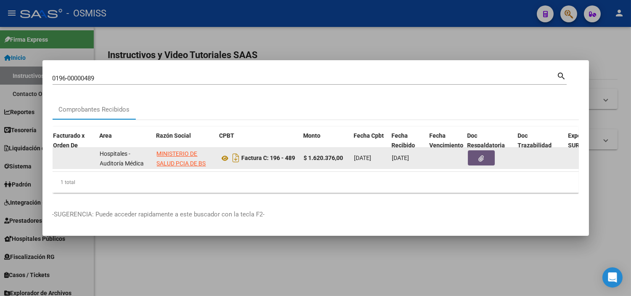
click at [483, 155] on icon "button" at bounding box center [481, 158] width 5 height 6
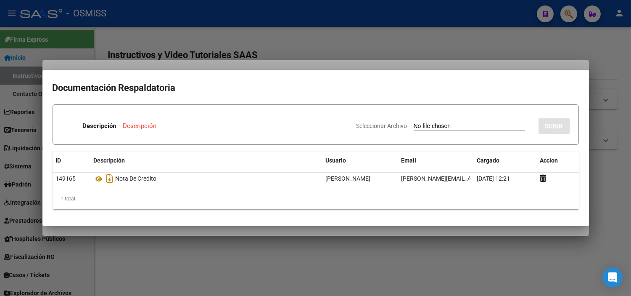
click at [414, 127] on input "Seleccionar Archivo" at bounding box center [469, 126] width 111 height 8
type input "C:\fakepath\FC VARIAS NUESTRA [PERSON_NAME] RC23.pdf"
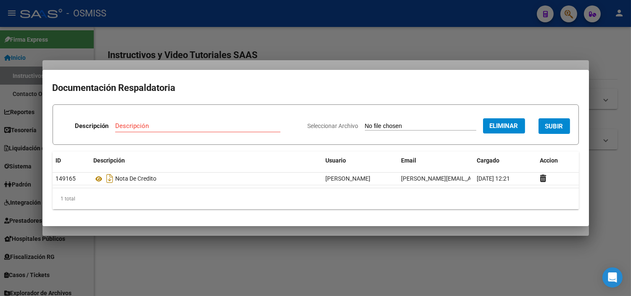
click at [172, 124] on input "Descripción" at bounding box center [197, 126] width 165 height 8
type input "RECIBO"
click at [553, 128] on span "SUBIR" at bounding box center [554, 126] width 18 height 8
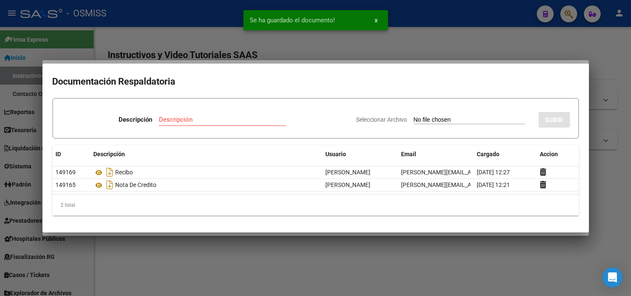
click at [161, 45] on div at bounding box center [315, 148] width 631 height 296
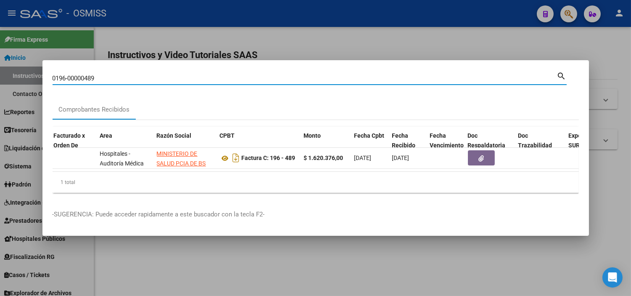
drag, startPoint x: 105, startPoint y: 76, endPoint x: 86, endPoint y: 77, distance: 19.0
click at [86, 77] on input "0196-00000489" at bounding box center [305, 78] width 505 height 8
paste input "627"
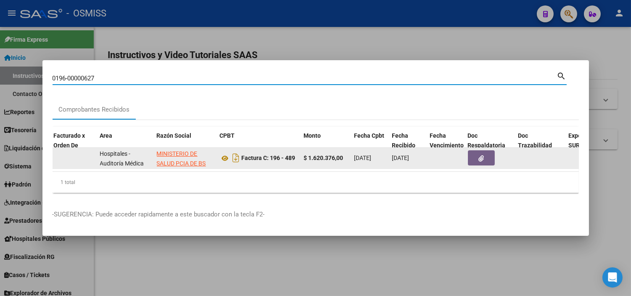
type input "0196-00000627"
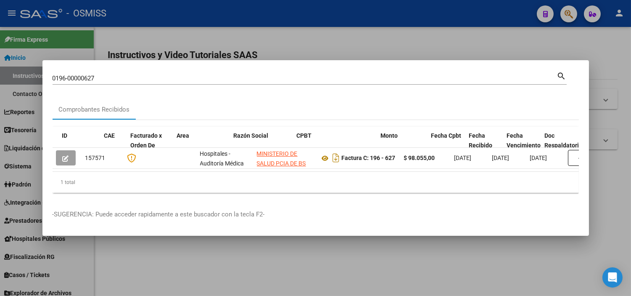
scroll to position [0, 40]
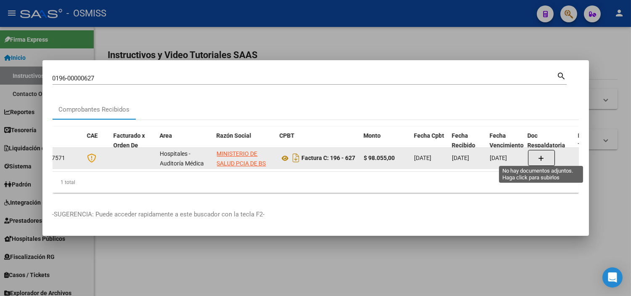
click at [539, 157] on icon "button" at bounding box center [542, 158] width 6 height 6
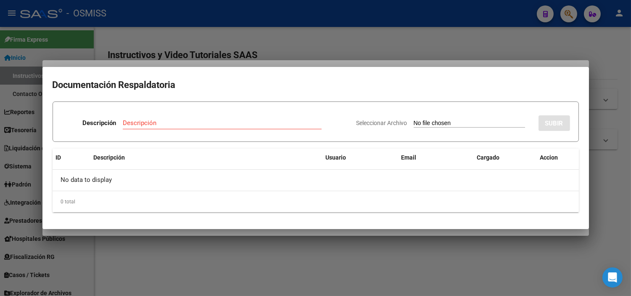
click at [478, 119] on input "Seleccionar Archivo" at bounding box center [469, 123] width 111 height 8
type input "C:\fakepath\NC 22 NUESTRA [PERSON_NAME] 627.pdf"
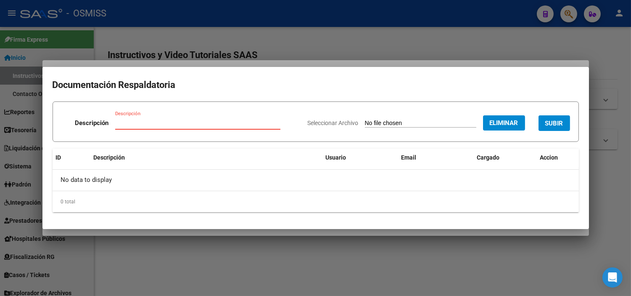
click at [185, 120] on input "Descripción" at bounding box center [197, 123] width 165 height 8
type input "NOTA DE CREDITO"
click at [557, 122] on span "SUBIR" at bounding box center [554, 123] width 18 height 8
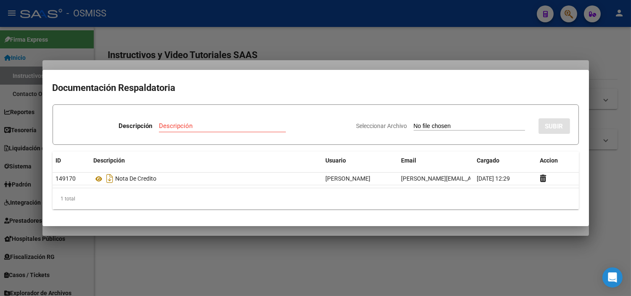
click at [234, 51] on div at bounding box center [315, 148] width 631 height 296
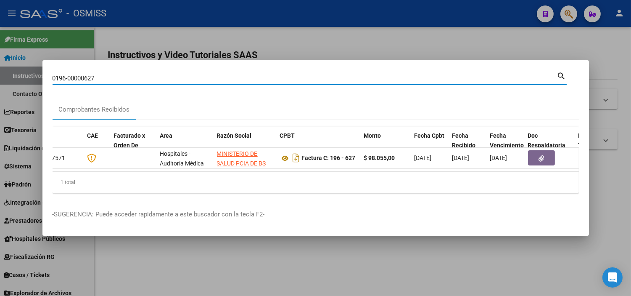
drag, startPoint x: 98, startPoint y: 73, endPoint x: 85, endPoint y: 73, distance: 13.9
click at [85, 74] on input "0196-00000627" at bounding box center [305, 78] width 505 height 8
type input "0196-00000732"
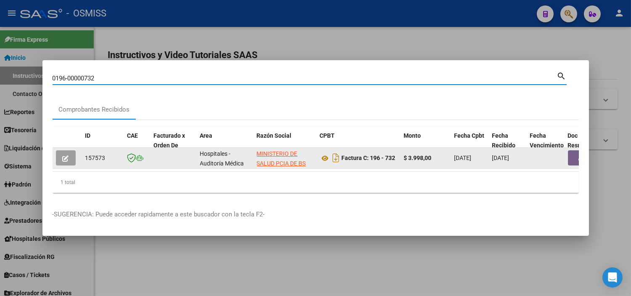
click at [578, 150] on button "button" at bounding box center [581, 157] width 27 height 15
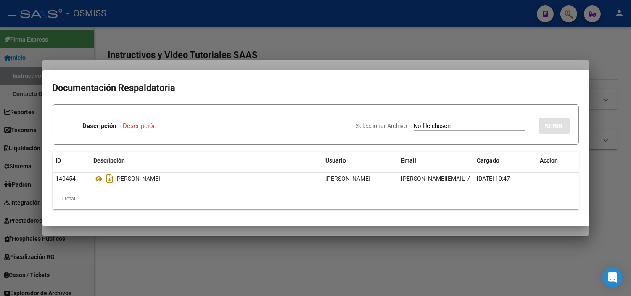
click at [426, 121] on div "Seleccionar Archivo SUBIR" at bounding box center [464, 124] width 214 height 26
click at [427, 127] on input "Seleccionar Archivo" at bounding box center [469, 126] width 111 height 8
click at [421, 127] on input "Seleccionar Archivo" at bounding box center [469, 126] width 111 height 8
type input "C:\fakepath\NC 23 NUESTRA [PERSON_NAME] FC732.pdf"
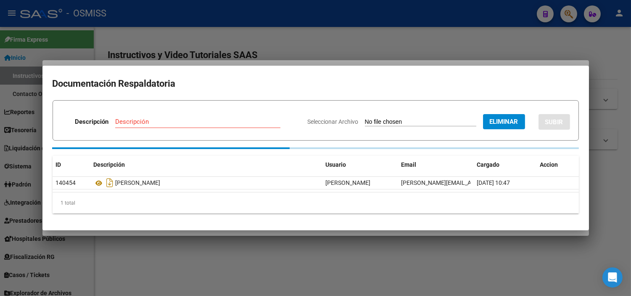
click at [160, 126] on div "Descripción" at bounding box center [197, 121] width 165 height 13
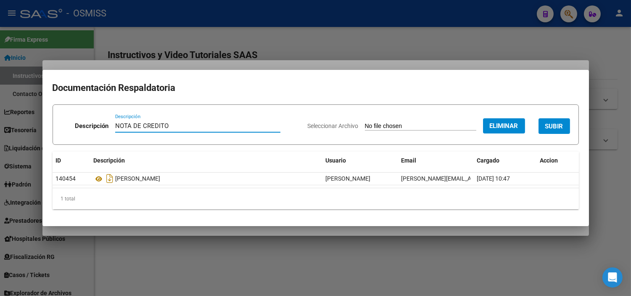
type input "NOTA DE CREDITO"
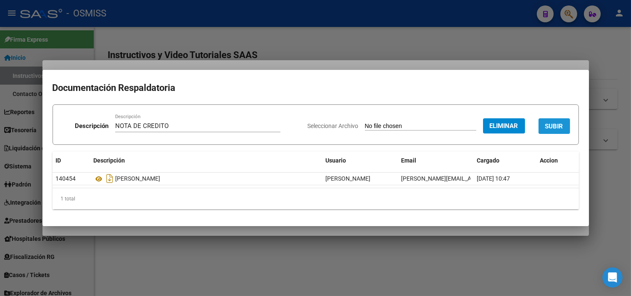
click at [544, 126] on button "SUBIR" at bounding box center [555, 126] width 32 height 16
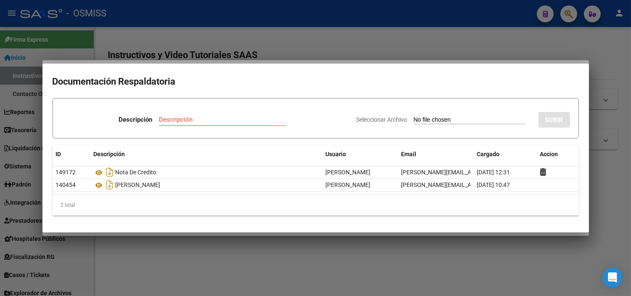
click at [177, 39] on div at bounding box center [315, 148] width 631 height 296
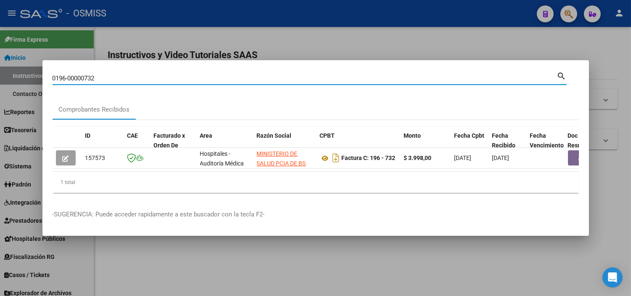
click at [118, 77] on input "0196-00000732" at bounding box center [305, 78] width 505 height 8
paste input "C0196-00000627"
click at [56, 76] on input "C0196-00000627" at bounding box center [305, 78] width 505 height 8
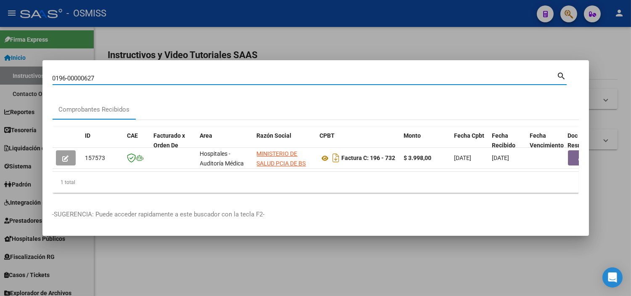
type input "0196-00000627"
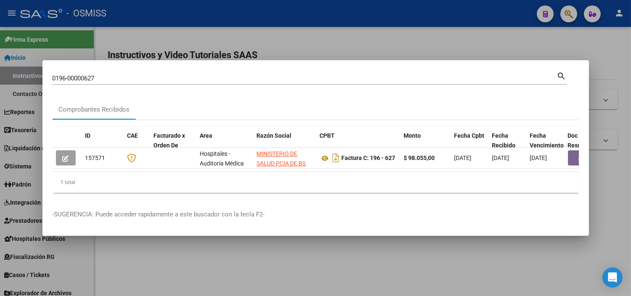
click at [579, 156] on mat-dialog-content "0196-00000627 Buscar (apellido, dni, cuil, nro traspaso, cuit, obra social) sea…" at bounding box center [315, 134] width 547 height 129
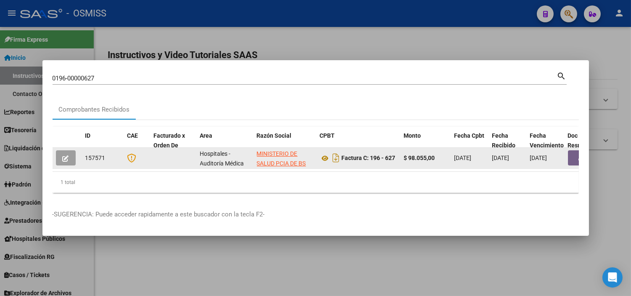
click at [576, 155] on button "button" at bounding box center [581, 157] width 27 height 15
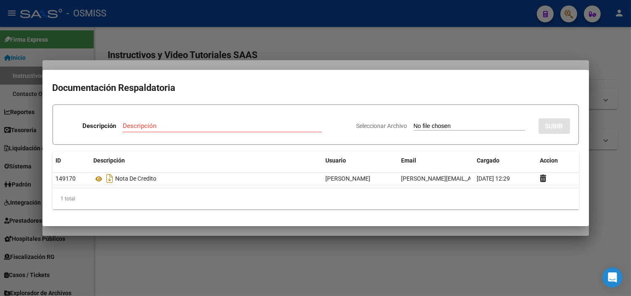
click at [449, 124] on input "Seleccionar Archivo" at bounding box center [469, 126] width 111 height 8
type input "C:\fakepath\FC VARIAS NUESTRA [PERSON_NAME] RC27.pdf"
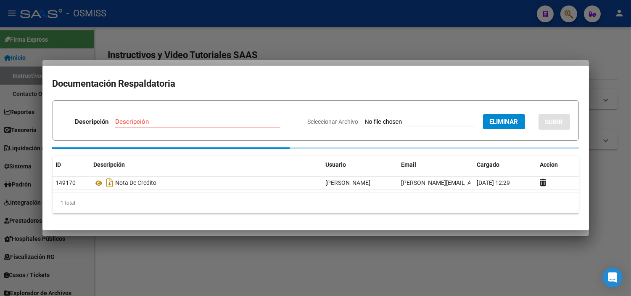
click at [194, 124] on input "Descripción" at bounding box center [197, 122] width 165 height 8
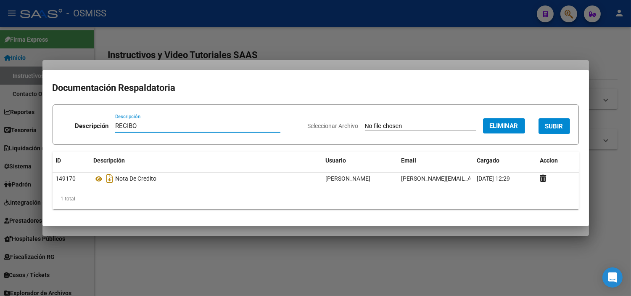
type input "RECIBO"
click at [565, 123] on button "SUBIR" at bounding box center [555, 126] width 32 height 16
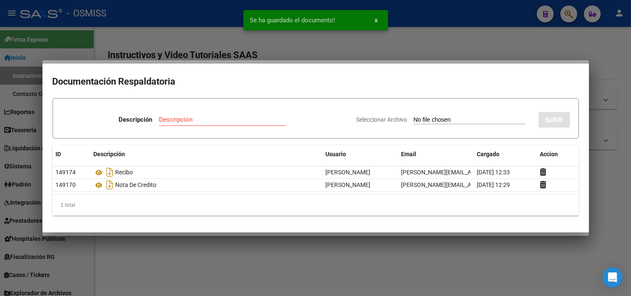
click at [174, 24] on div at bounding box center [315, 148] width 631 height 296
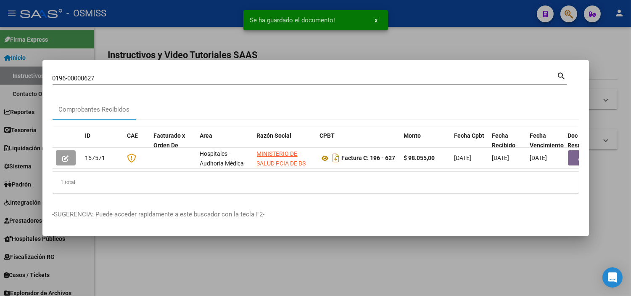
click at [124, 78] on input "0196-00000627" at bounding box center [305, 78] width 505 height 8
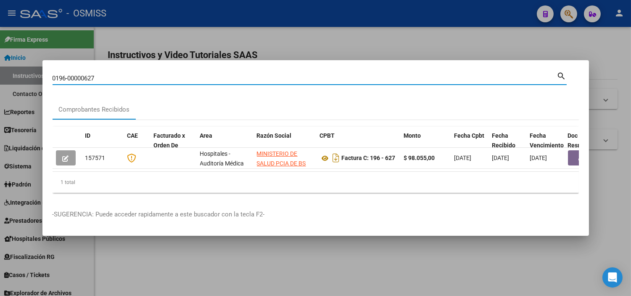
click at [124, 78] on input "0196-00000627" at bounding box center [305, 78] width 505 height 8
paste input "C0196-00000628"
type input "0196-00000628"
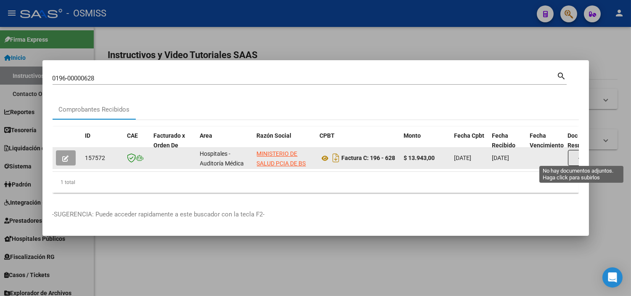
click at [570, 153] on button "button" at bounding box center [581, 158] width 27 height 16
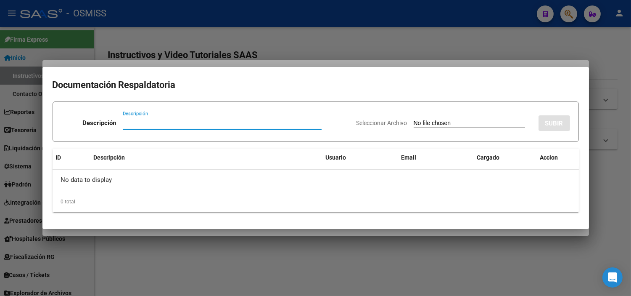
click at [430, 123] on input "Seleccionar Archivo" at bounding box center [469, 123] width 111 height 8
type input "C:\fakepath\FC VARIAS NUESTRA [PERSON_NAME] RC27.pdf"
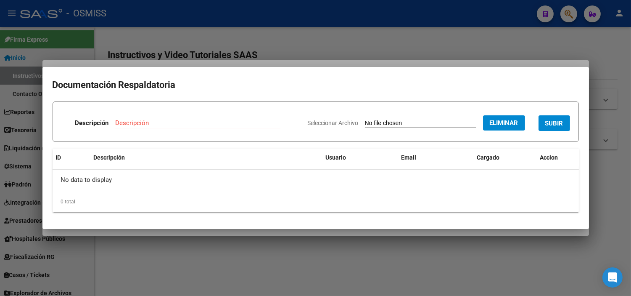
click at [142, 124] on input "Descripción" at bounding box center [197, 123] width 165 height 8
type input "RECIBO"
click at [549, 124] on span "SUBIR" at bounding box center [554, 123] width 18 height 8
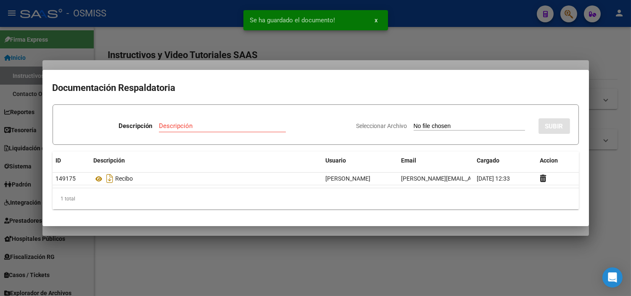
click at [144, 29] on div at bounding box center [315, 148] width 631 height 296
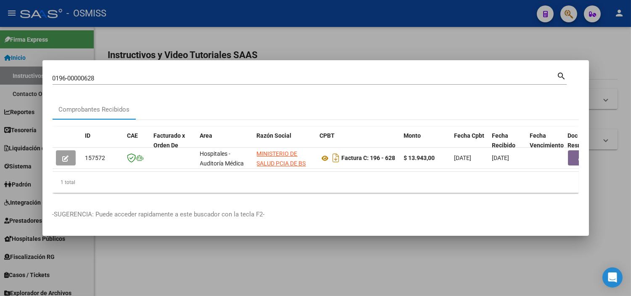
click at [114, 72] on div "0196-00000628 Buscar (apellido, dni, [PERSON_NAME], nro traspaso, cuit, obra so…" at bounding box center [305, 78] width 505 height 13
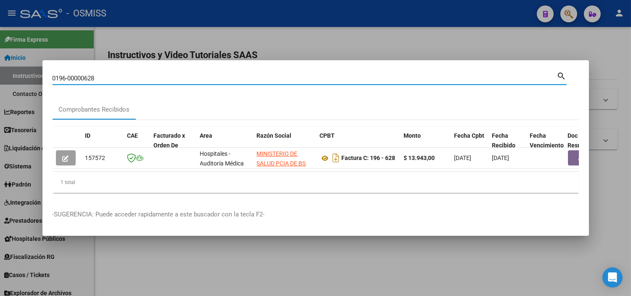
click at [115, 76] on input "0196-00000628" at bounding box center [305, 78] width 505 height 8
click at [114, 76] on input "0196-00000628" at bounding box center [305, 78] width 505 height 8
paste input "C0196-00000732"
click at [54, 74] on input "C0196-00000732" at bounding box center [305, 78] width 505 height 8
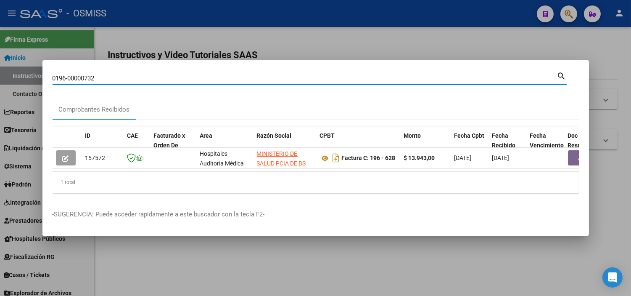
type input "0196-00000732"
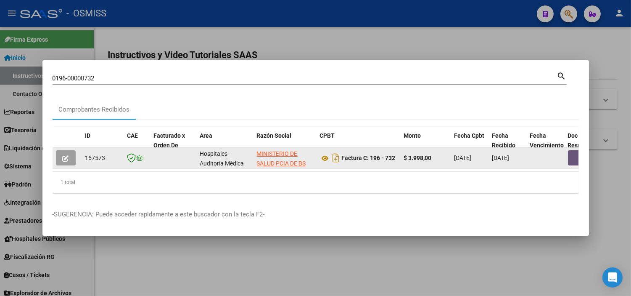
click at [572, 153] on button "button" at bounding box center [581, 157] width 27 height 15
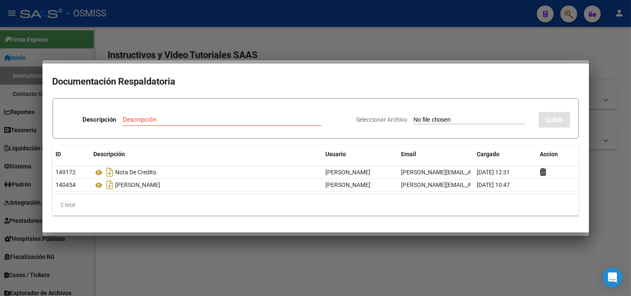
click at [450, 123] on input "Seleccionar Archivo" at bounding box center [469, 120] width 111 height 8
type input "C:\fakepath\FC VARIAS NUESTRA [PERSON_NAME] RC27.pdf"
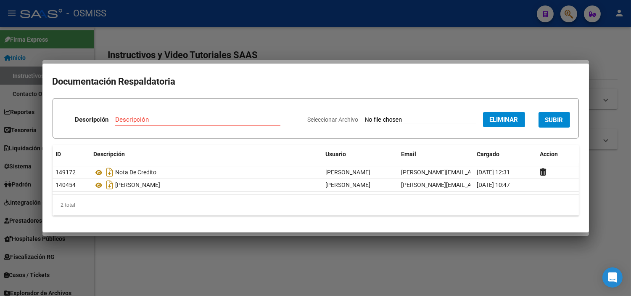
click at [126, 118] on input "Descripción" at bounding box center [197, 120] width 165 height 8
type input "RECIBO"
click at [557, 117] on span "SUBIR" at bounding box center [554, 120] width 18 height 8
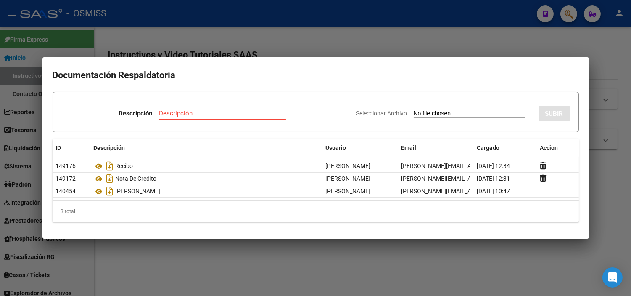
drag, startPoint x: 104, startPoint y: 39, endPoint x: 103, endPoint y: 43, distance: 4.2
click at [104, 39] on div at bounding box center [315, 148] width 631 height 296
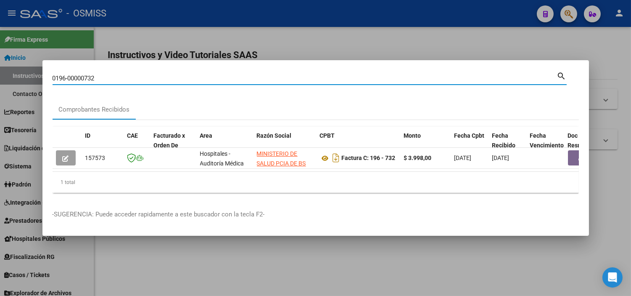
drag, startPoint x: 134, startPoint y: 76, endPoint x: 86, endPoint y: 76, distance: 47.9
click at [86, 76] on input "0196-00000732" at bounding box center [305, 78] width 505 height 8
paste input "959"
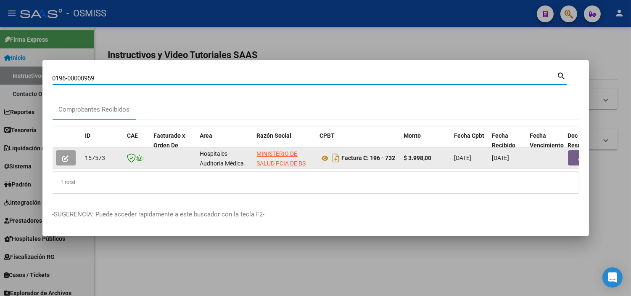
type input "0196-00000959"
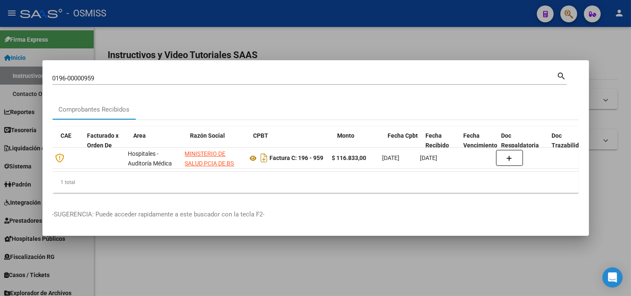
scroll to position [0, 85]
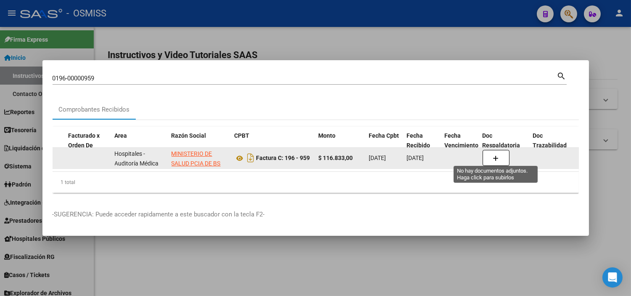
click at [492, 152] on button "button" at bounding box center [496, 158] width 27 height 16
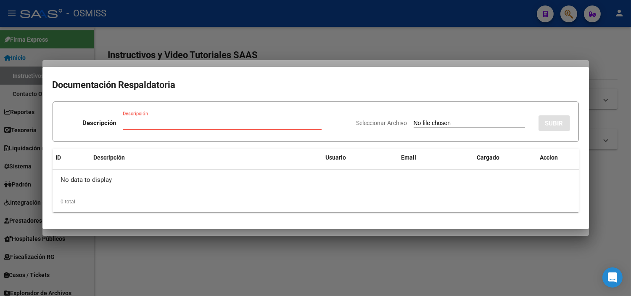
click at [414, 124] on input "Seleccionar Archivo" at bounding box center [469, 123] width 111 height 8
type input "C:\fakepath\FC 989 NUESTRA [PERSON_NAME] RC32.pdf"
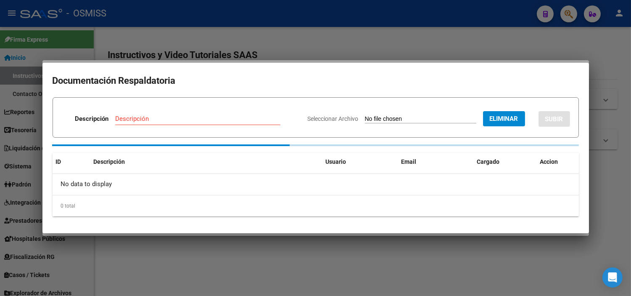
click at [141, 116] on input "Descripción" at bounding box center [197, 119] width 165 height 8
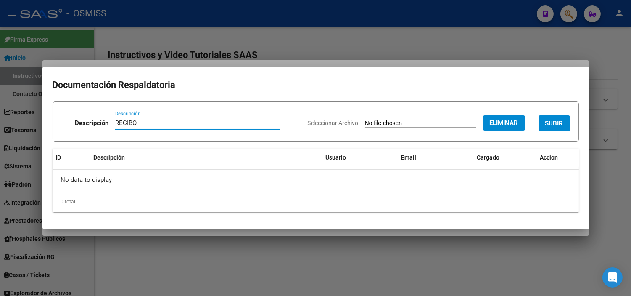
type input "RECIBO"
click at [541, 122] on button "SUBIR" at bounding box center [555, 123] width 32 height 16
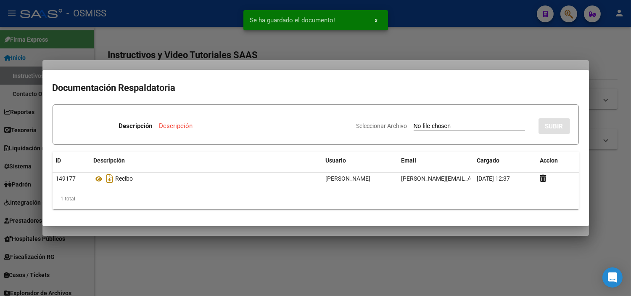
click at [81, 6] on div at bounding box center [315, 148] width 631 height 296
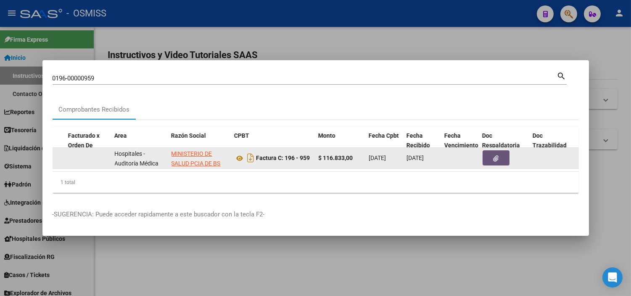
click at [503, 154] on button "button" at bounding box center [496, 157] width 27 height 15
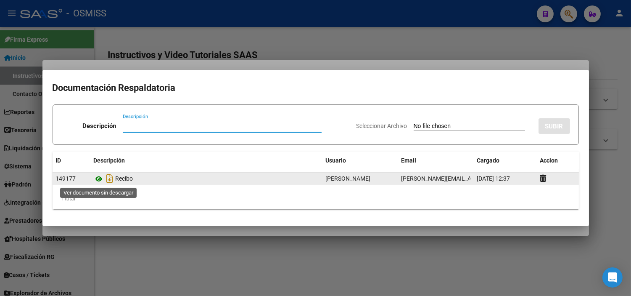
click at [97, 178] on icon at bounding box center [99, 179] width 11 height 10
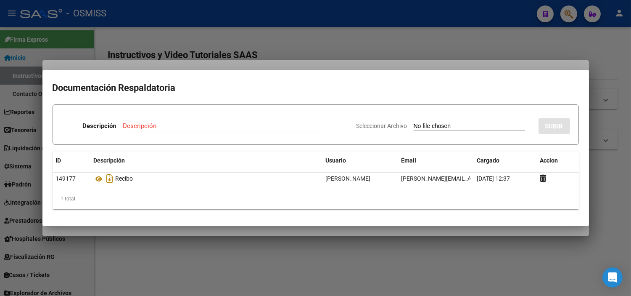
click at [439, 125] on input "Seleccionar Archivo" at bounding box center [469, 126] width 111 height 8
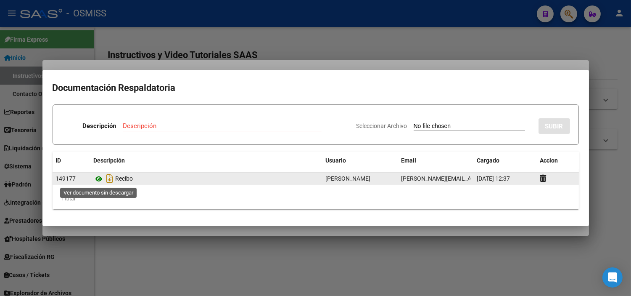
click at [95, 180] on icon at bounding box center [99, 179] width 11 height 10
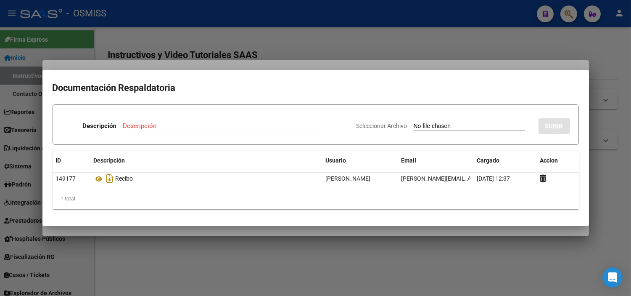
click at [336, 31] on div at bounding box center [315, 148] width 631 height 296
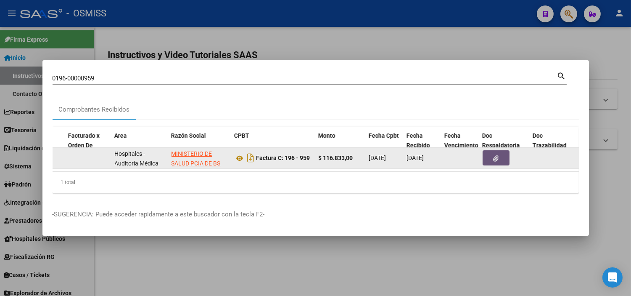
click at [497, 155] on icon "button" at bounding box center [495, 158] width 5 height 6
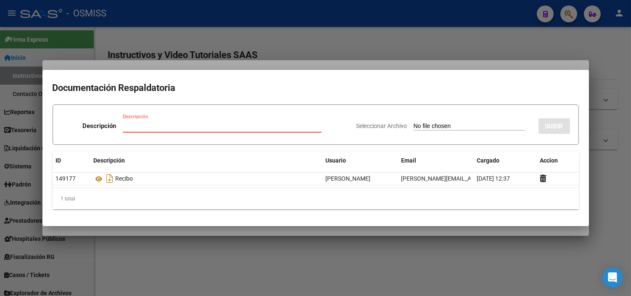
click at [431, 125] on input "Seleccionar Archivo" at bounding box center [469, 126] width 111 height 8
type input "C:\fakepath\NC 24 NUESTRA [PERSON_NAME] FC 959.pdf"
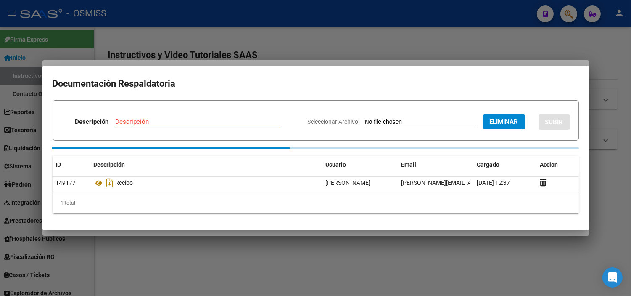
click at [144, 120] on input "Descripción" at bounding box center [197, 122] width 165 height 8
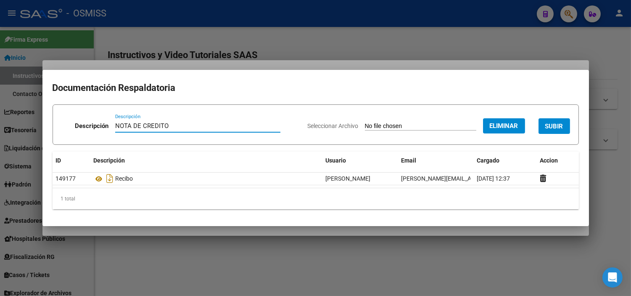
type input "NOTA DE CREDITO"
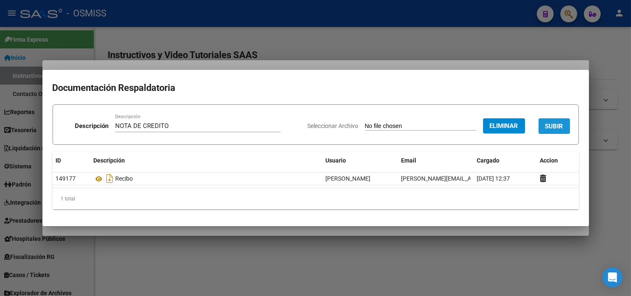
click at [557, 132] on button "SUBIR" at bounding box center [555, 126] width 32 height 16
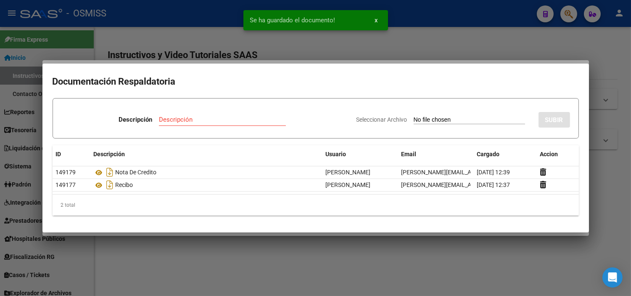
click at [167, 40] on div at bounding box center [315, 148] width 631 height 296
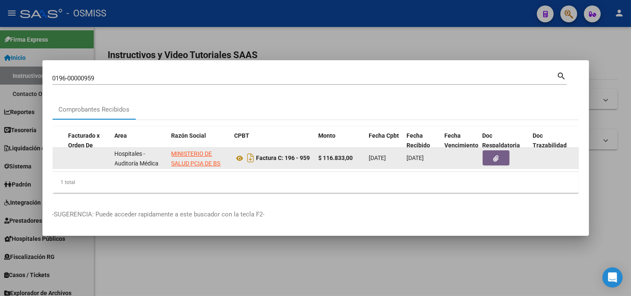
click at [491, 153] on button "button" at bounding box center [496, 157] width 27 height 15
